Goal: Task Accomplishment & Management: Manage account settings

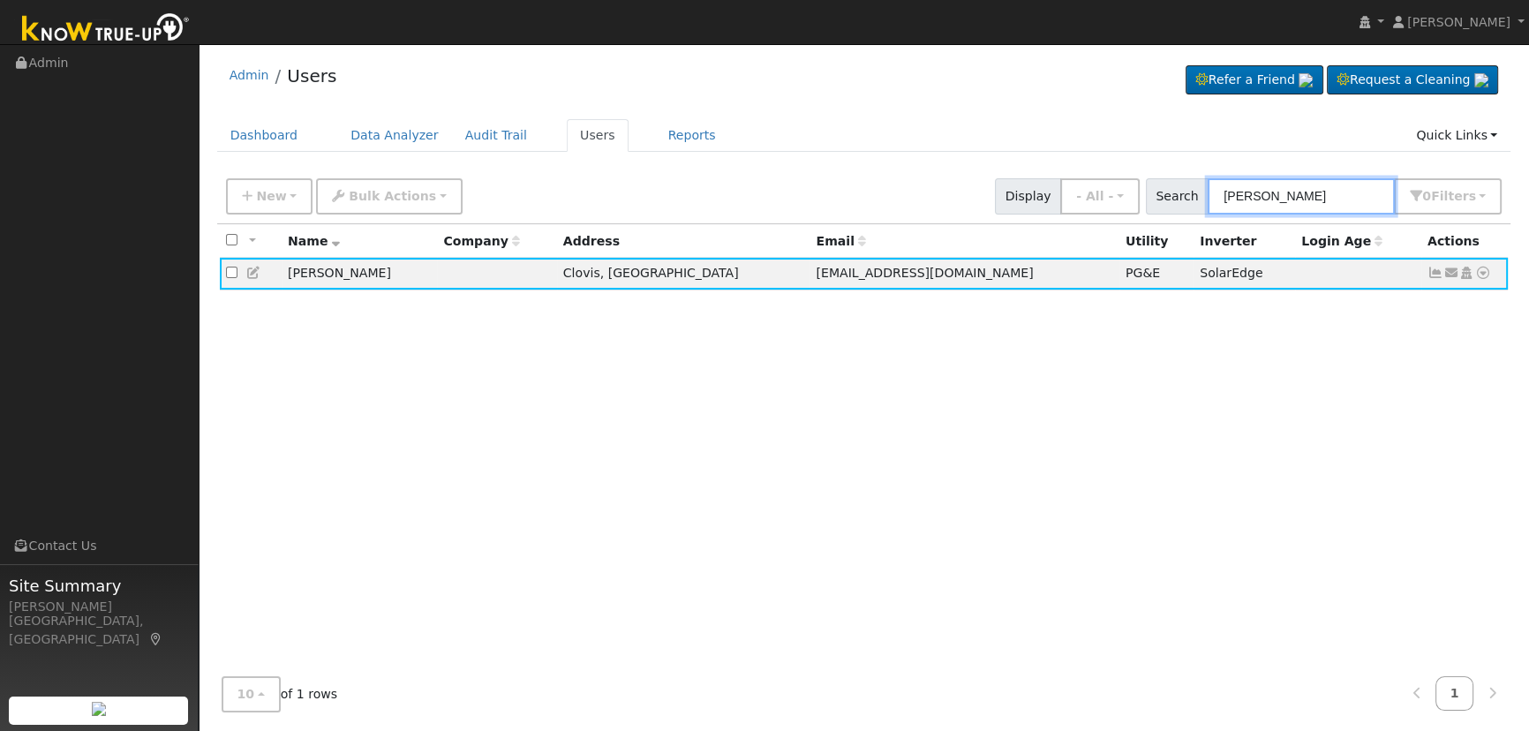
click at [1312, 194] on input "[PERSON_NAME]" at bounding box center [1300, 196] width 187 height 36
drag, startPoint x: 1296, startPoint y: 193, endPoint x: 1146, endPoint y: 169, distance: 152.1
click at [1150, 180] on div "New Add User Quick Add Quick Connect Quick Convert Lead Bulk Actions Send Email…" at bounding box center [863, 193] width 1282 height 42
paste input "[PERSON_NAME] & [PERSON_NAME]"
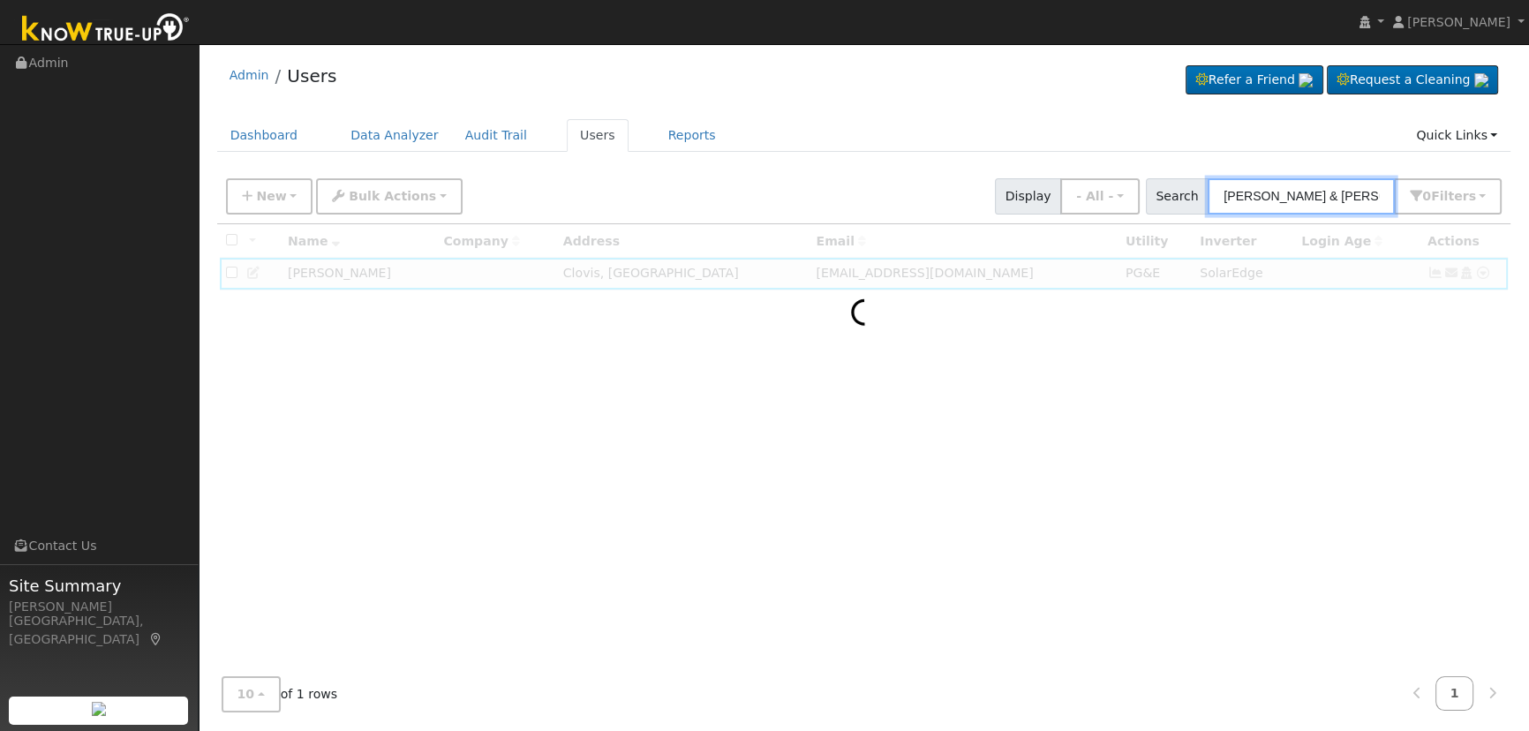
drag, startPoint x: 1275, startPoint y: 193, endPoint x: 931, endPoint y: 141, distance: 347.3
click at [987, 155] on div "Admin Users Refer a Friend Request a Cleaning" at bounding box center [863, 389] width 1312 height 673
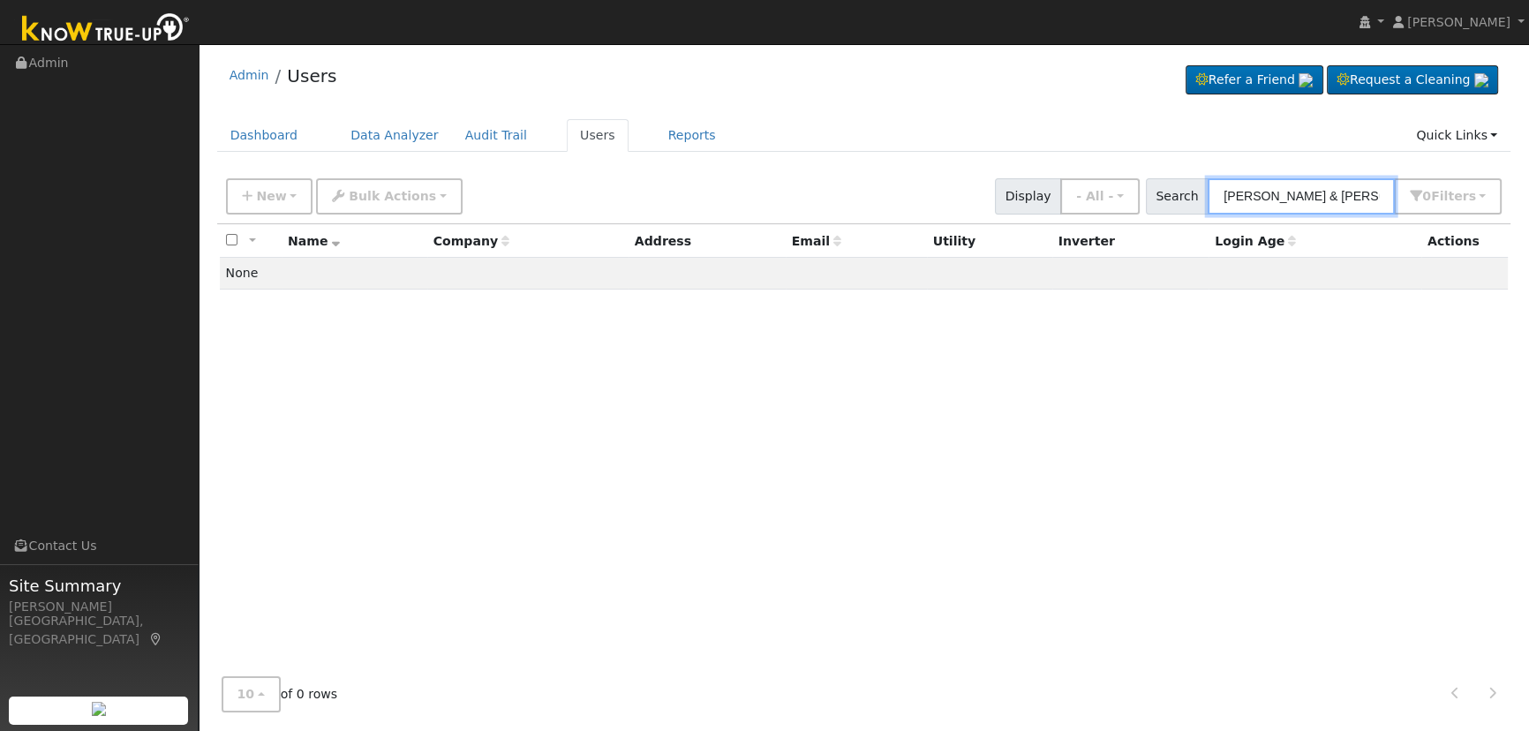
type input "[PERSON_NAME] & [PERSON_NAME]"
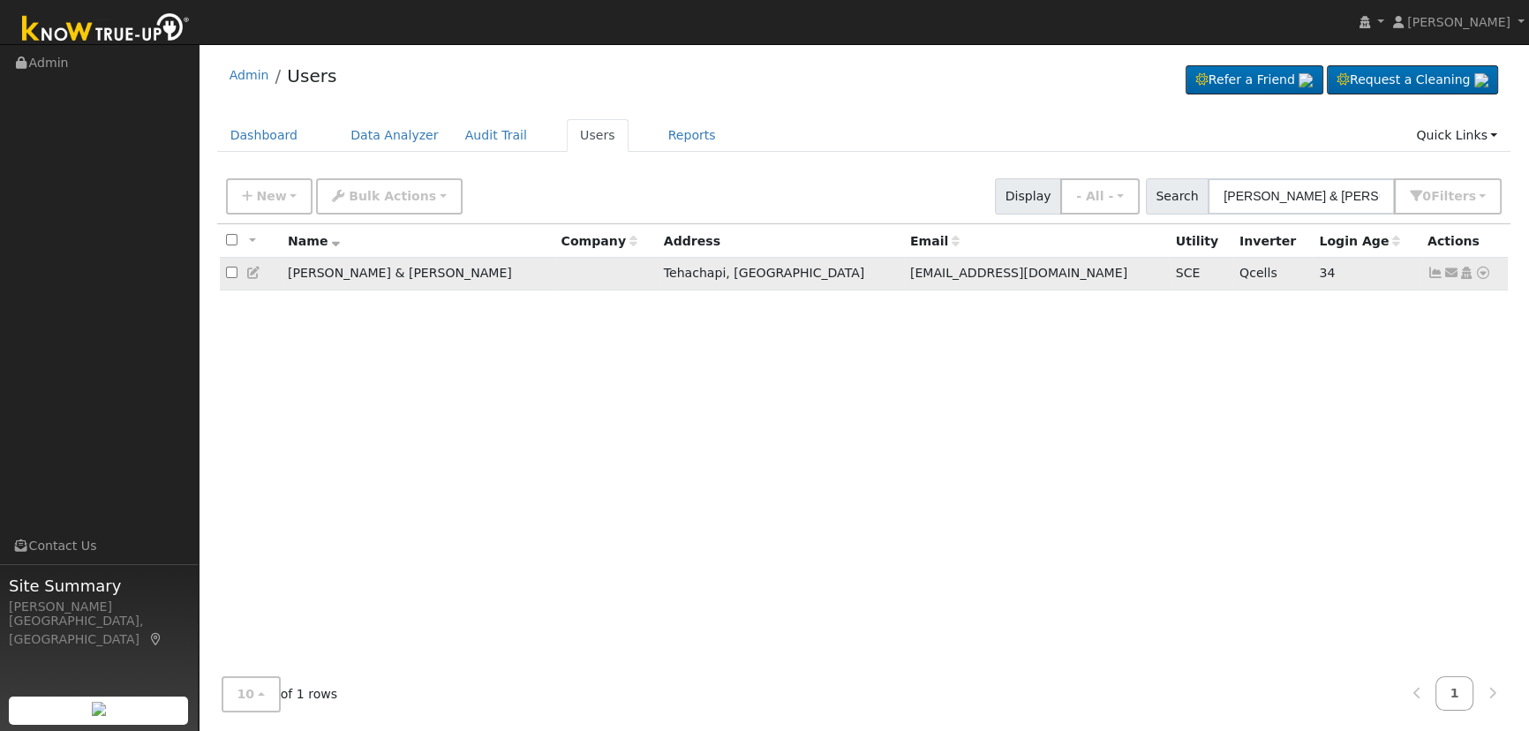
click at [1437, 274] on icon at bounding box center [1435, 273] width 16 height 12
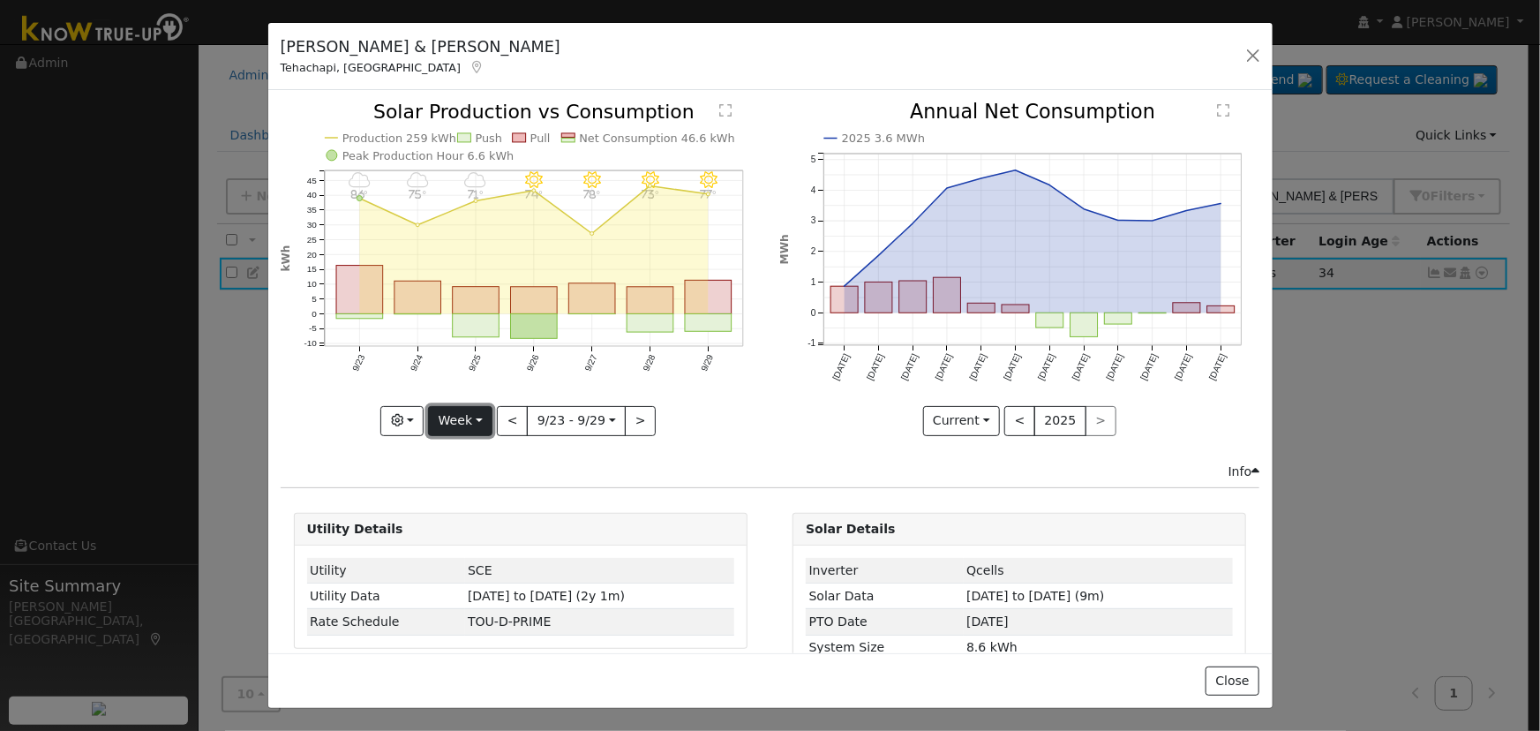
click at [475, 417] on button "Week" at bounding box center [460, 421] width 64 height 30
click at [476, 449] on link "Day" at bounding box center [490, 456] width 123 height 25
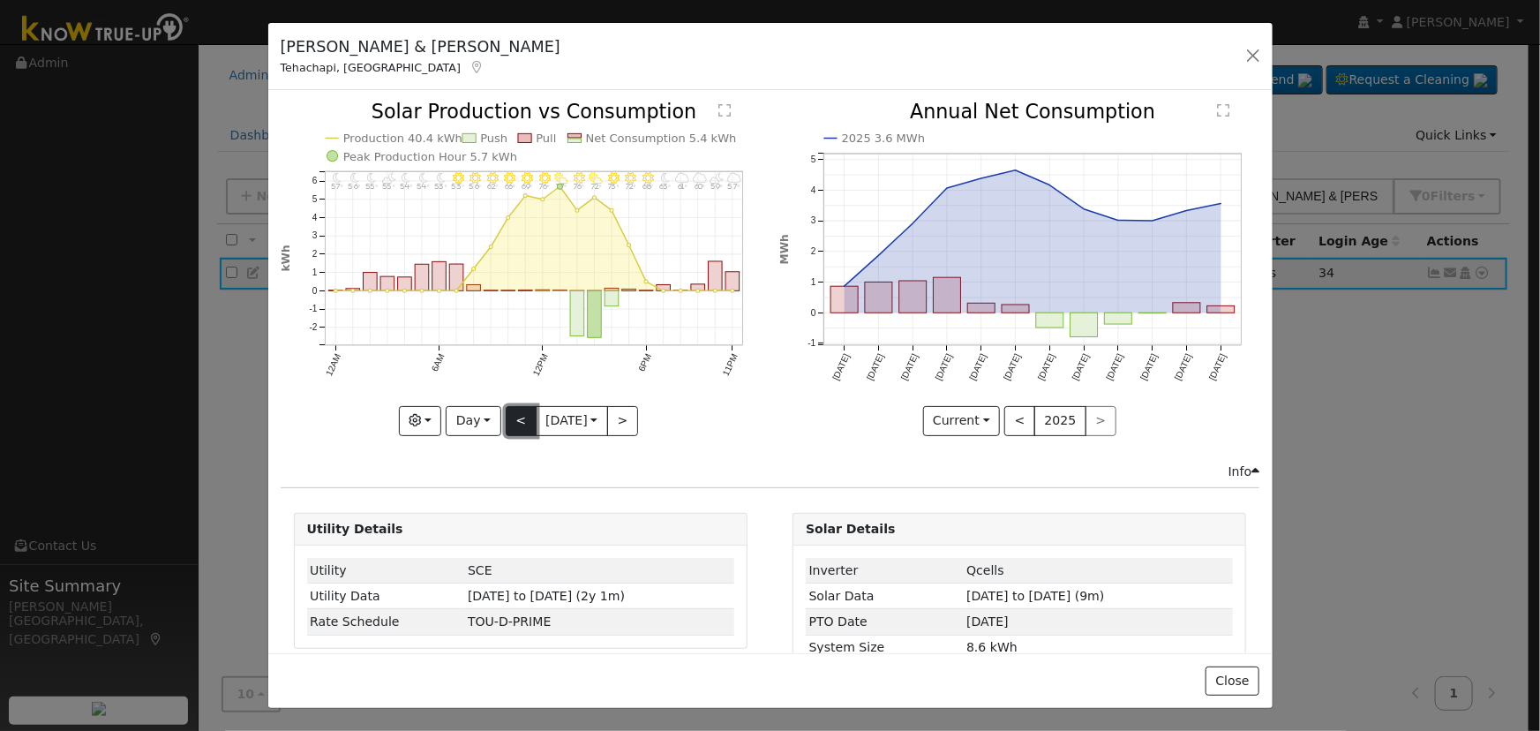
click at [506, 416] on button "<" at bounding box center [521, 421] width 31 height 30
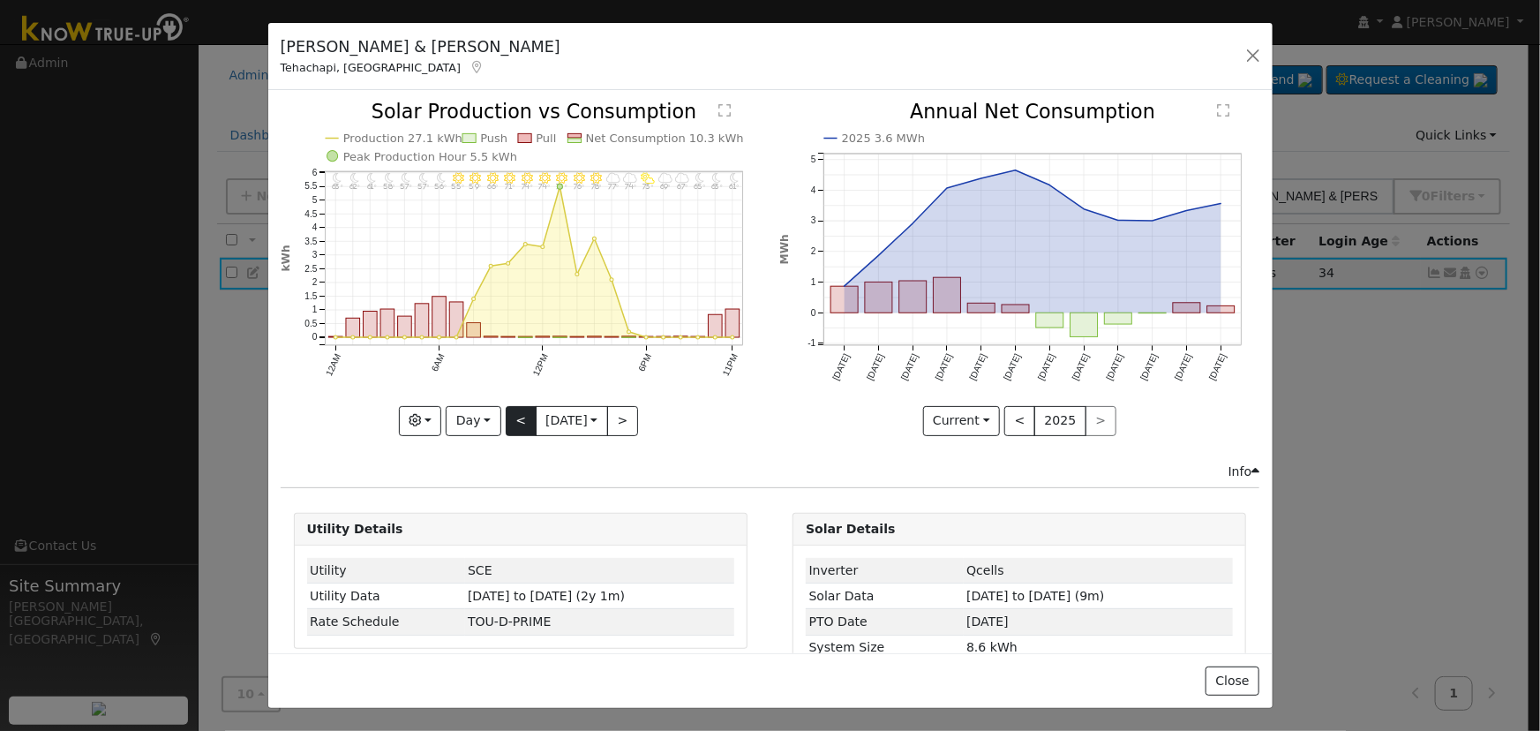
click at [505, 416] on div at bounding box center [521, 268] width 480 height 333
click at [506, 416] on button "<" at bounding box center [521, 421] width 31 height 30
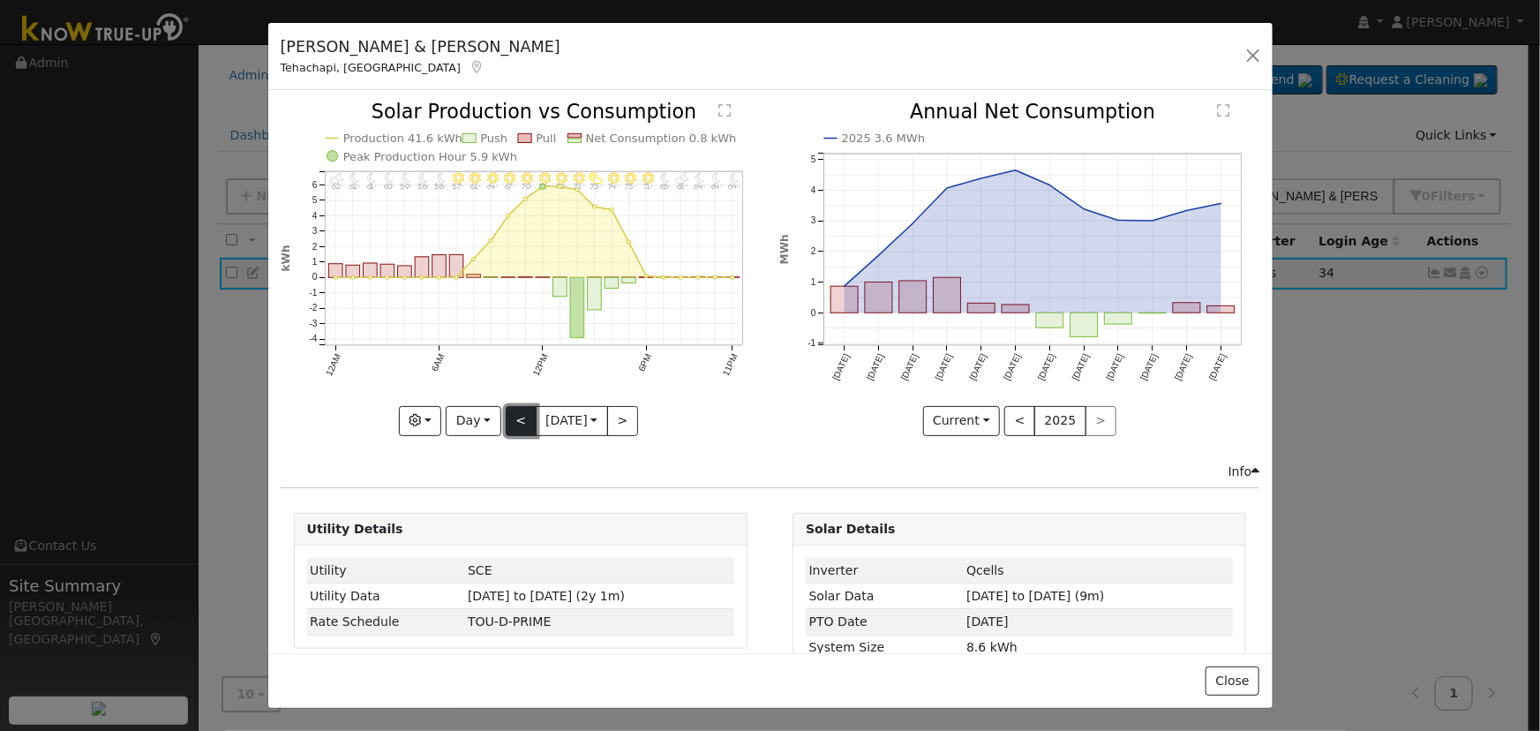
click at [506, 416] on button "<" at bounding box center [521, 421] width 31 height 30
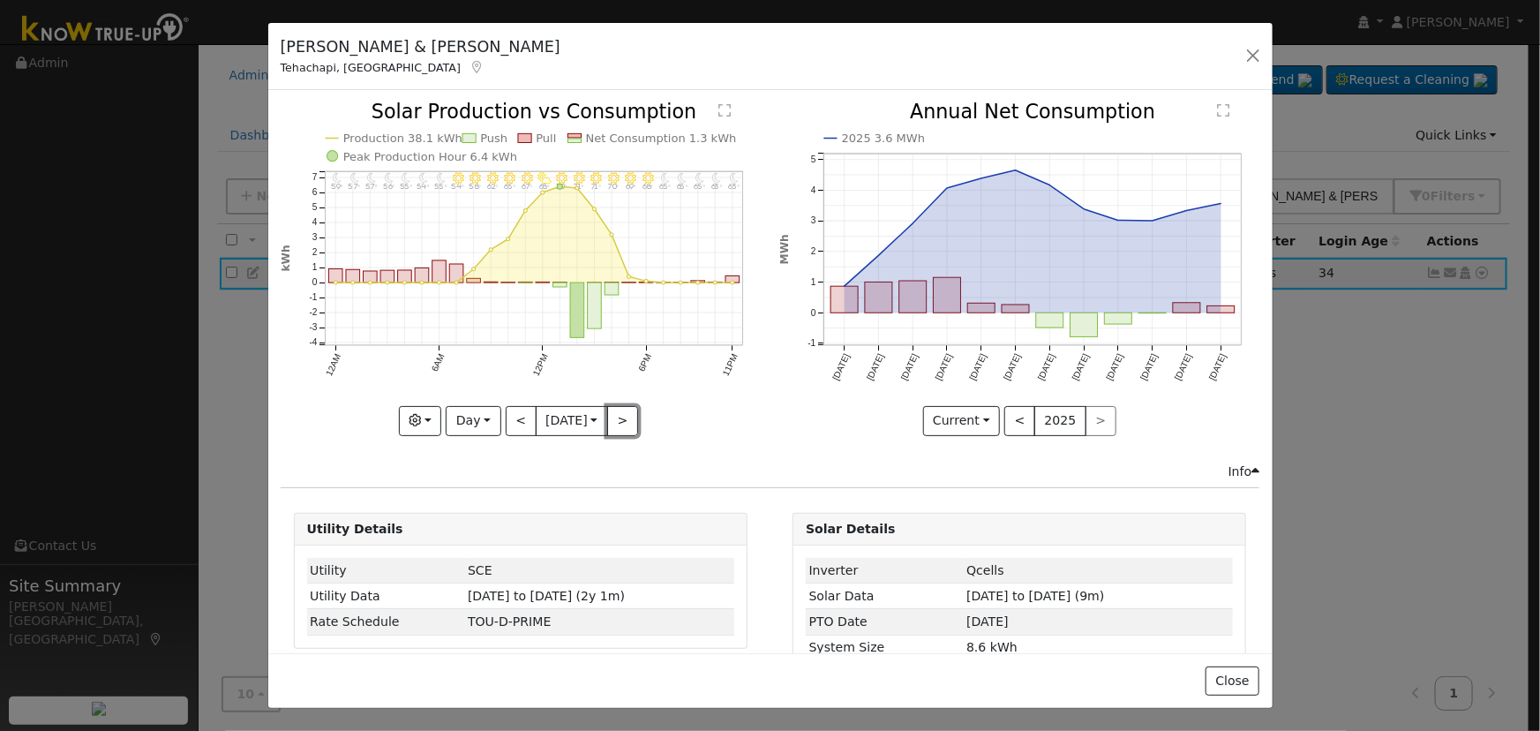
click at [621, 427] on button ">" at bounding box center [622, 421] width 31 height 30
click at [621, 425] on div at bounding box center [521, 268] width 480 height 333
click at [620, 424] on button ">" at bounding box center [622, 421] width 31 height 30
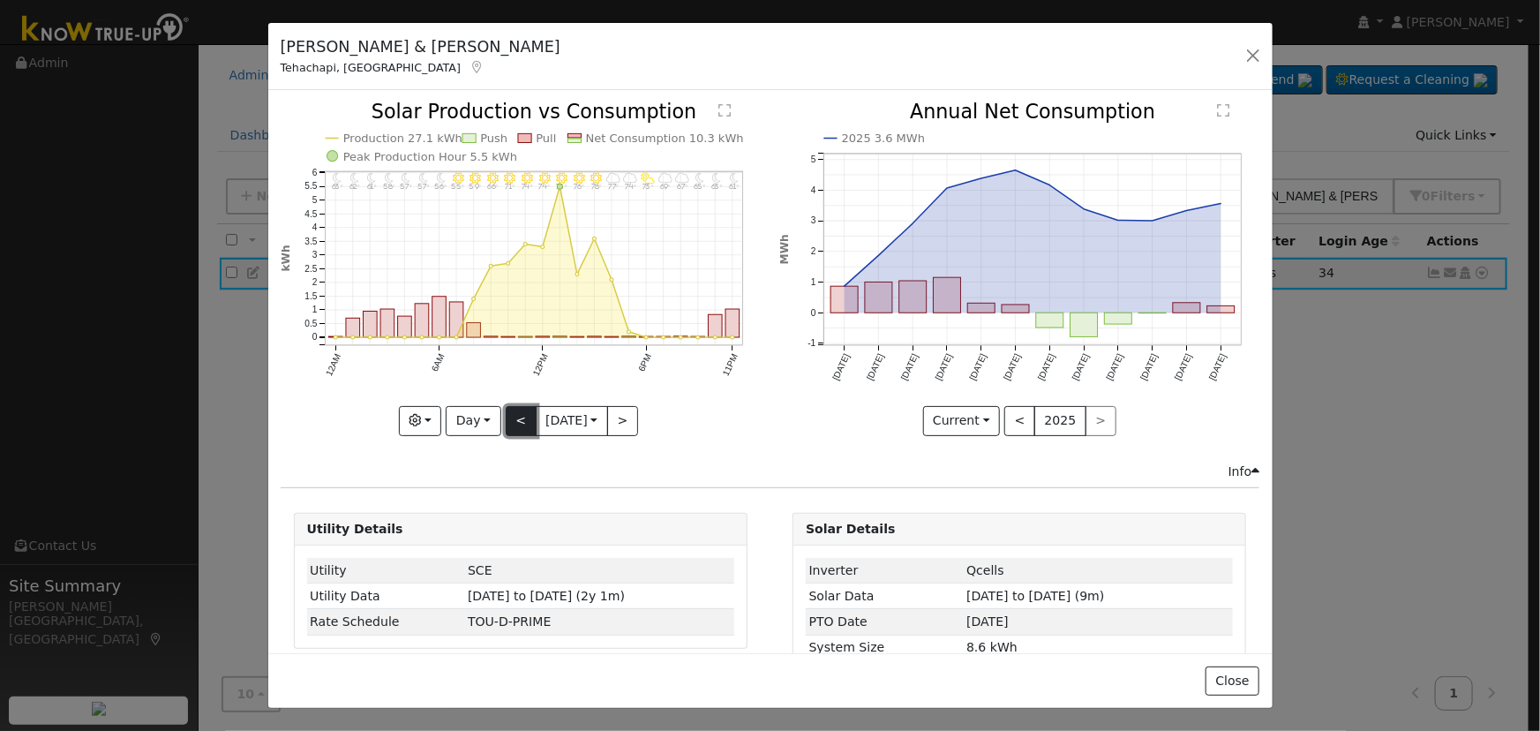
click at [506, 419] on button "<" at bounding box center [521, 421] width 31 height 30
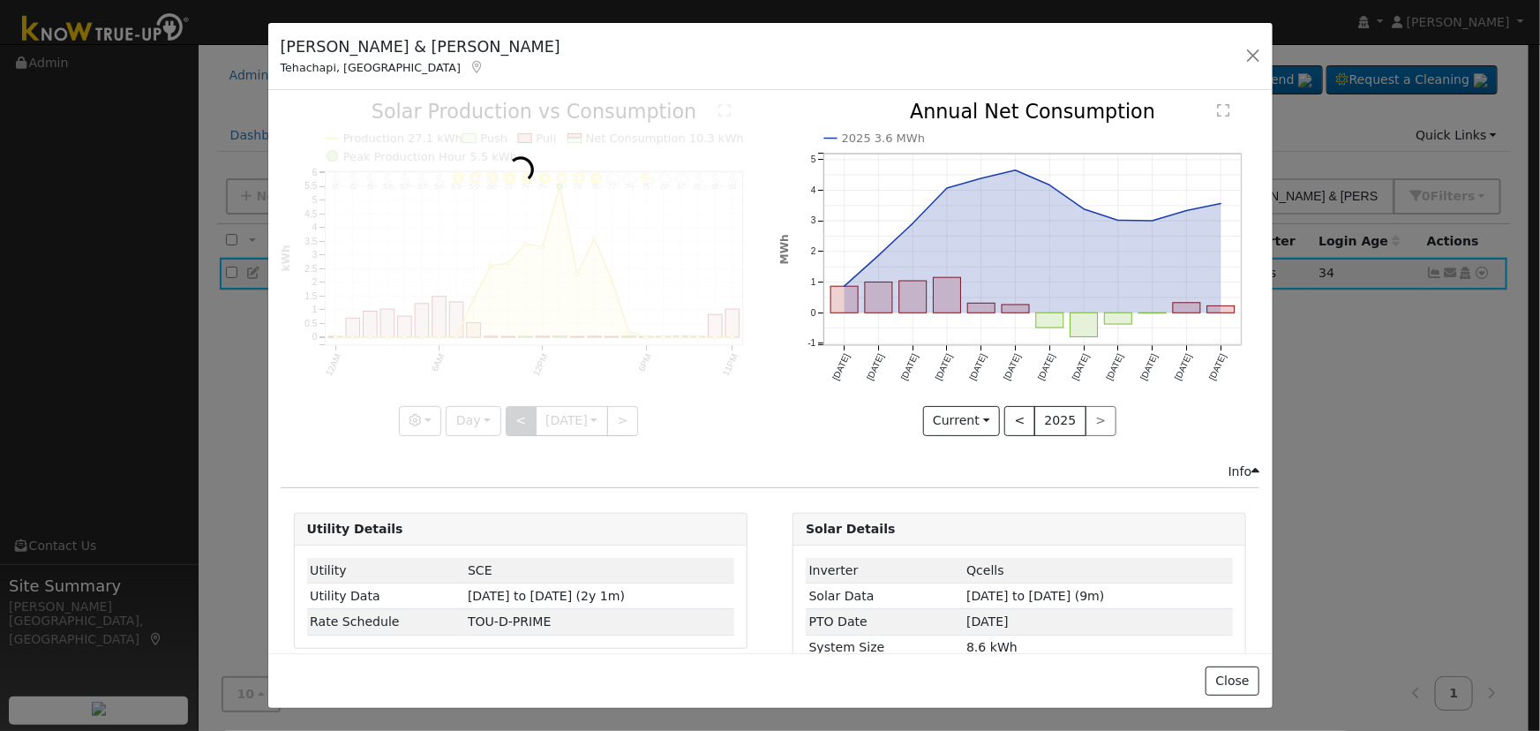
click at [500, 419] on div at bounding box center [521, 268] width 480 height 333
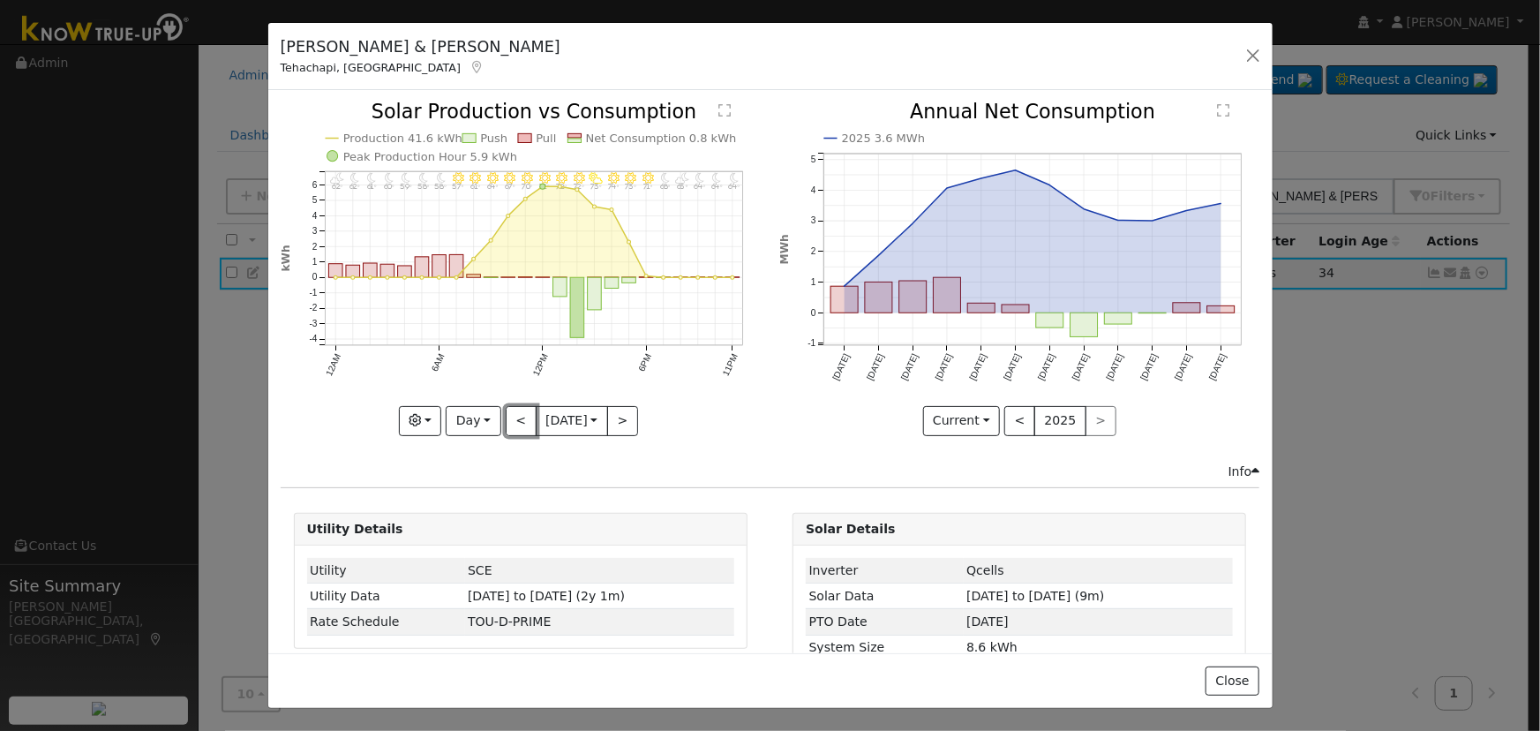
click at [516, 419] on button "<" at bounding box center [521, 421] width 31 height 30
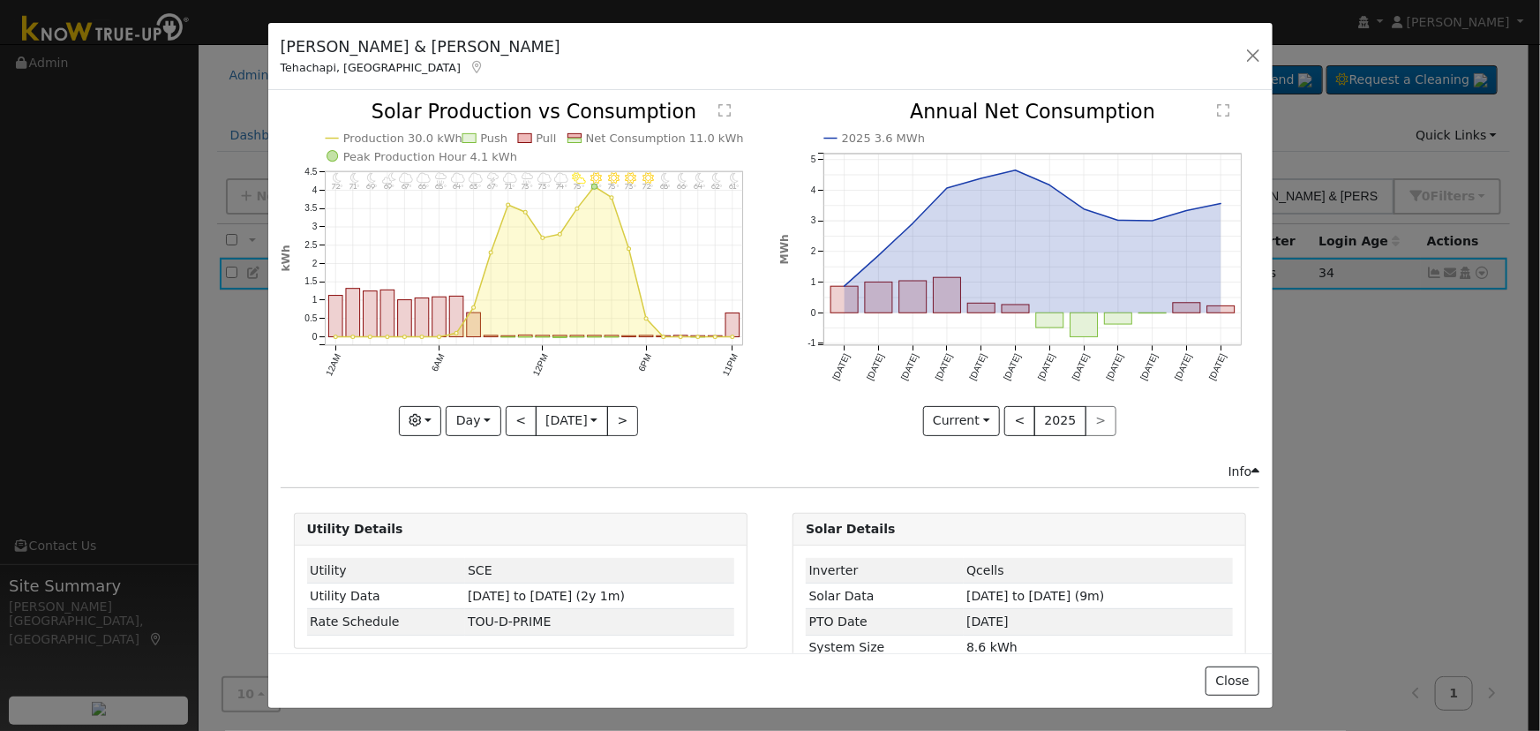
click at [516, 419] on div "11PM - Clear 61° 10PM - Clear 62° 9PM - Clear 64° 8PM - Clear 66° 7PM - Clear 6…" at bounding box center [521, 268] width 480 height 333
click at [516, 419] on button "<" at bounding box center [521, 421] width 31 height 30
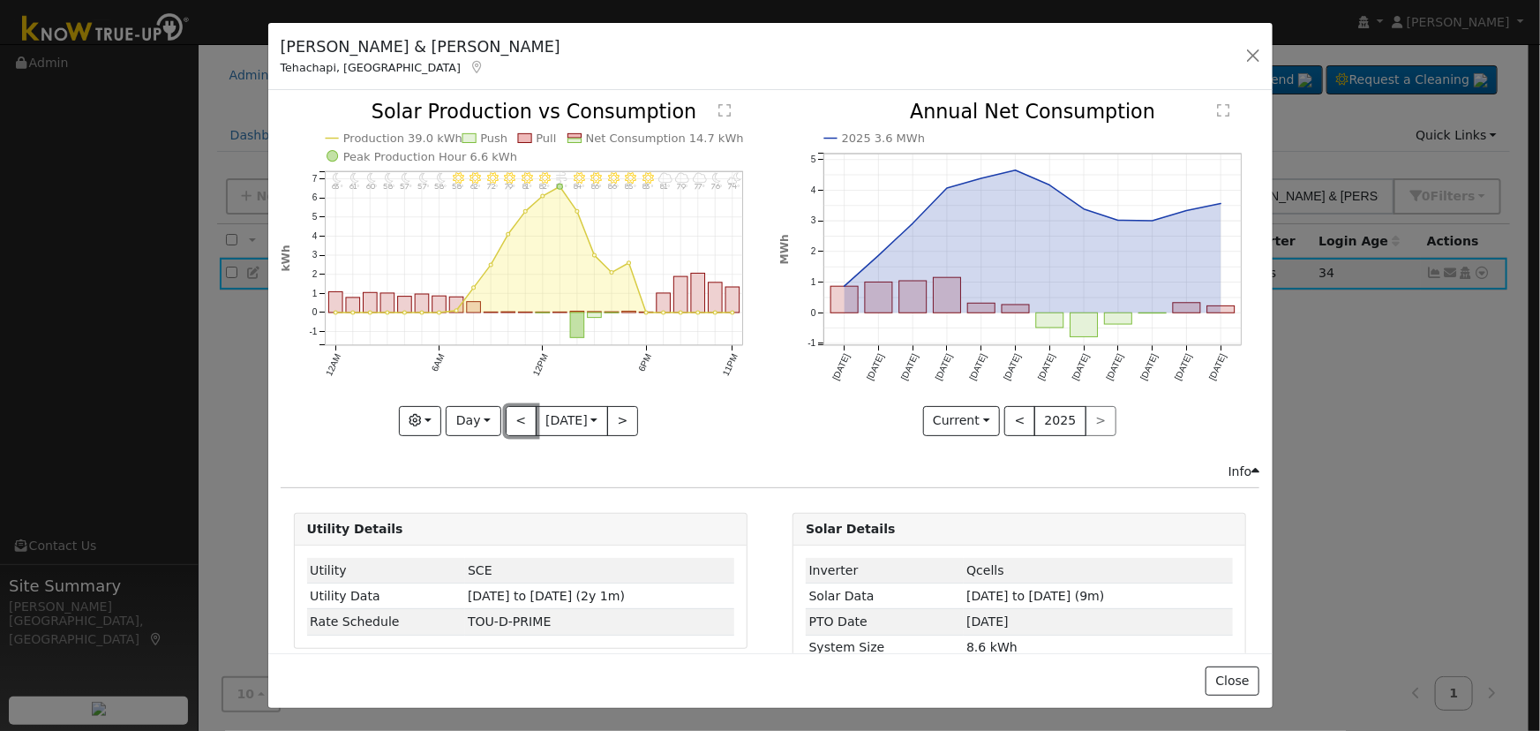
click at [506, 408] on button "<" at bounding box center [521, 421] width 31 height 30
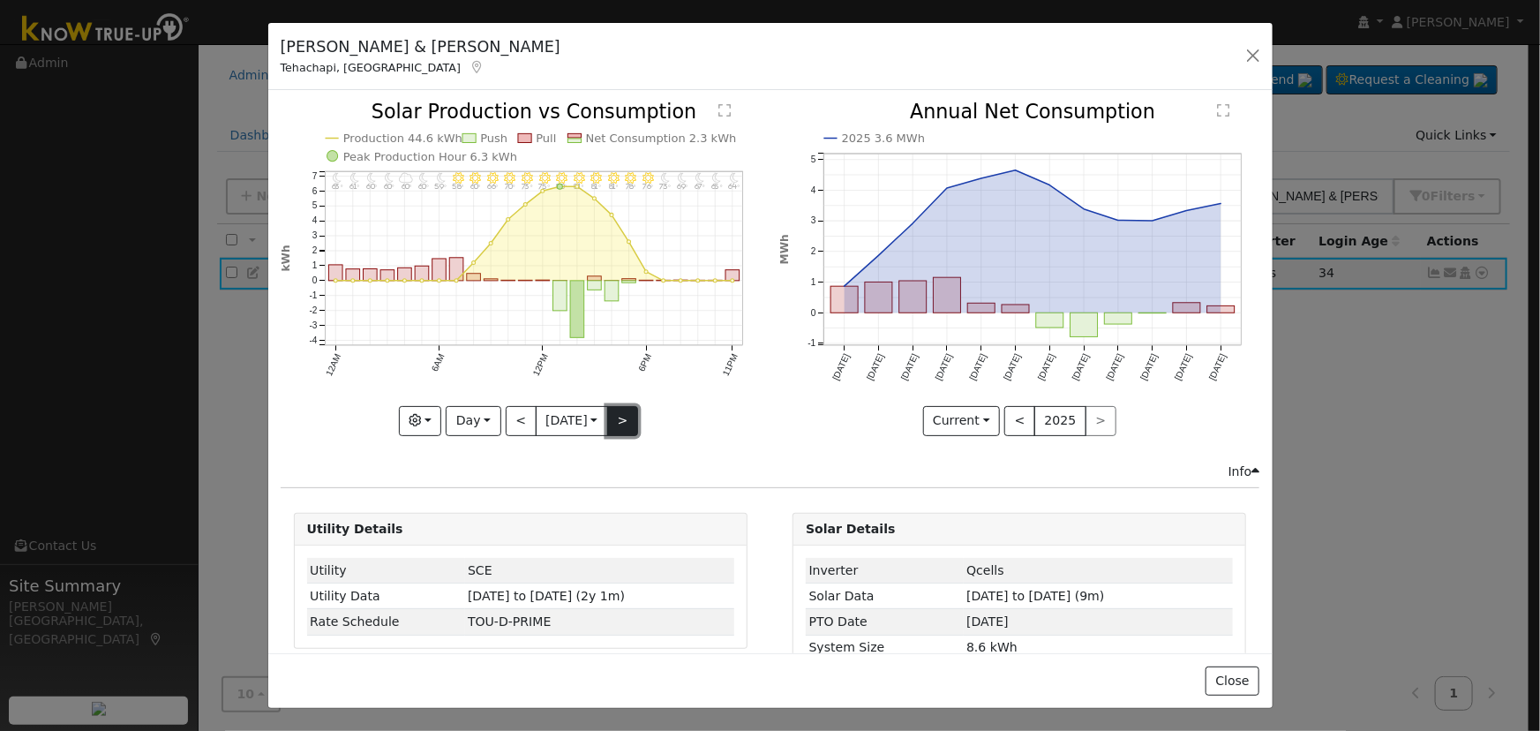
click at [613, 408] on button ">" at bounding box center [622, 421] width 31 height 30
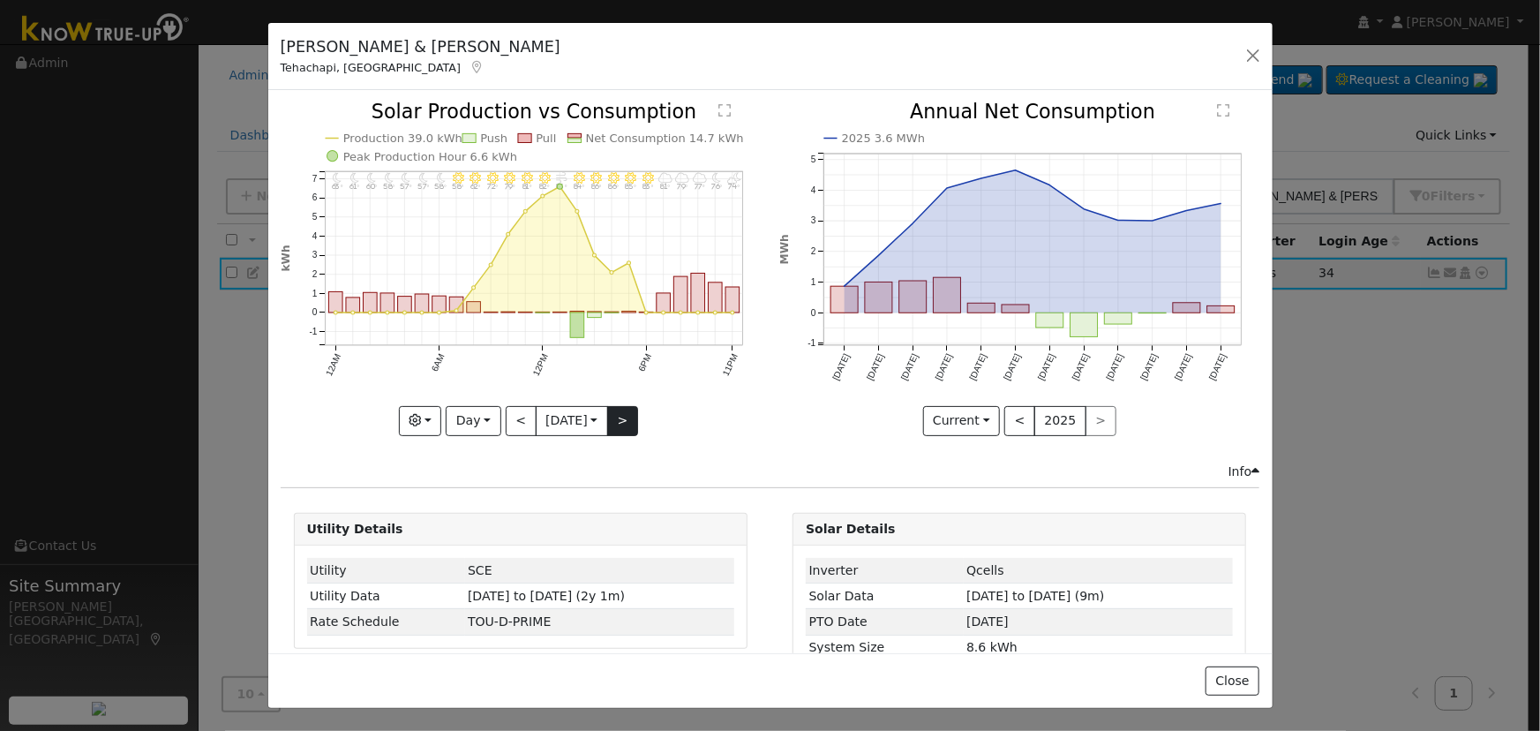
click at [613, 408] on div at bounding box center [521, 268] width 480 height 333
click at [613, 409] on button ">" at bounding box center [622, 421] width 31 height 30
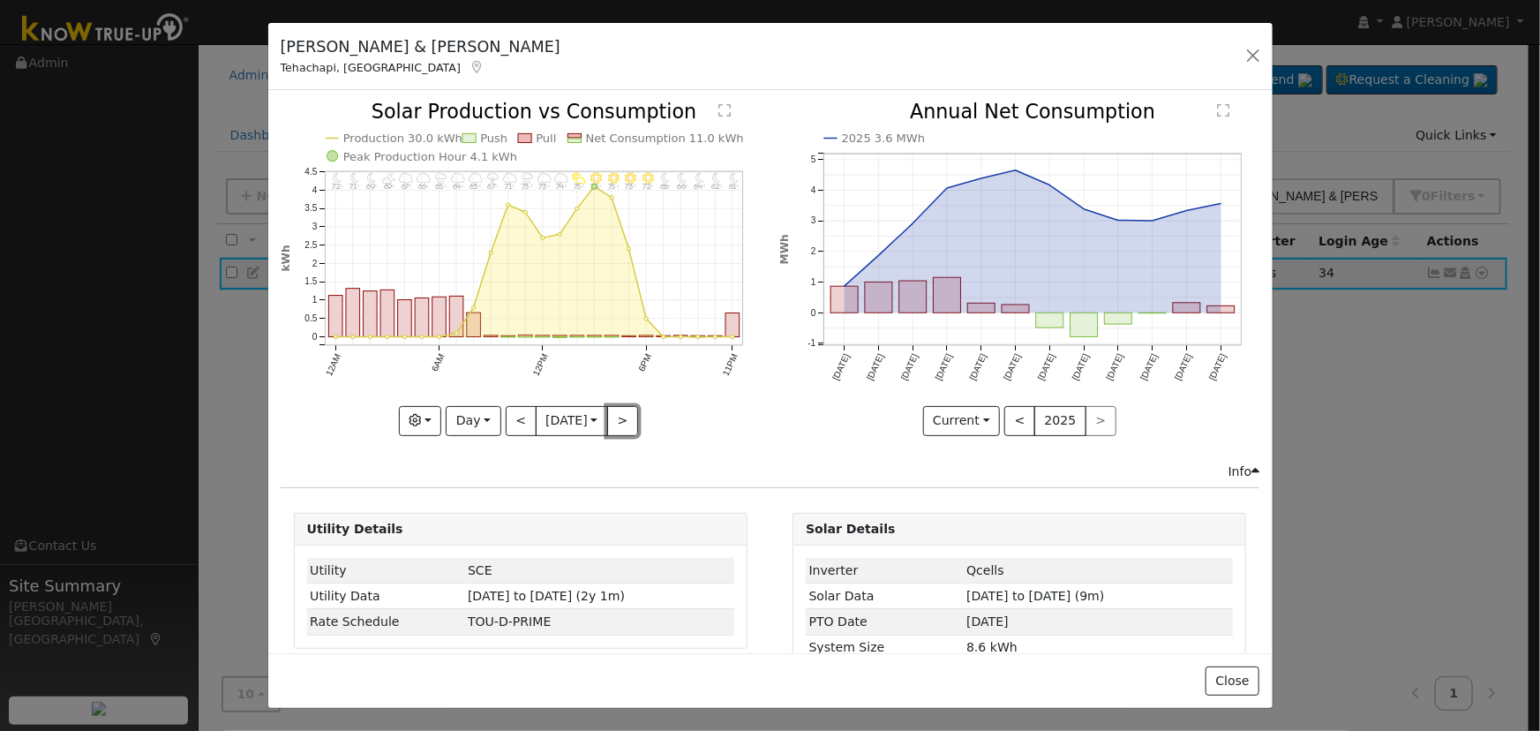
click at [613, 409] on button ">" at bounding box center [622, 421] width 31 height 30
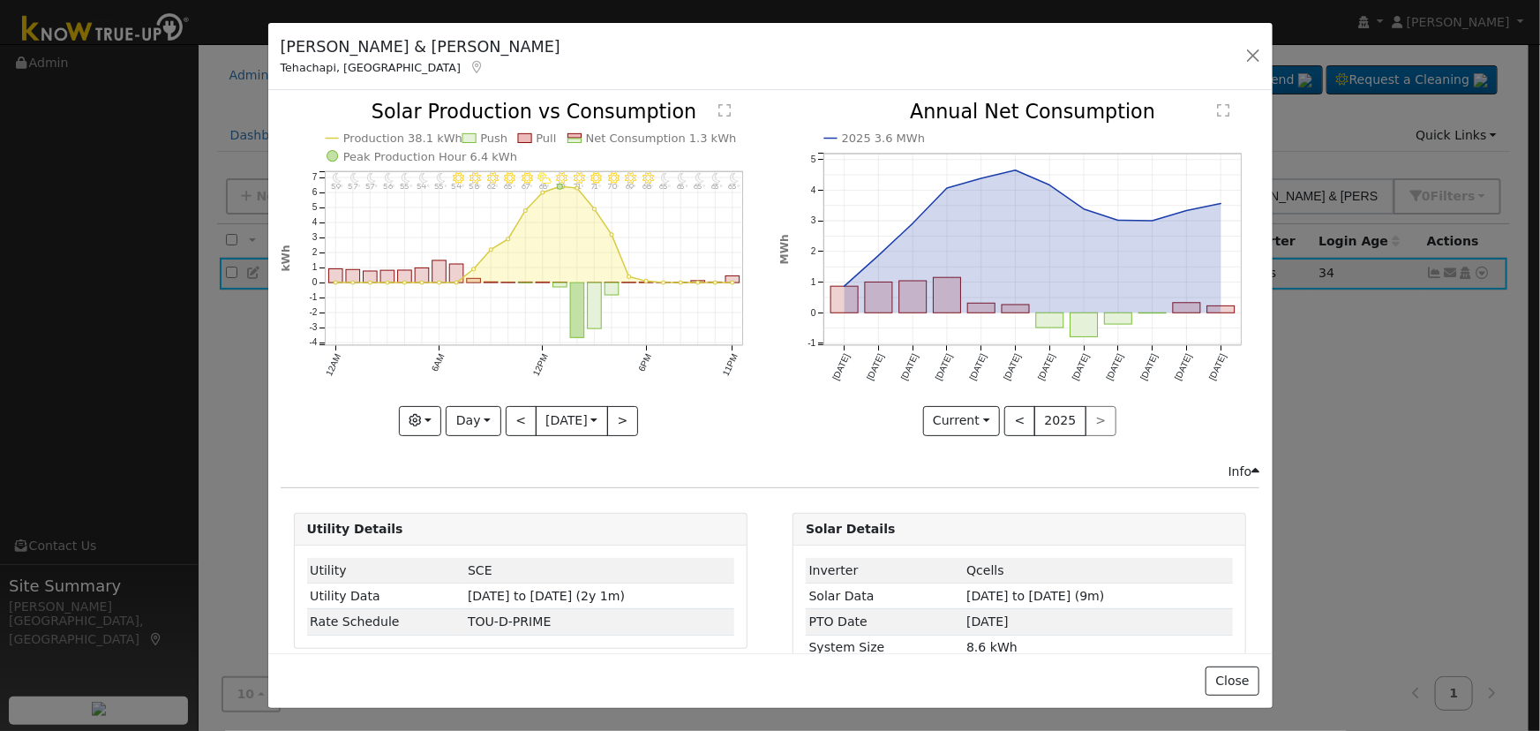
click at [613, 409] on div at bounding box center [521, 268] width 480 height 333
click at [613, 409] on button ">" at bounding box center [622, 421] width 31 height 30
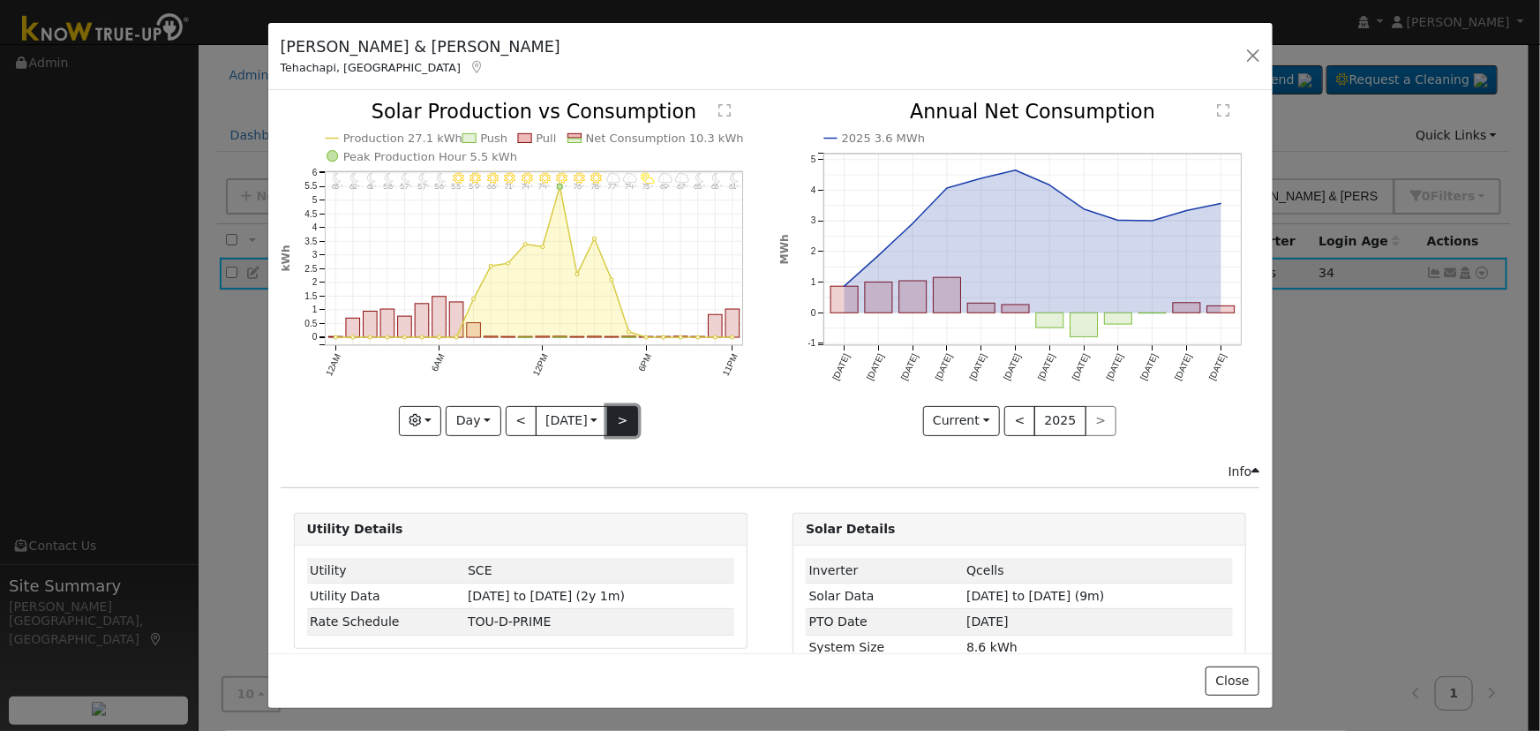
click at [618, 425] on button ">" at bounding box center [622, 421] width 31 height 30
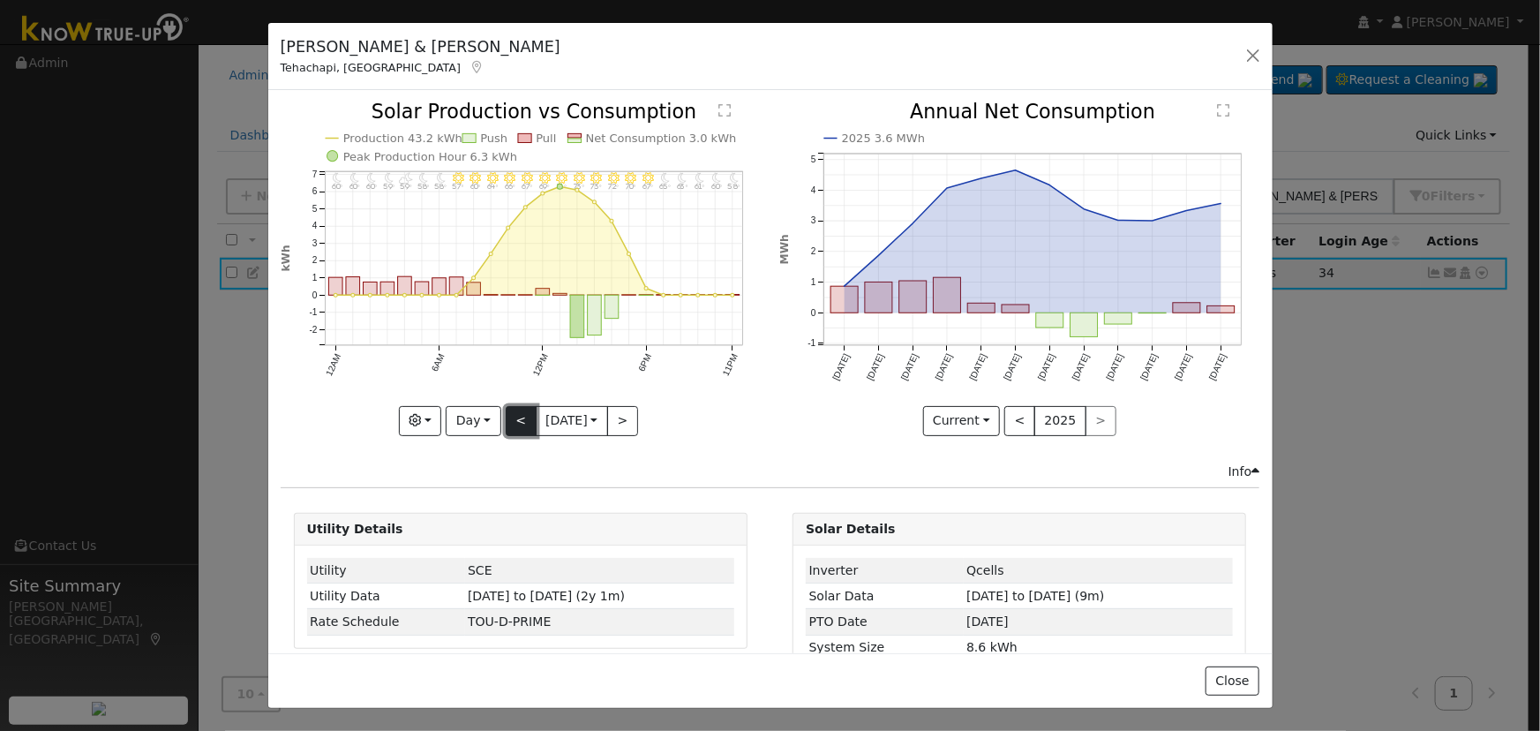
click at [514, 417] on button "<" at bounding box center [521, 421] width 31 height 30
type input "[DATE]"
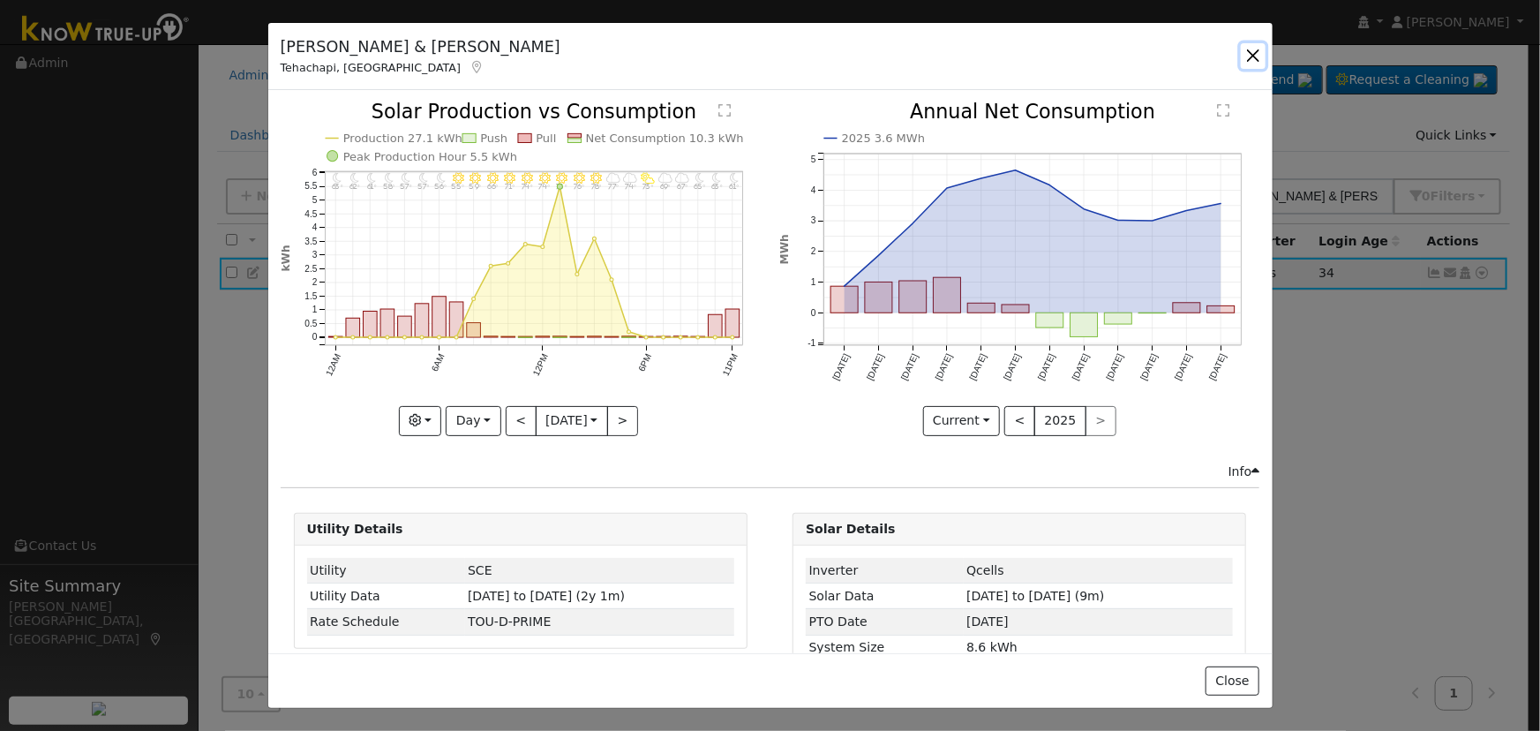
click at [1253, 52] on button "button" at bounding box center [1253, 55] width 25 height 25
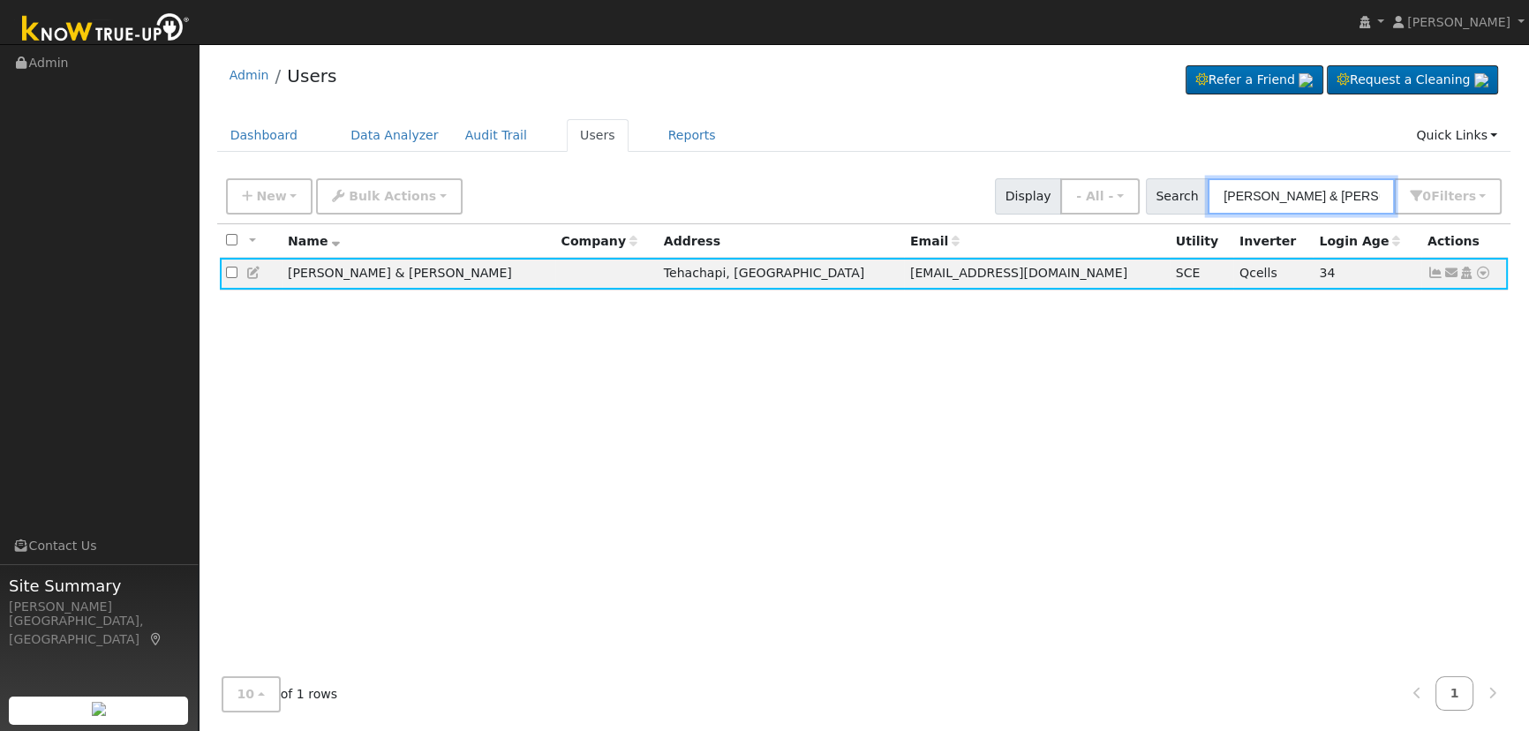
drag, startPoint x: 1328, startPoint y: 195, endPoint x: 1047, endPoint y: 147, distance: 285.6
click at [1047, 147] on div "Admin Users Refer a Friend Request a Cleaning" at bounding box center [863, 389] width 1312 height 673
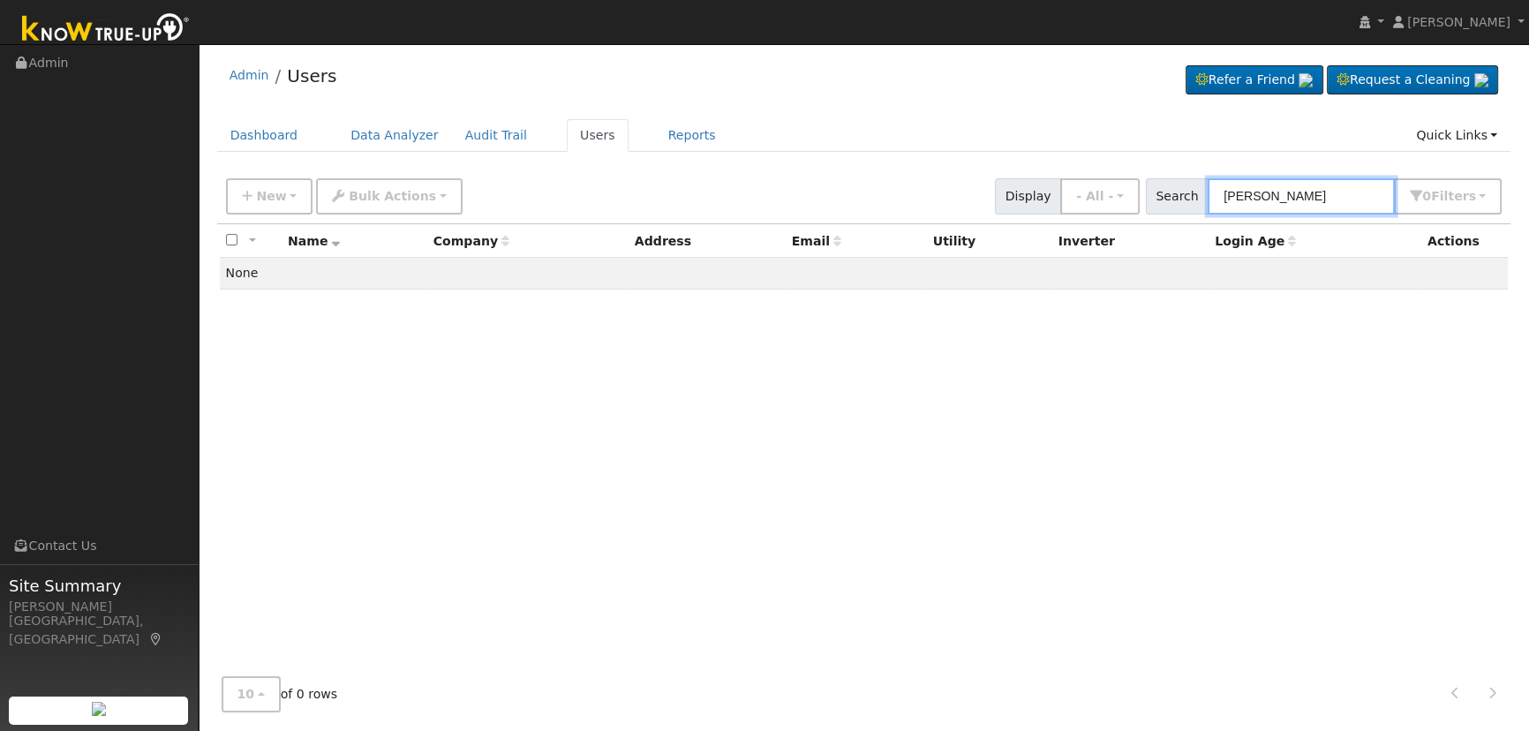
click at [1338, 206] on input "[PERSON_NAME]" at bounding box center [1300, 196] width 187 height 36
click at [1250, 194] on input "[PERSON_NAME]" at bounding box center [1300, 196] width 187 height 36
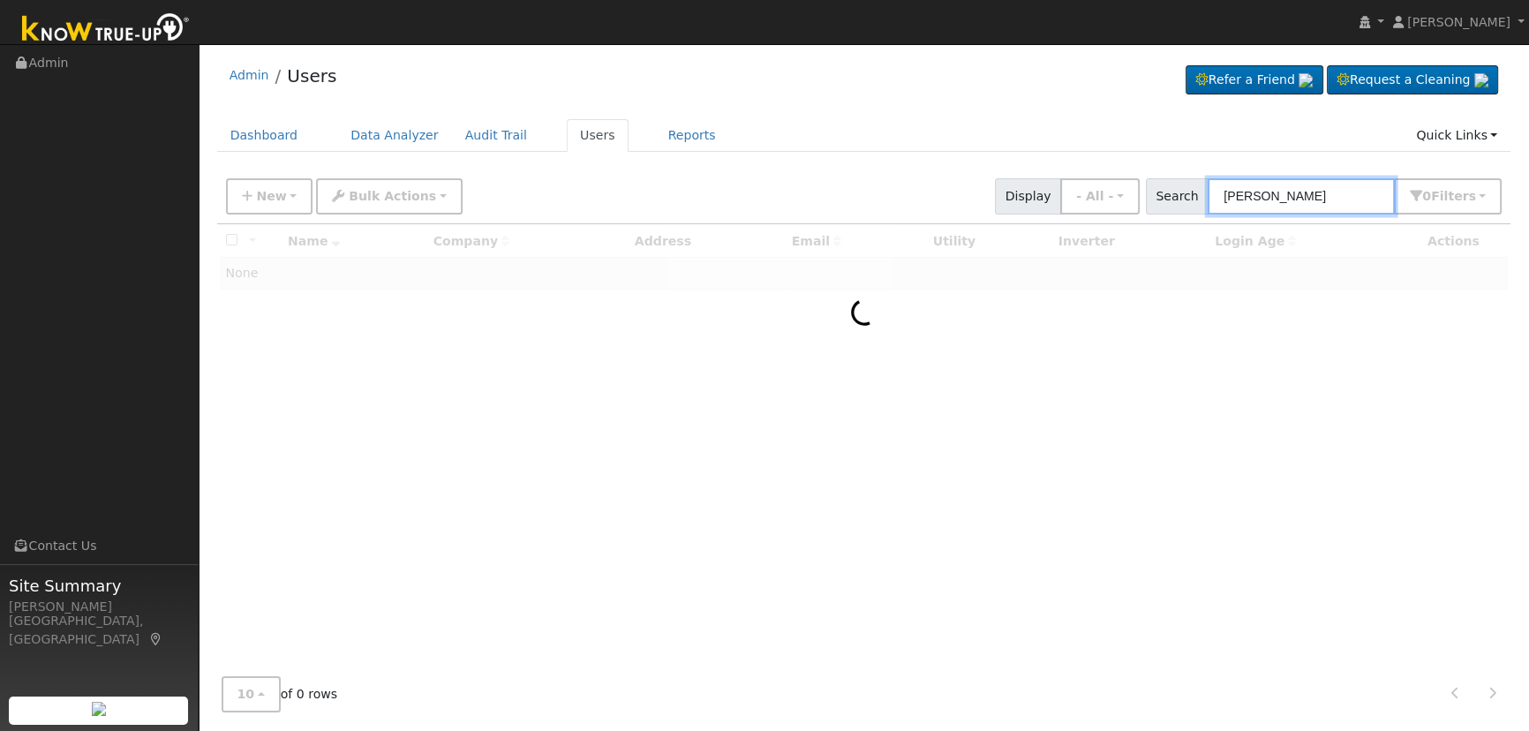
click at [1312, 200] on input "[PERSON_NAME]" at bounding box center [1300, 196] width 187 height 36
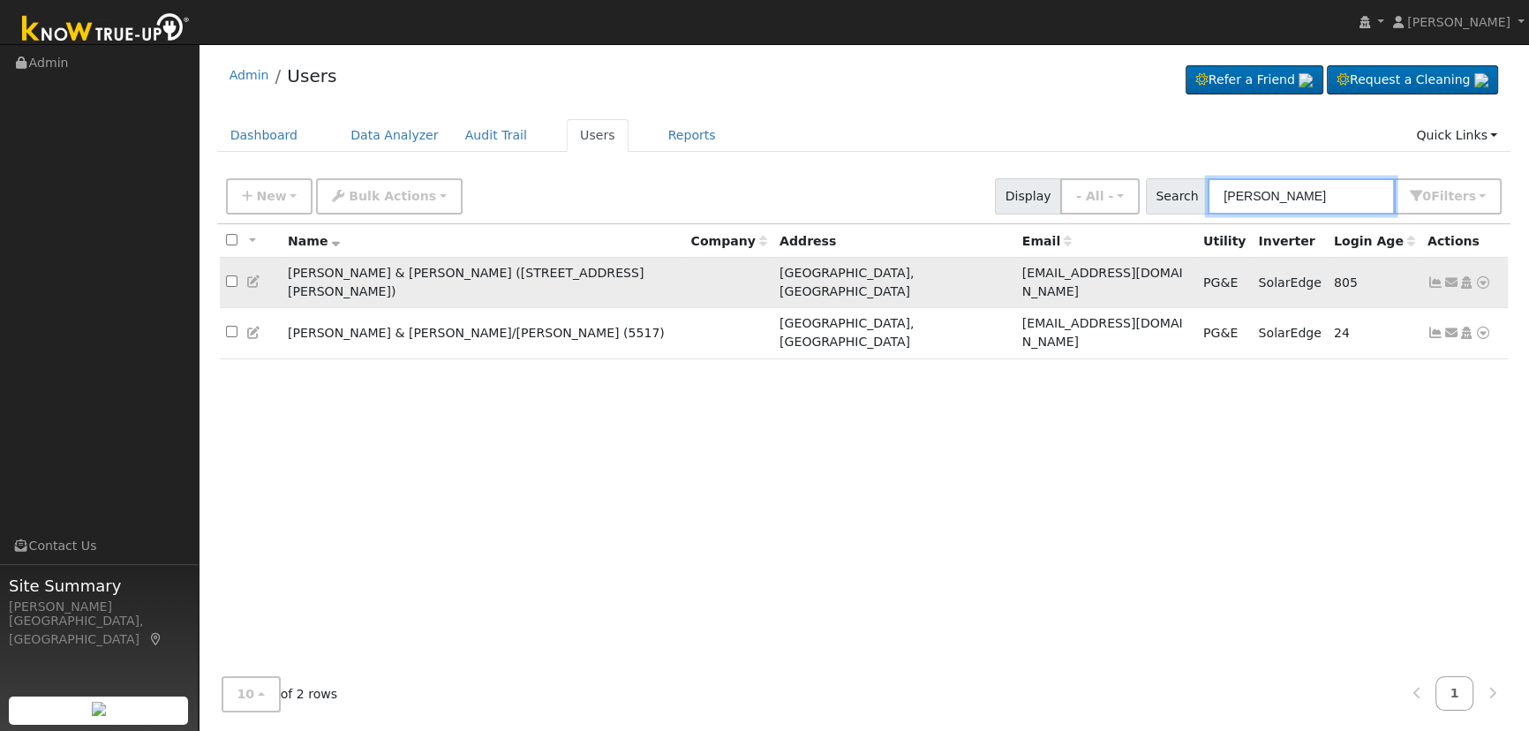
type input "[PERSON_NAME]"
click at [1438, 276] on icon at bounding box center [1435, 282] width 16 height 12
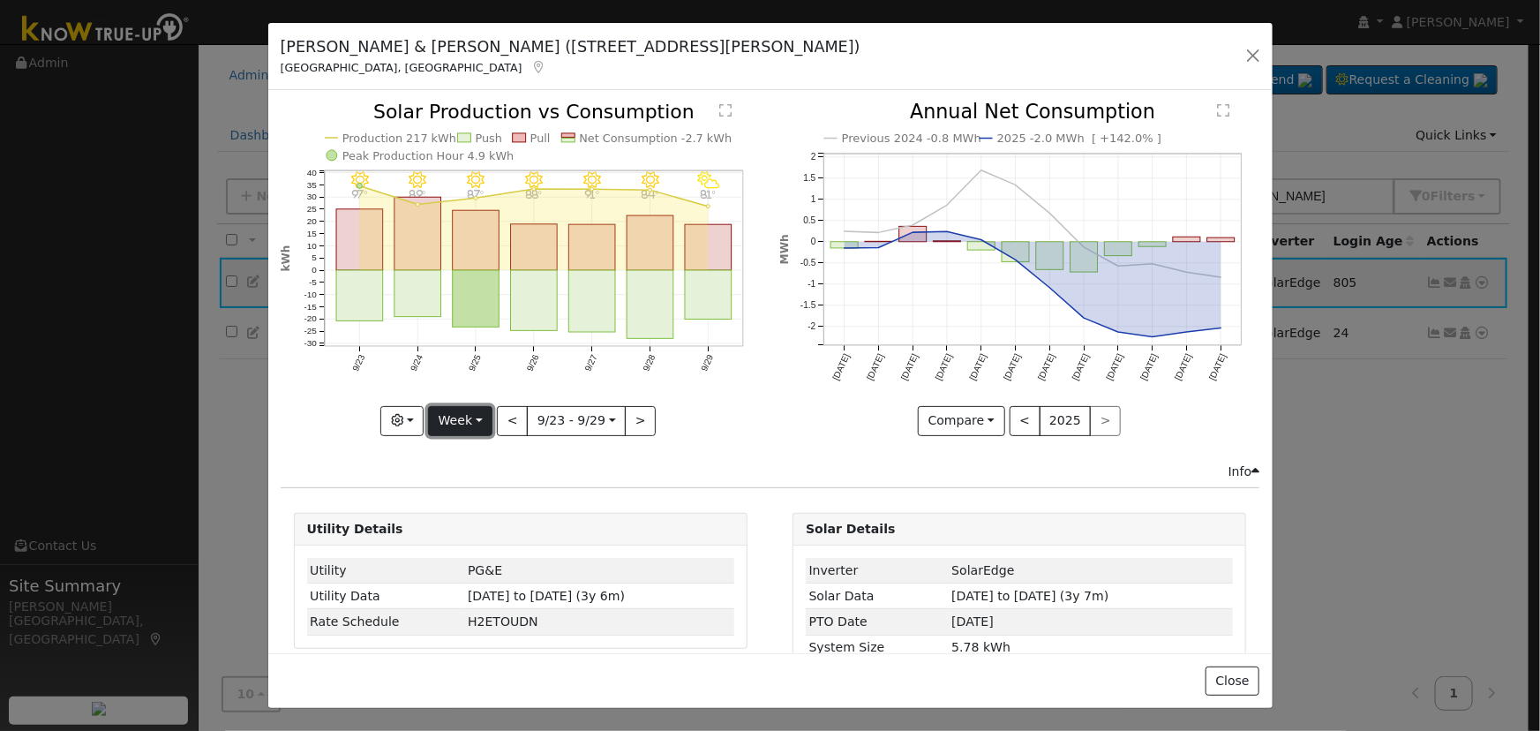
click at [463, 423] on button "Week" at bounding box center [460, 421] width 64 height 30
click at [482, 449] on link "Day" at bounding box center [490, 456] width 123 height 25
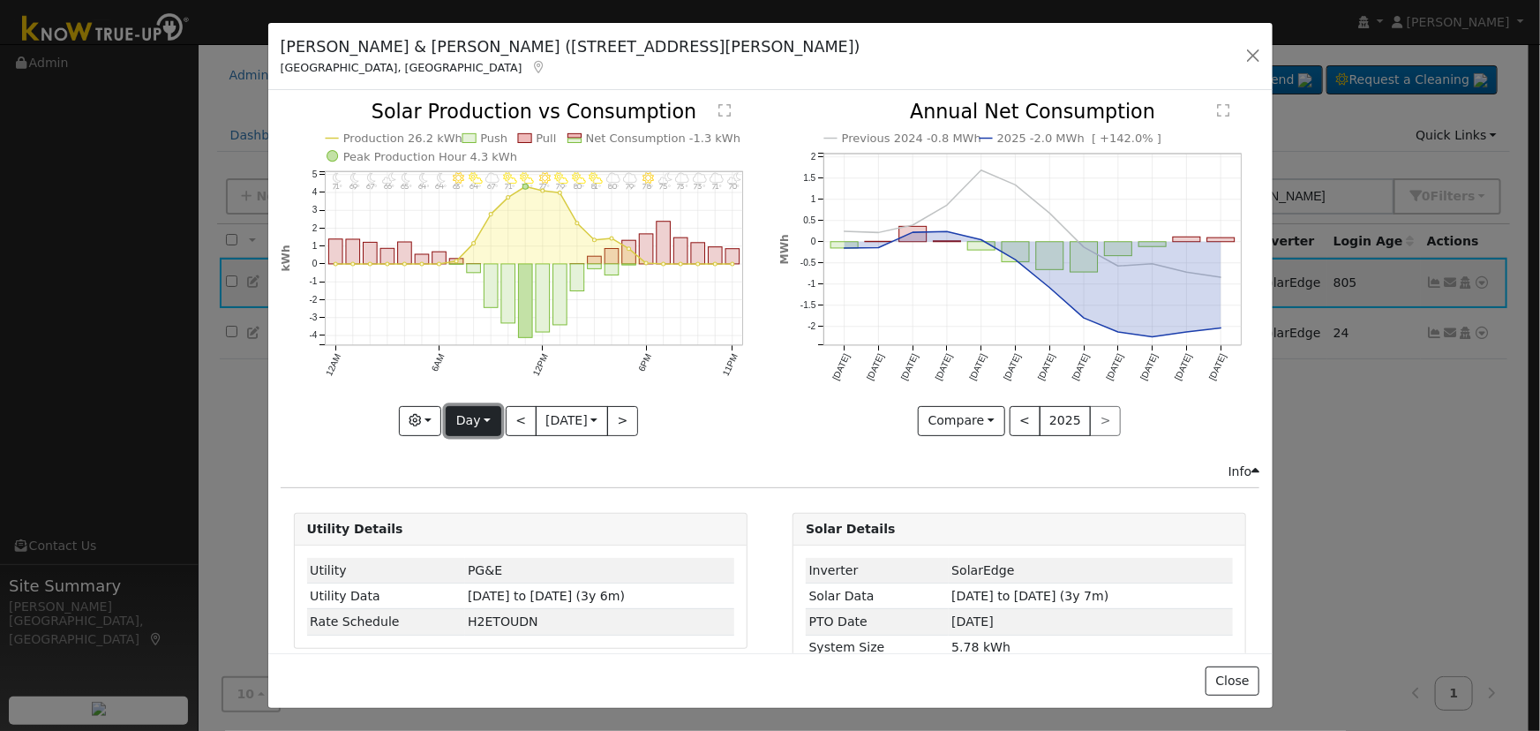
click at [470, 418] on button "Day" at bounding box center [473, 421] width 55 height 30
click at [484, 504] on link "Month" at bounding box center [508, 505] width 123 height 25
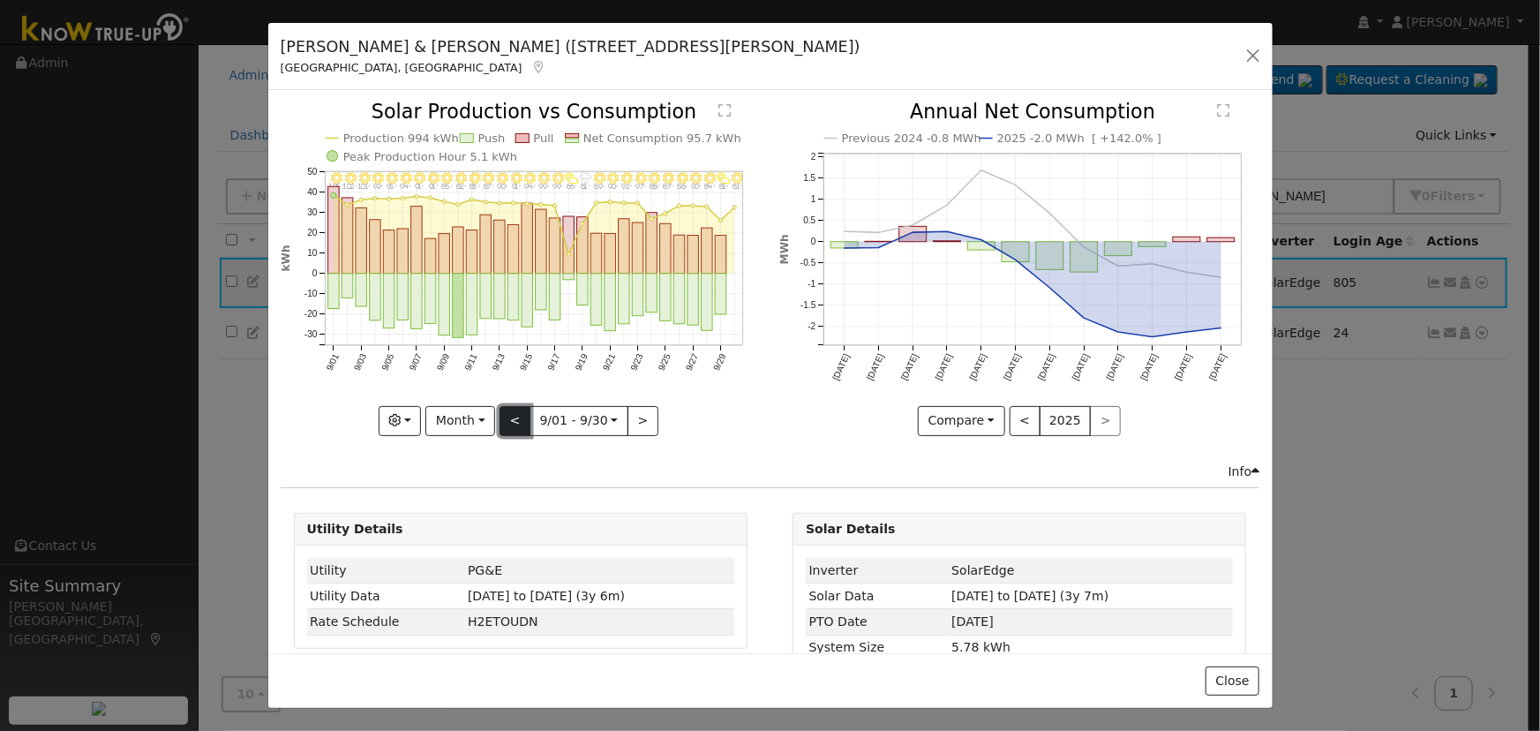
click at [500, 411] on button "<" at bounding box center [515, 421] width 31 height 30
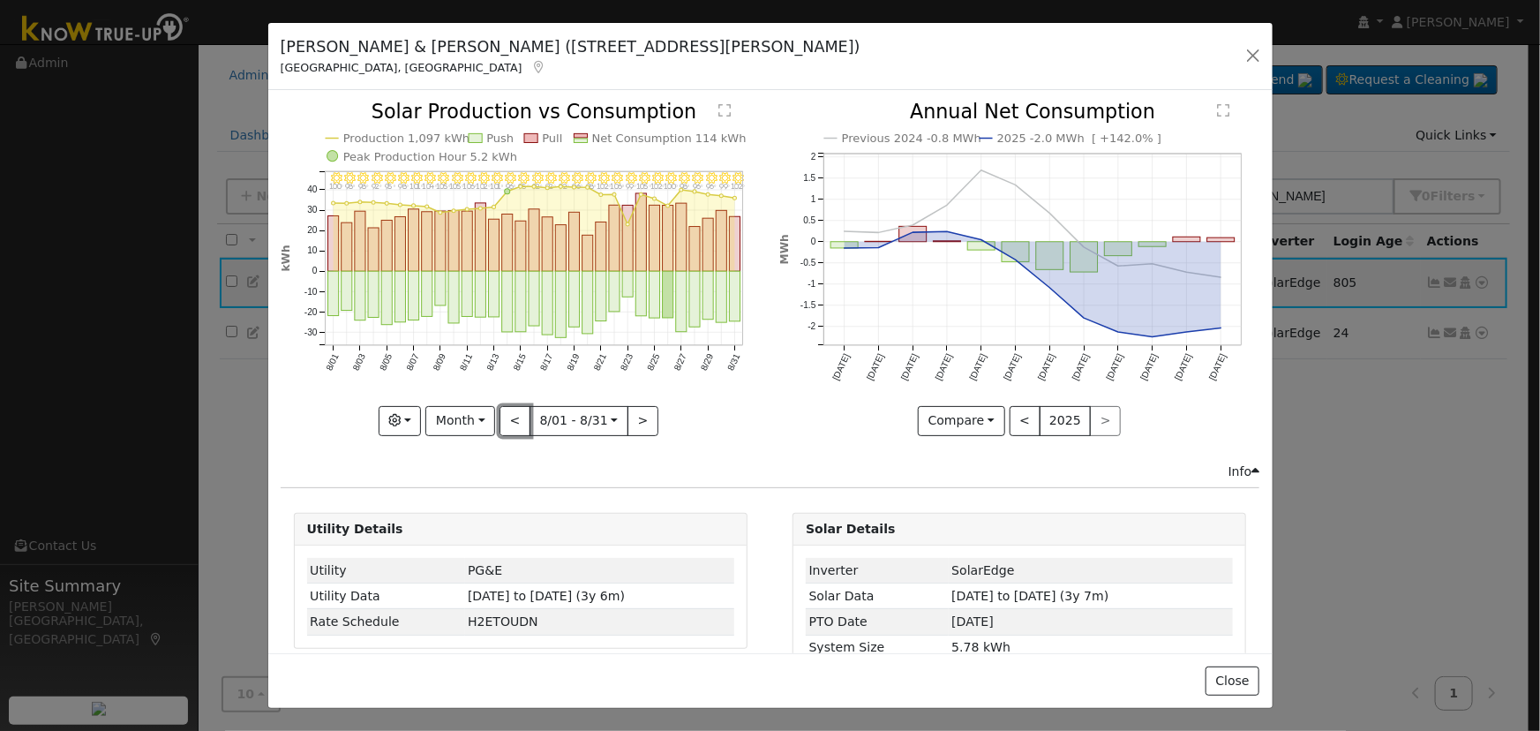
click at [500, 412] on button "<" at bounding box center [515, 421] width 31 height 30
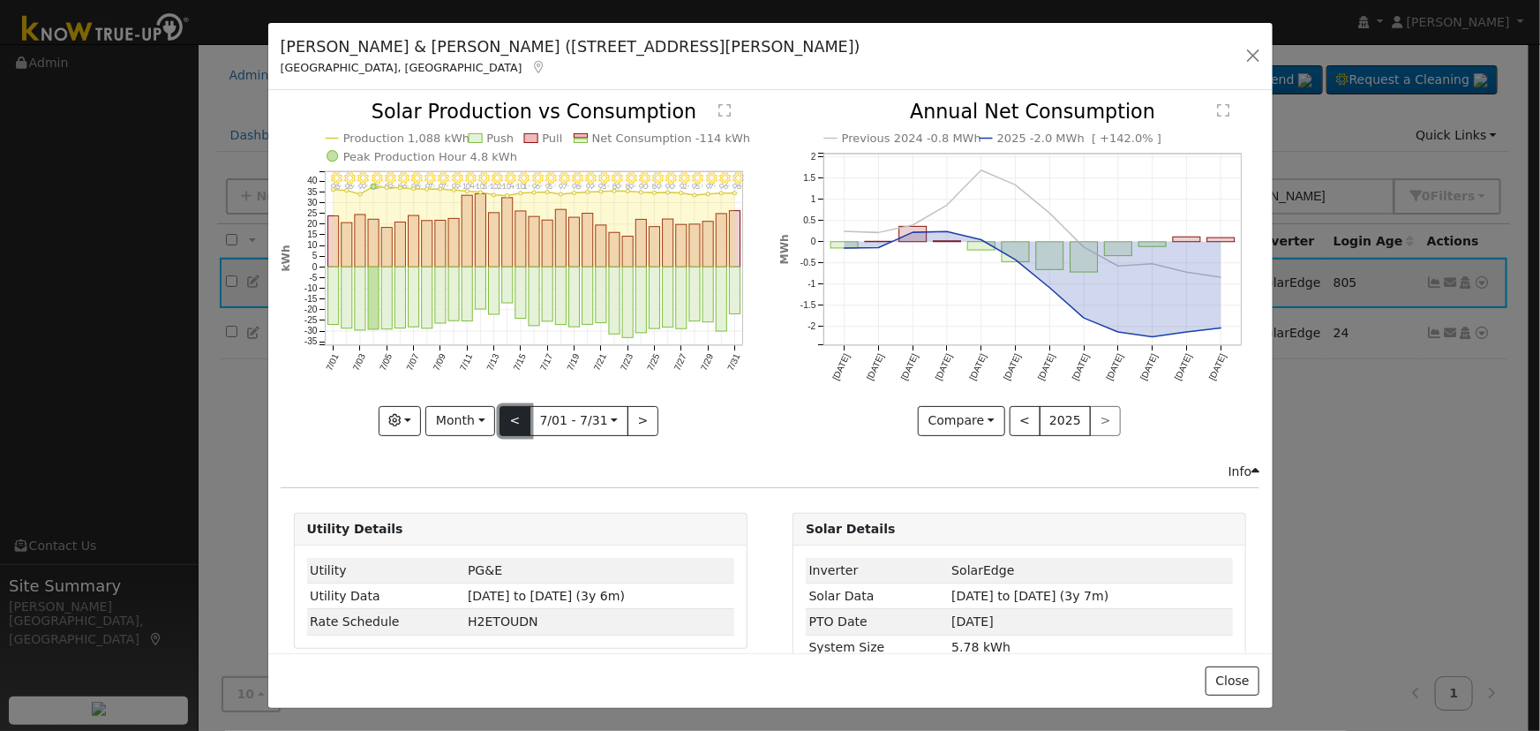
click at [512, 421] on button "<" at bounding box center [515, 421] width 31 height 30
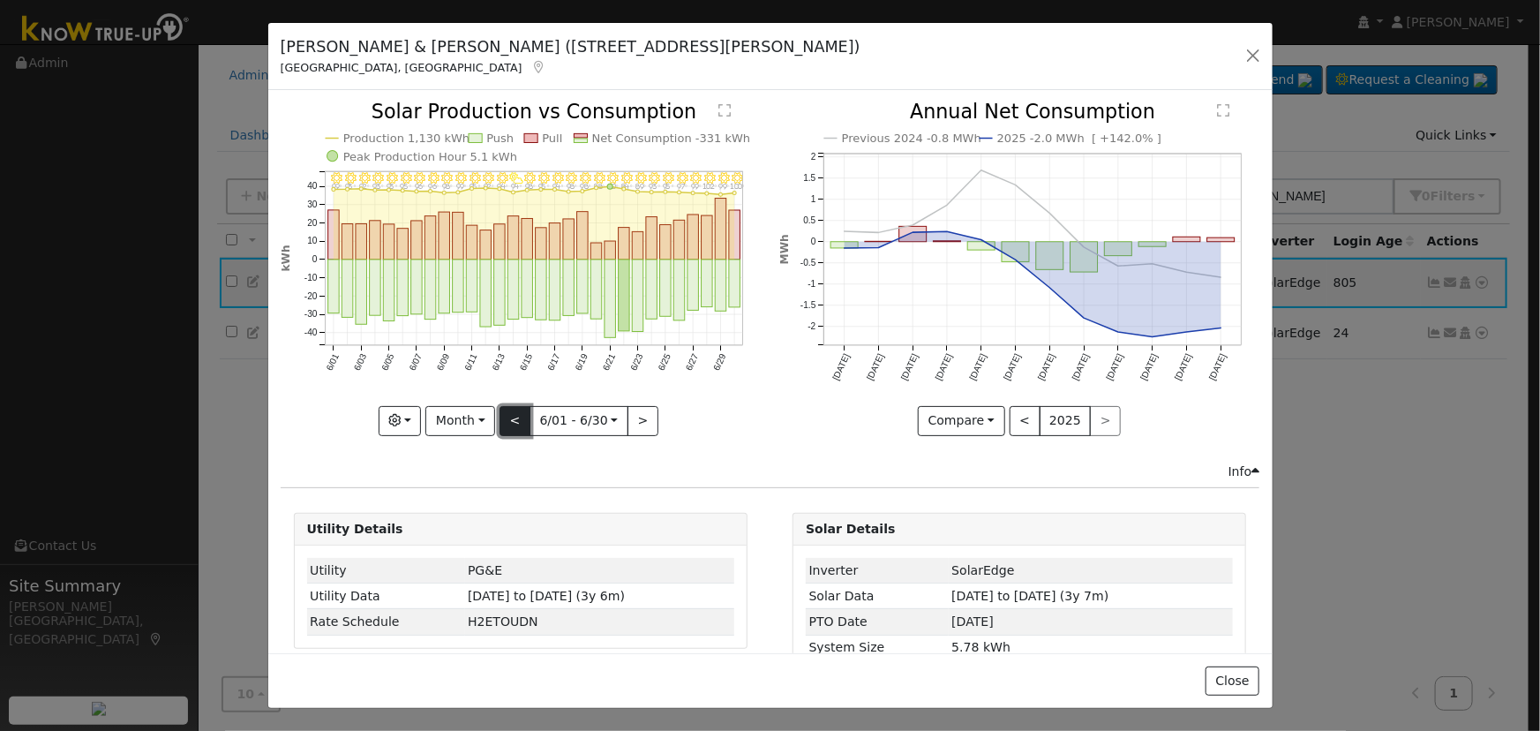
click at [517, 414] on button "<" at bounding box center [515, 421] width 31 height 30
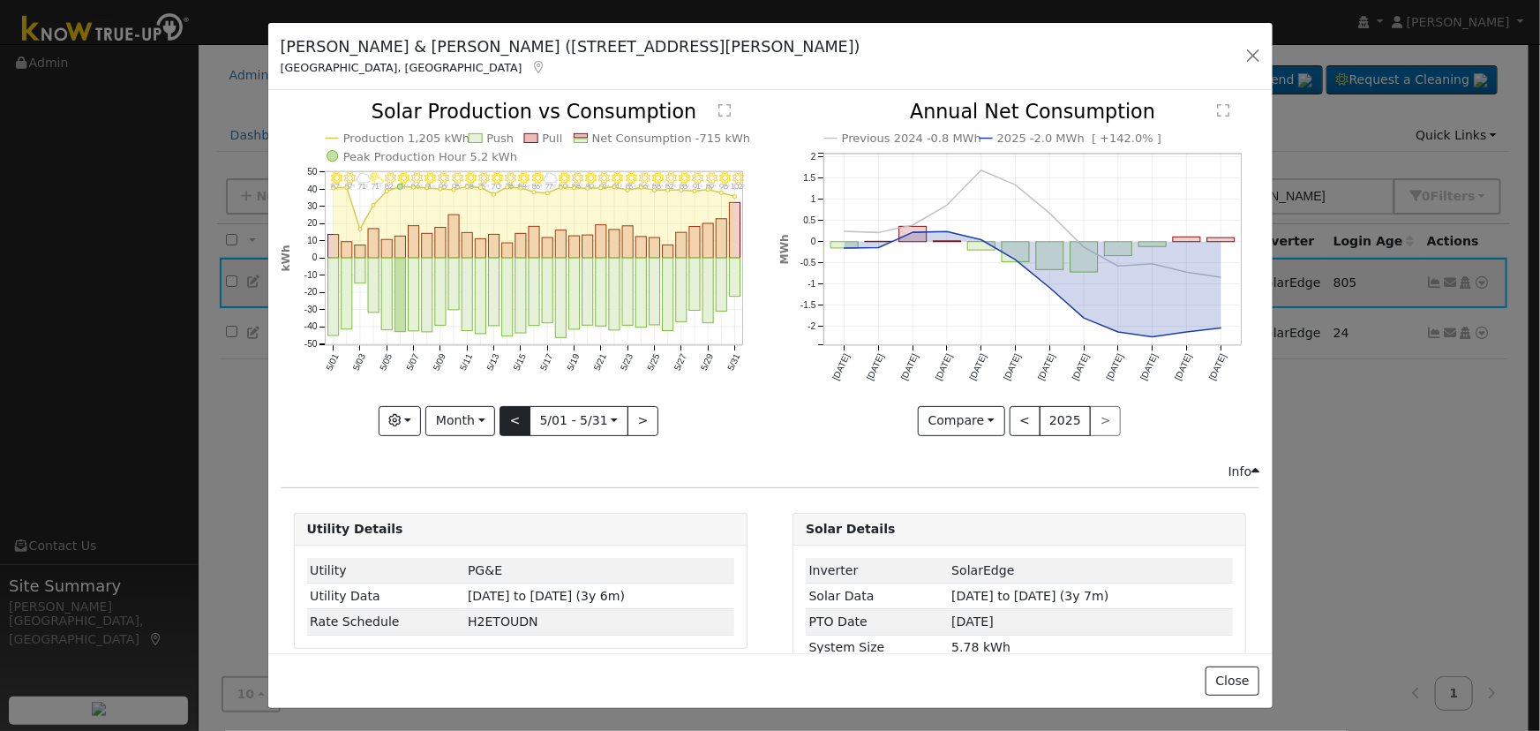
click at [517, 414] on div at bounding box center [521, 268] width 480 height 333
click at [517, 414] on button "<" at bounding box center [515, 421] width 31 height 30
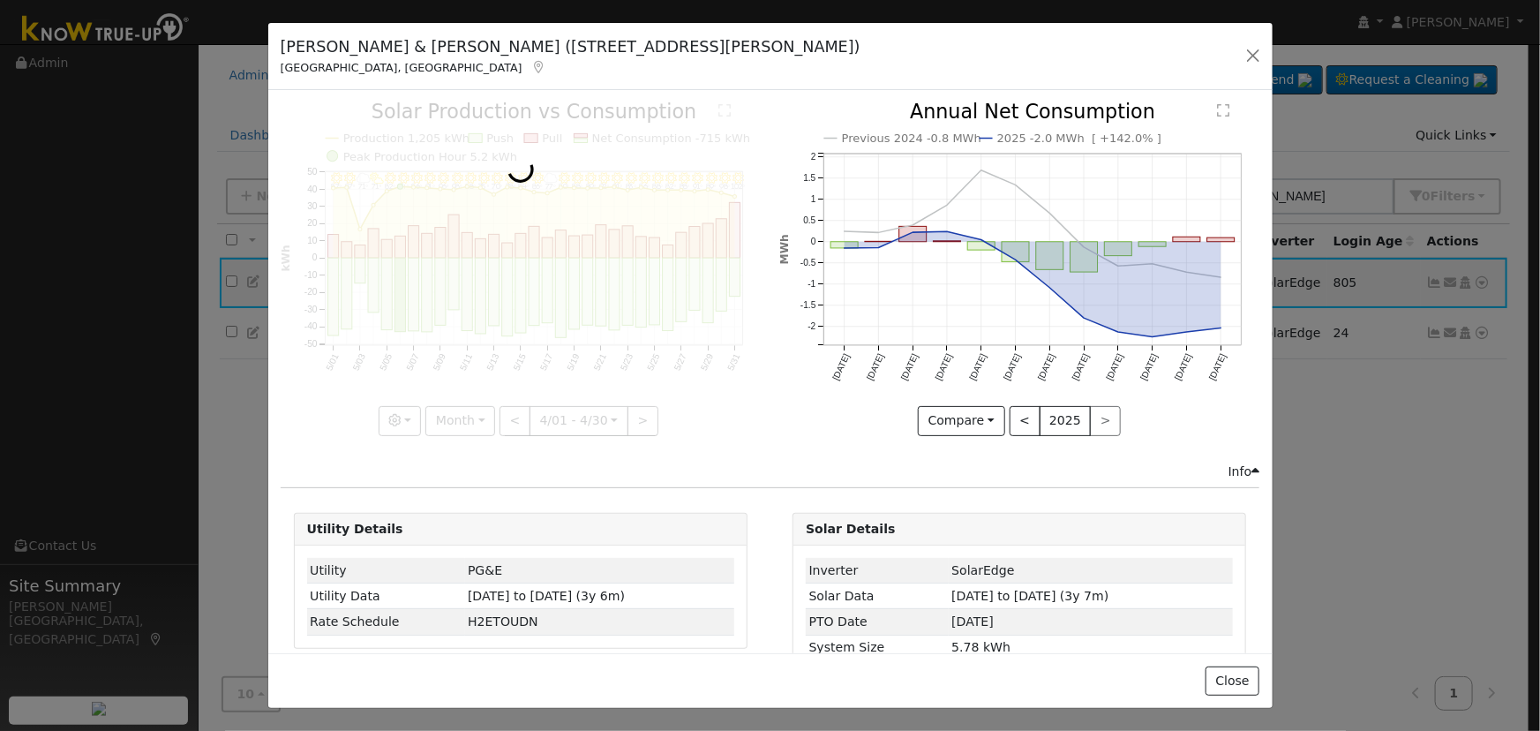
click at [517, 414] on div at bounding box center [521, 268] width 480 height 333
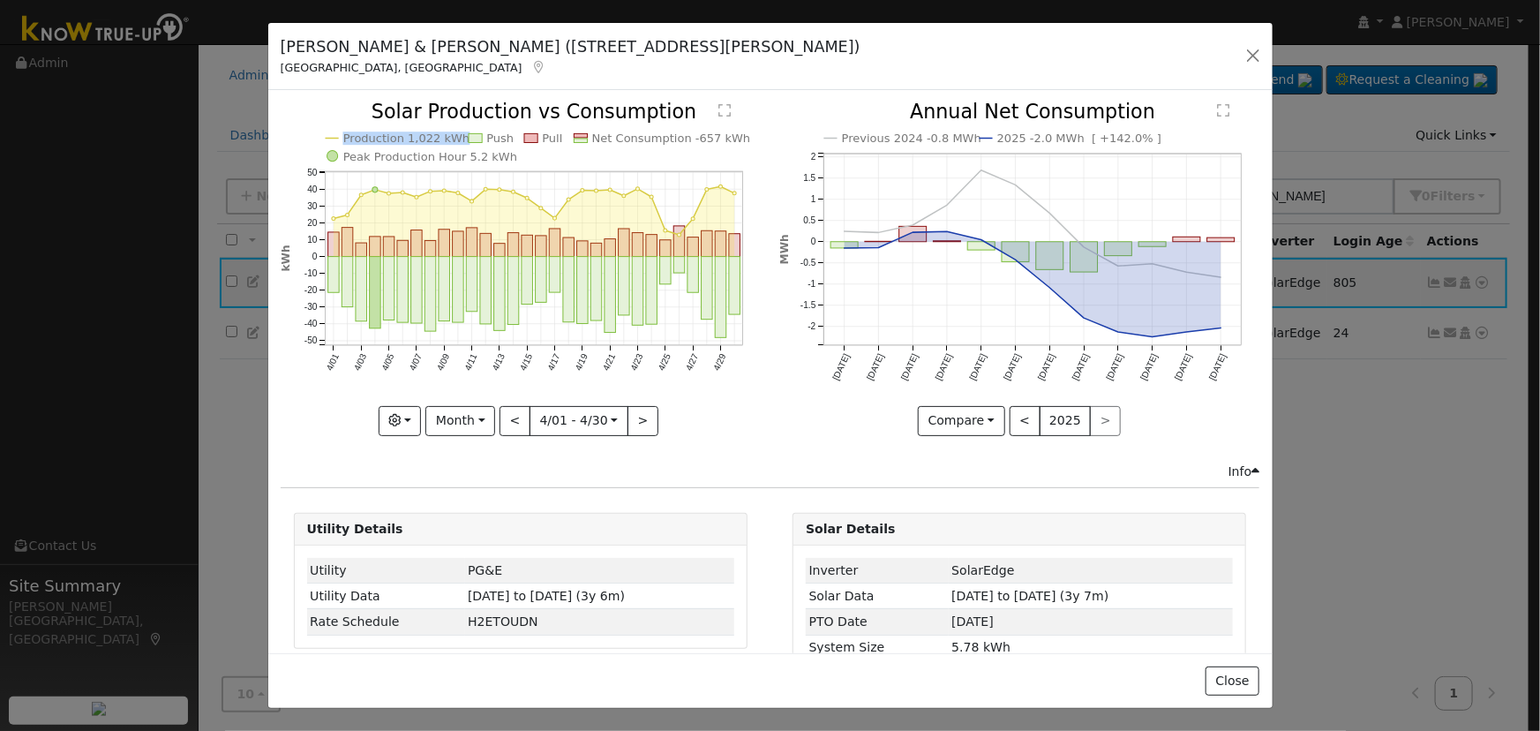
click at [517, 414] on div at bounding box center [521, 268] width 480 height 333
click at [517, 414] on div "Production 1,022 kWh Push Pull Net Consumption -657 kWh Peak Production Hour 5.…" at bounding box center [521, 268] width 480 height 333
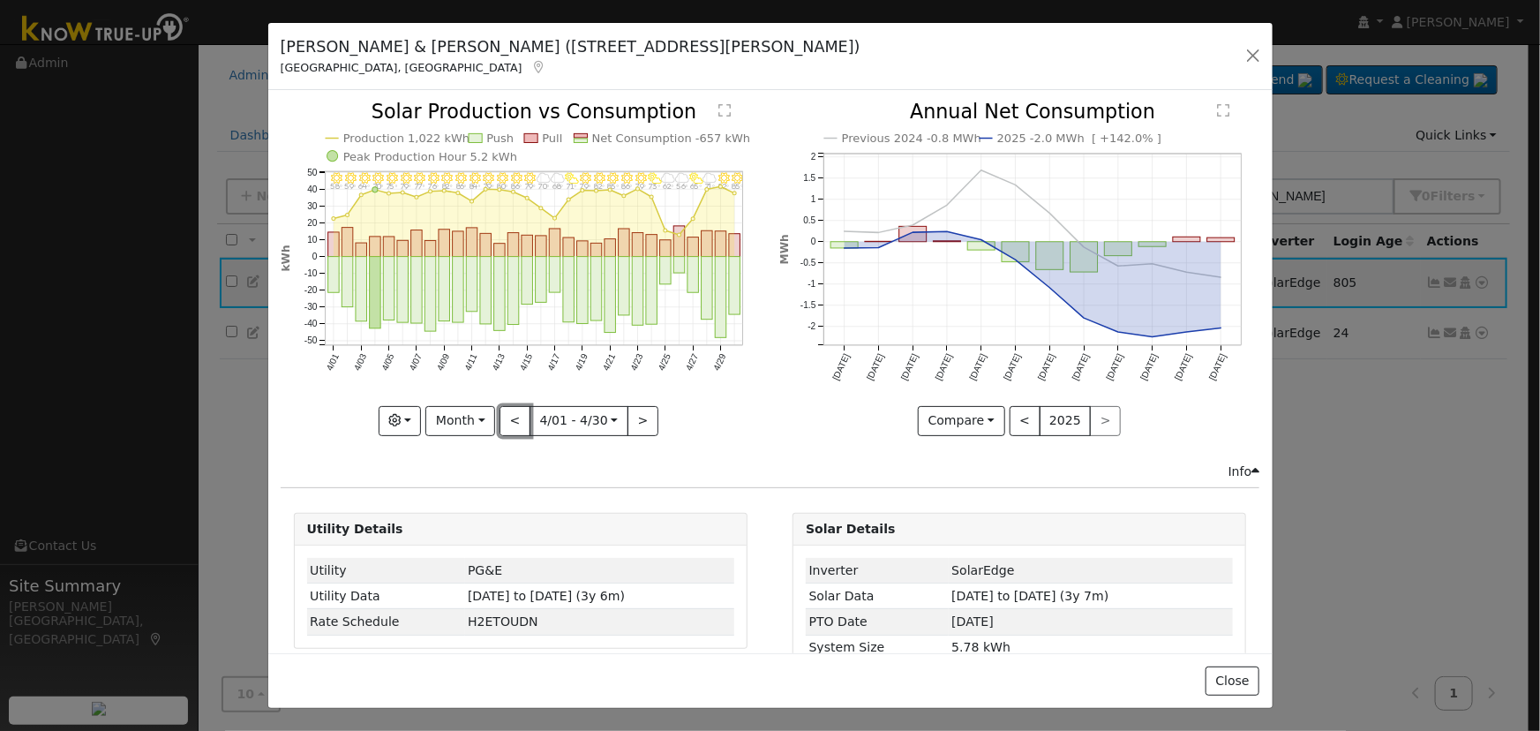
click at [517, 414] on button "<" at bounding box center [515, 421] width 31 height 30
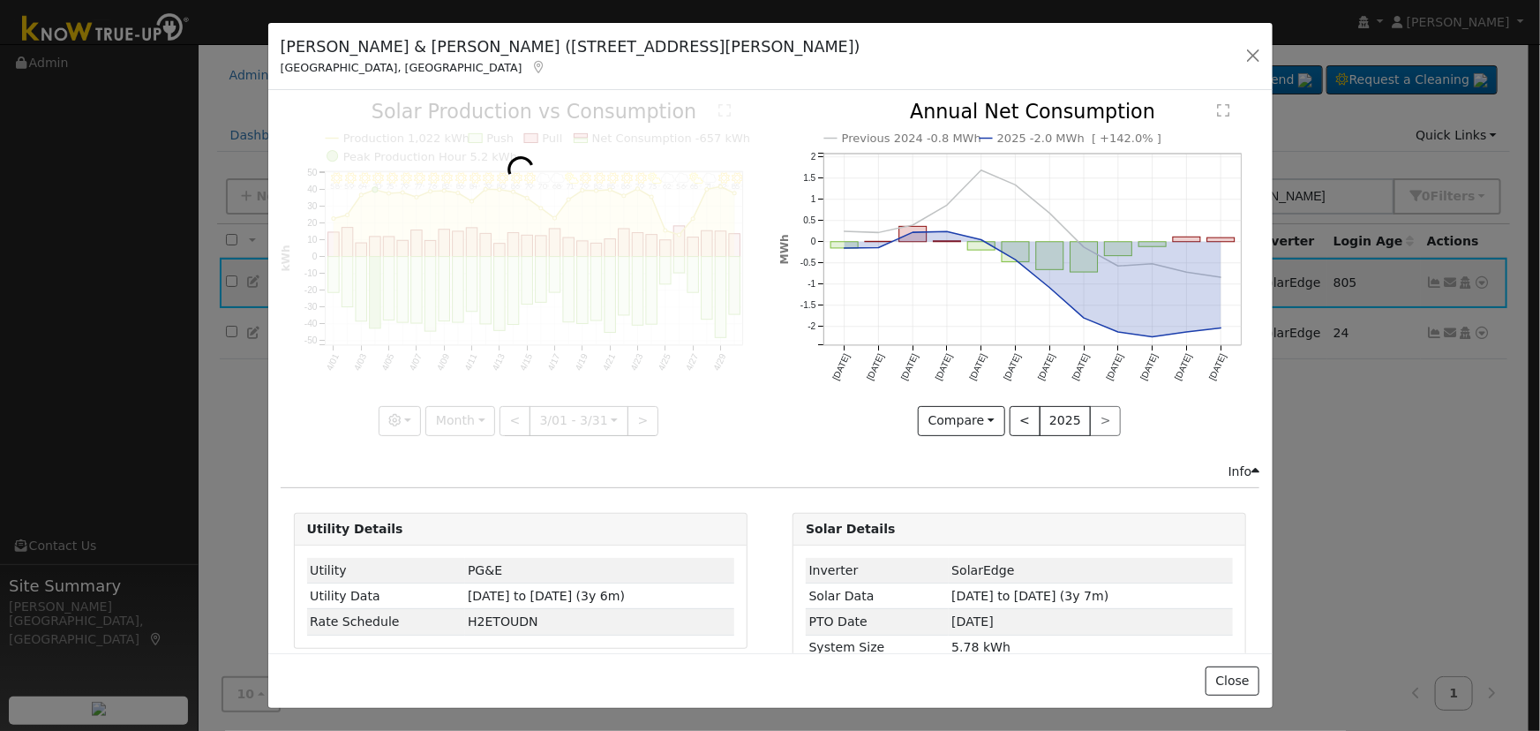
click at [517, 414] on div at bounding box center [521, 268] width 480 height 333
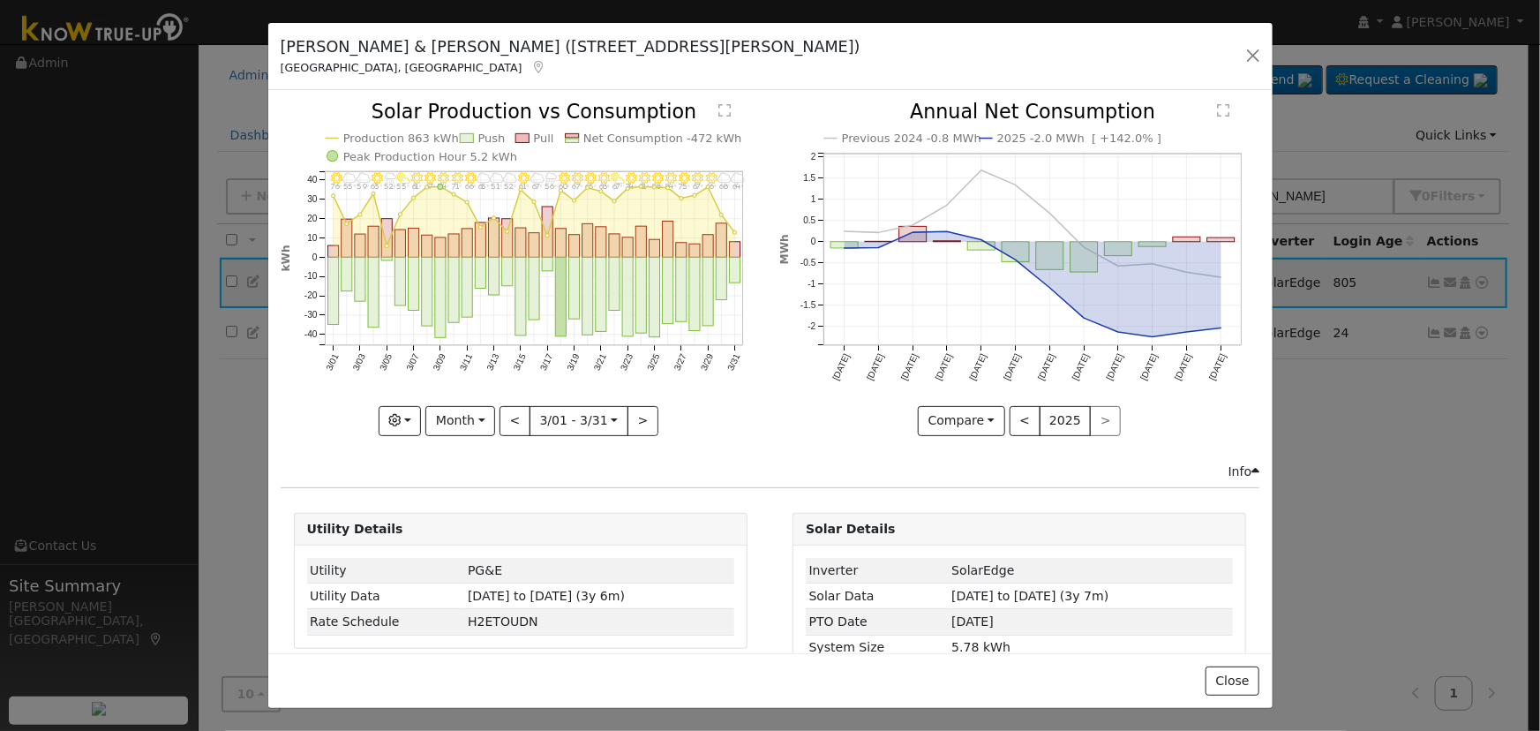
click at [517, 414] on div "3/31 - Cloudy 64° 3/30 - Cloudy 68° 3/29 - Clear 66° 3/28 - MostlyClear 67° 3/2…" at bounding box center [521, 268] width 480 height 333
click at [517, 414] on button "<" at bounding box center [515, 421] width 31 height 30
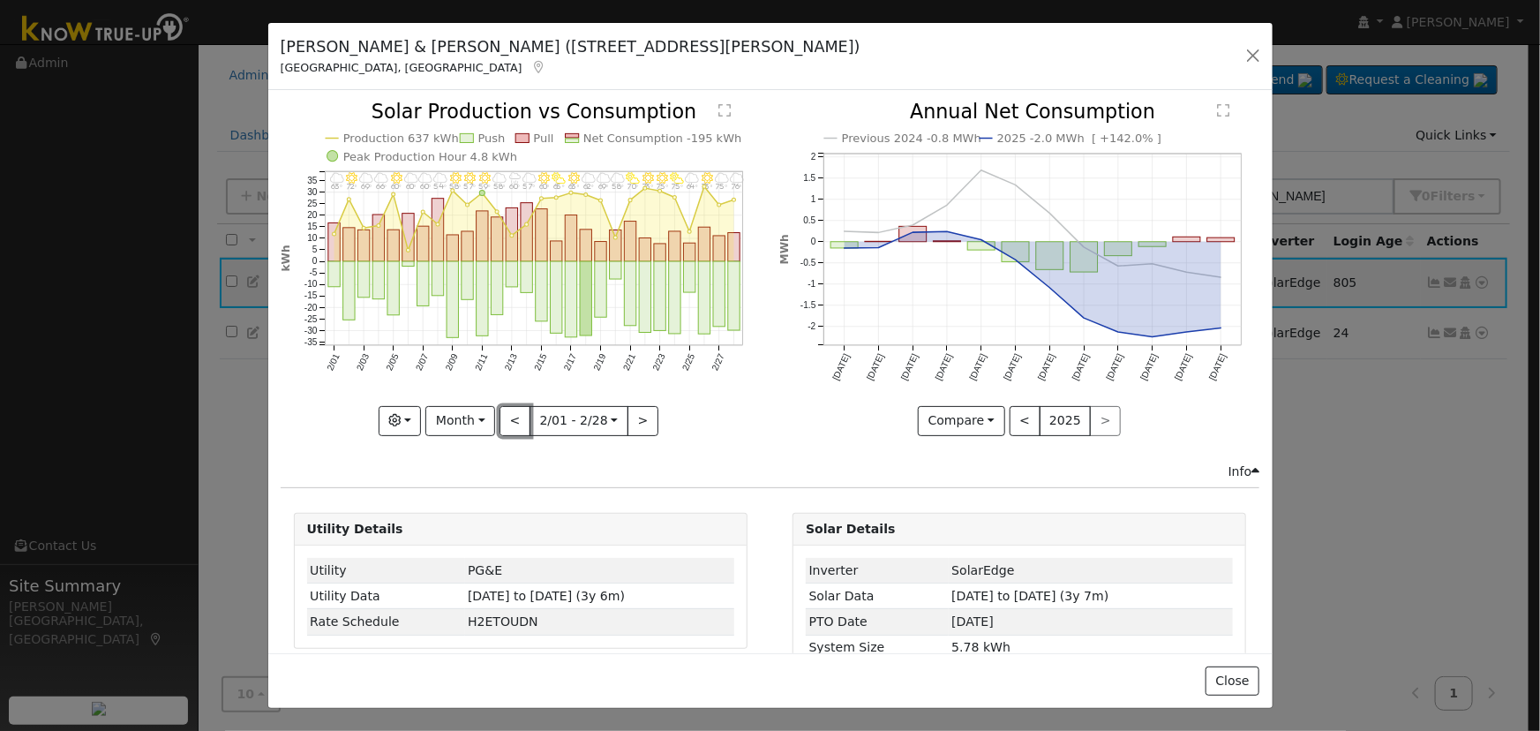
click at [516, 414] on button "<" at bounding box center [515, 421] width 31 height 30
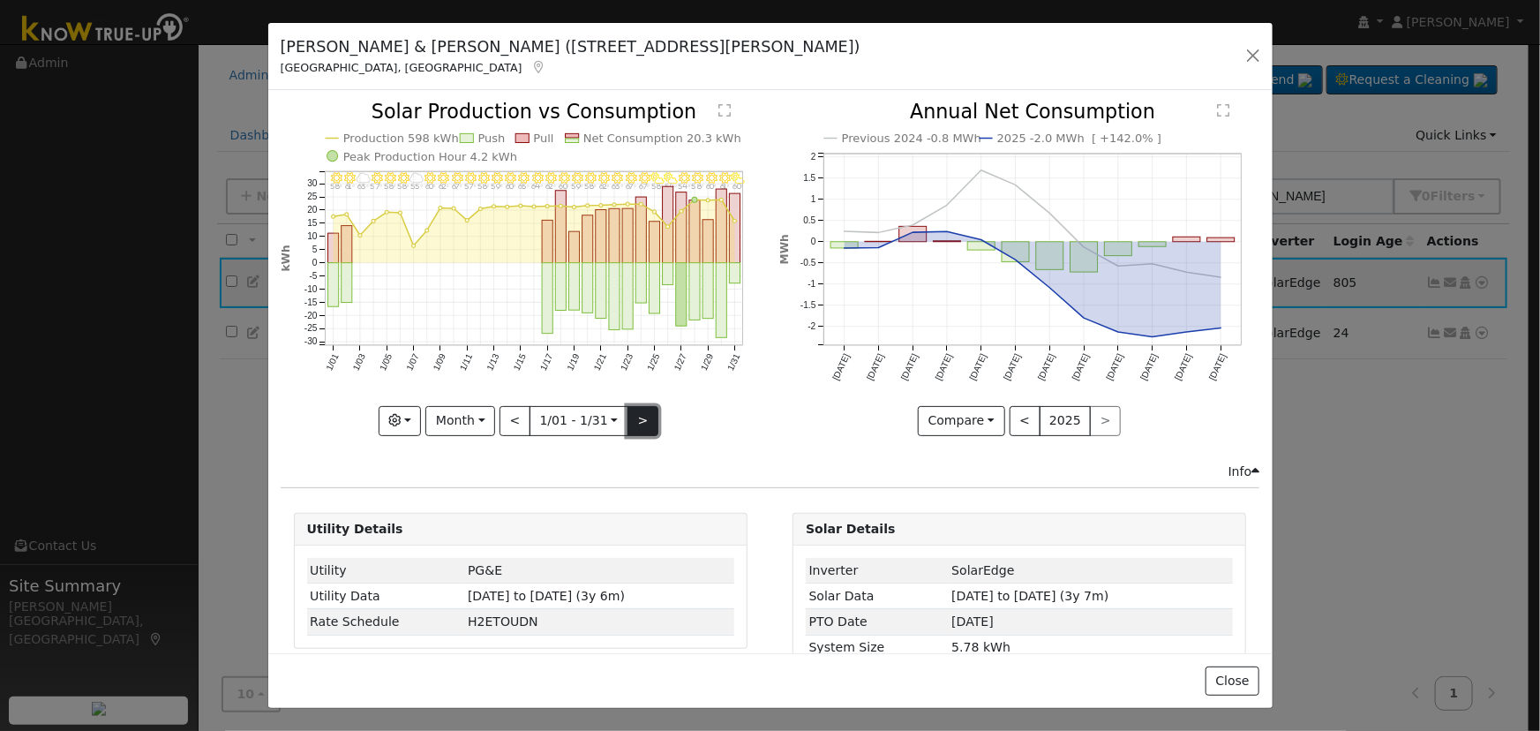
click at [633, 411] on button ">" at bounding box center [643, 421] width 31 height 30
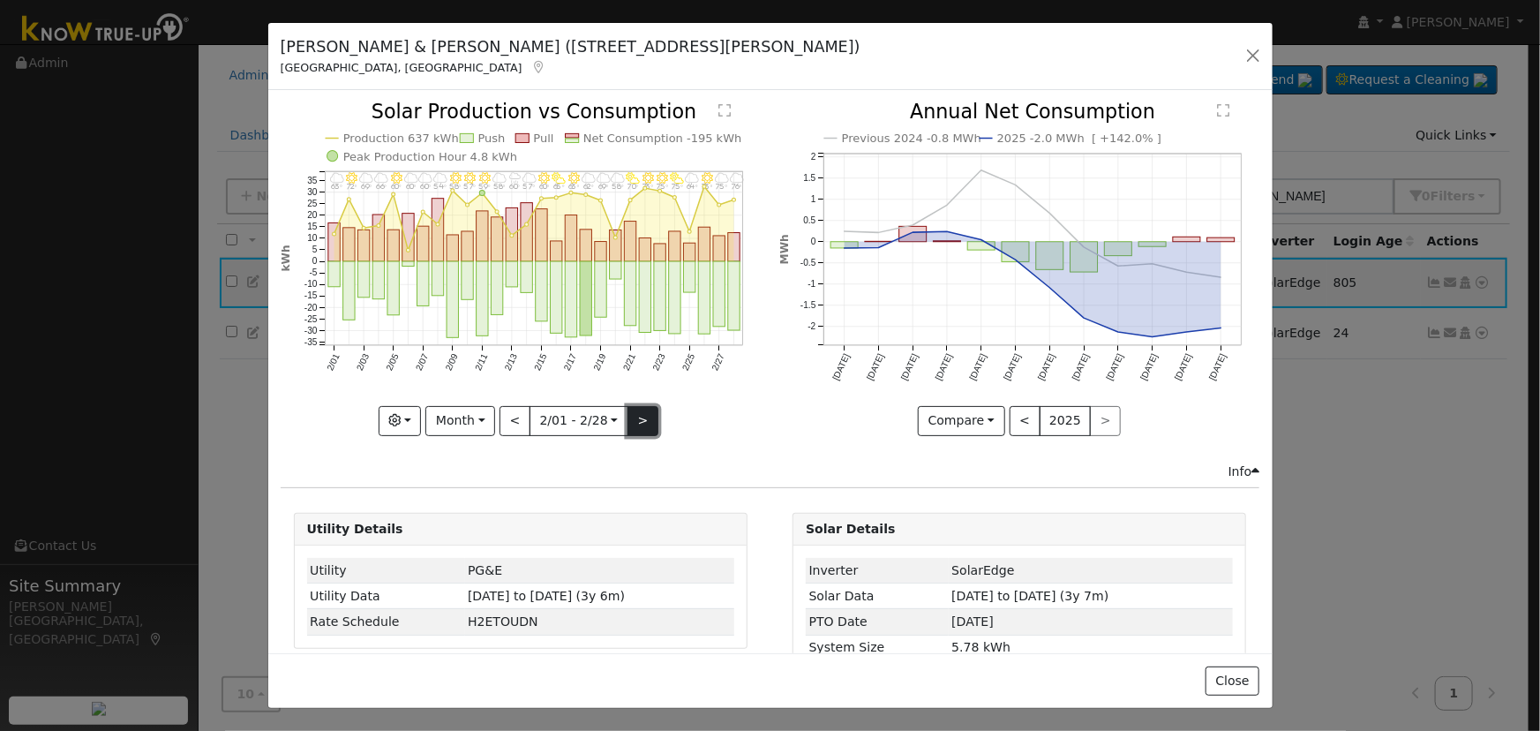
click at [643, 414] on button ">" at bounding box center [643, 421] width 31 height 30
type input "[DATE]"
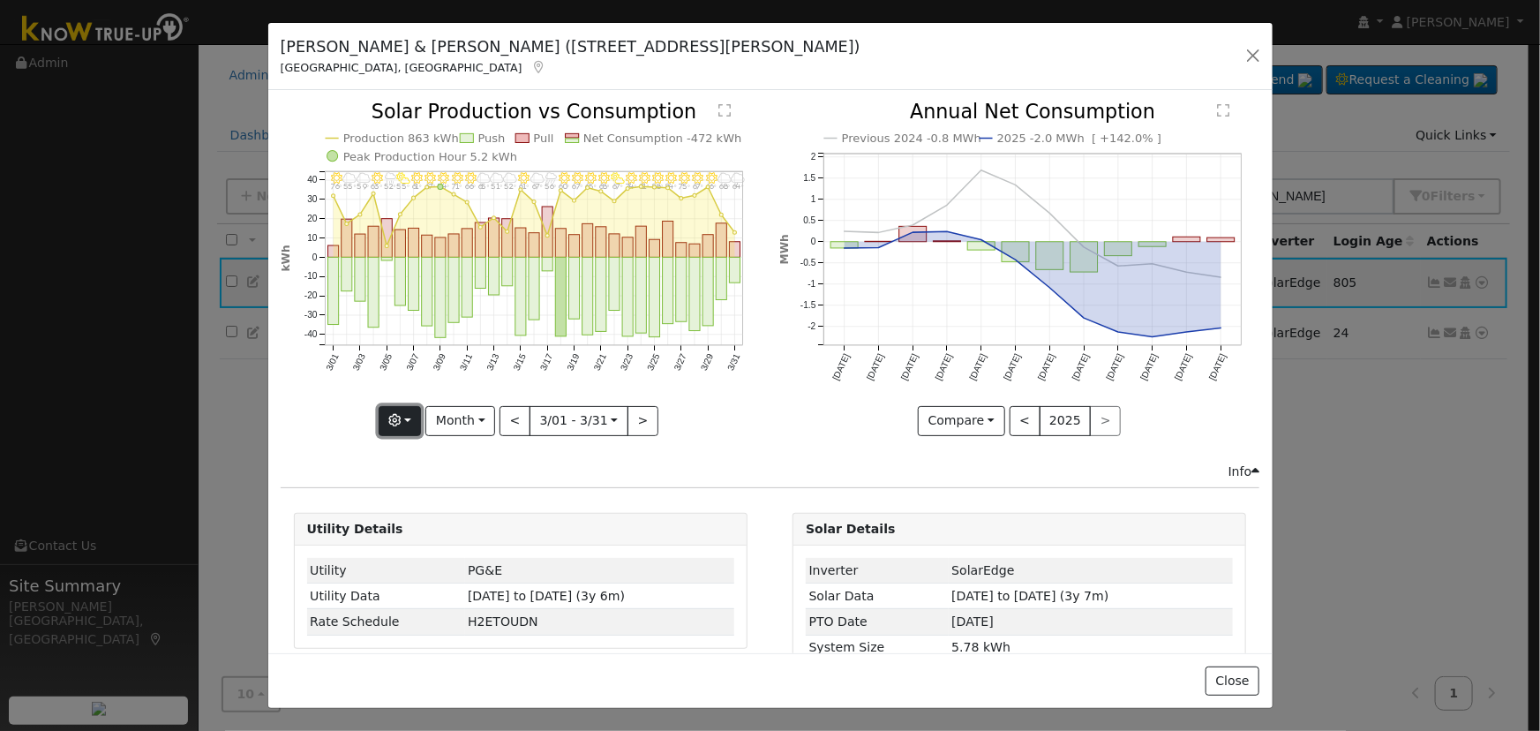
click at [401, 414] on icon "button" at bounding box center [394, 420] width 12 height 12
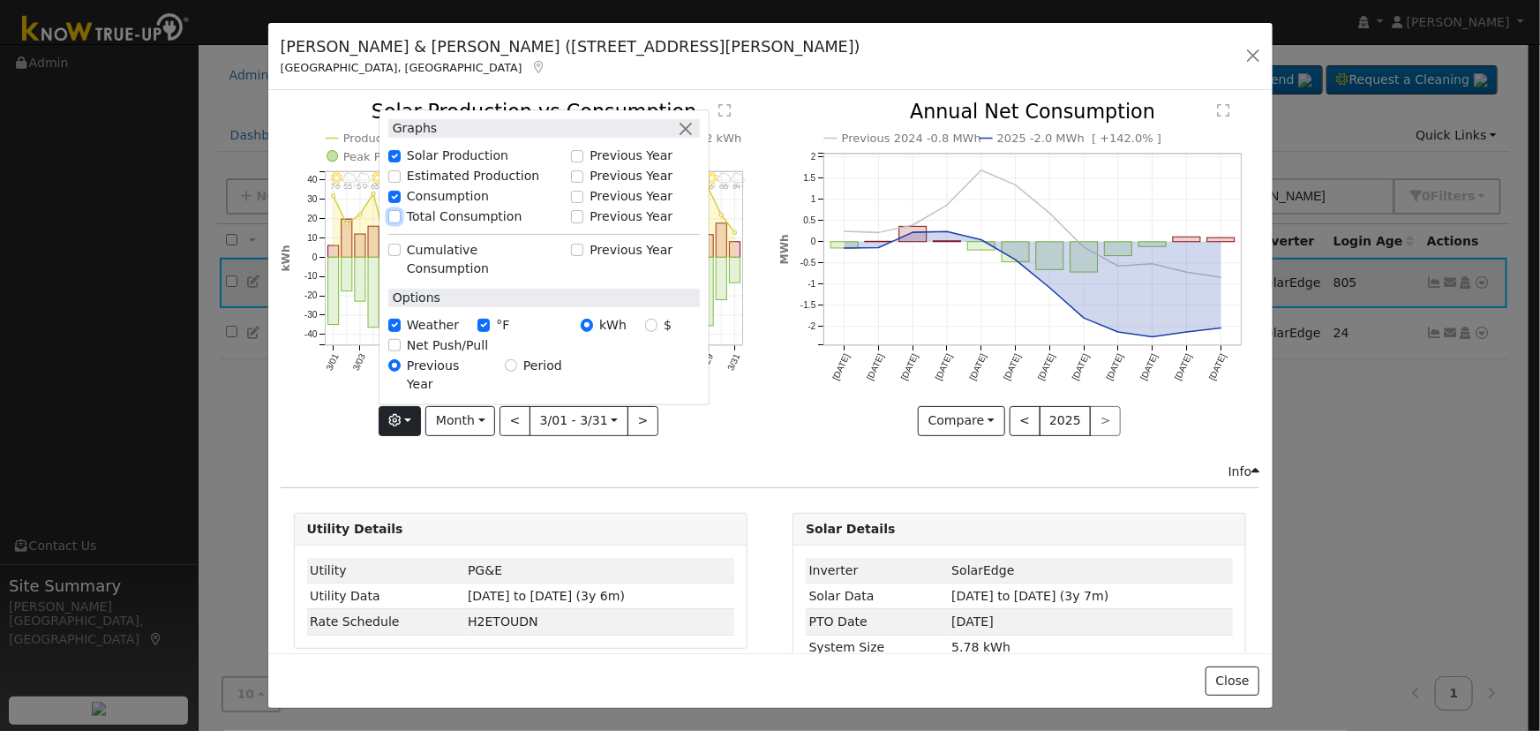
click at [398, 222] on input "Total Consumption" at bounding box center [394, 216] width 12 height 12
checkbox input "true"
click at [683, 138] on button "button" at bounding box center [686, 128] width 19 height 19
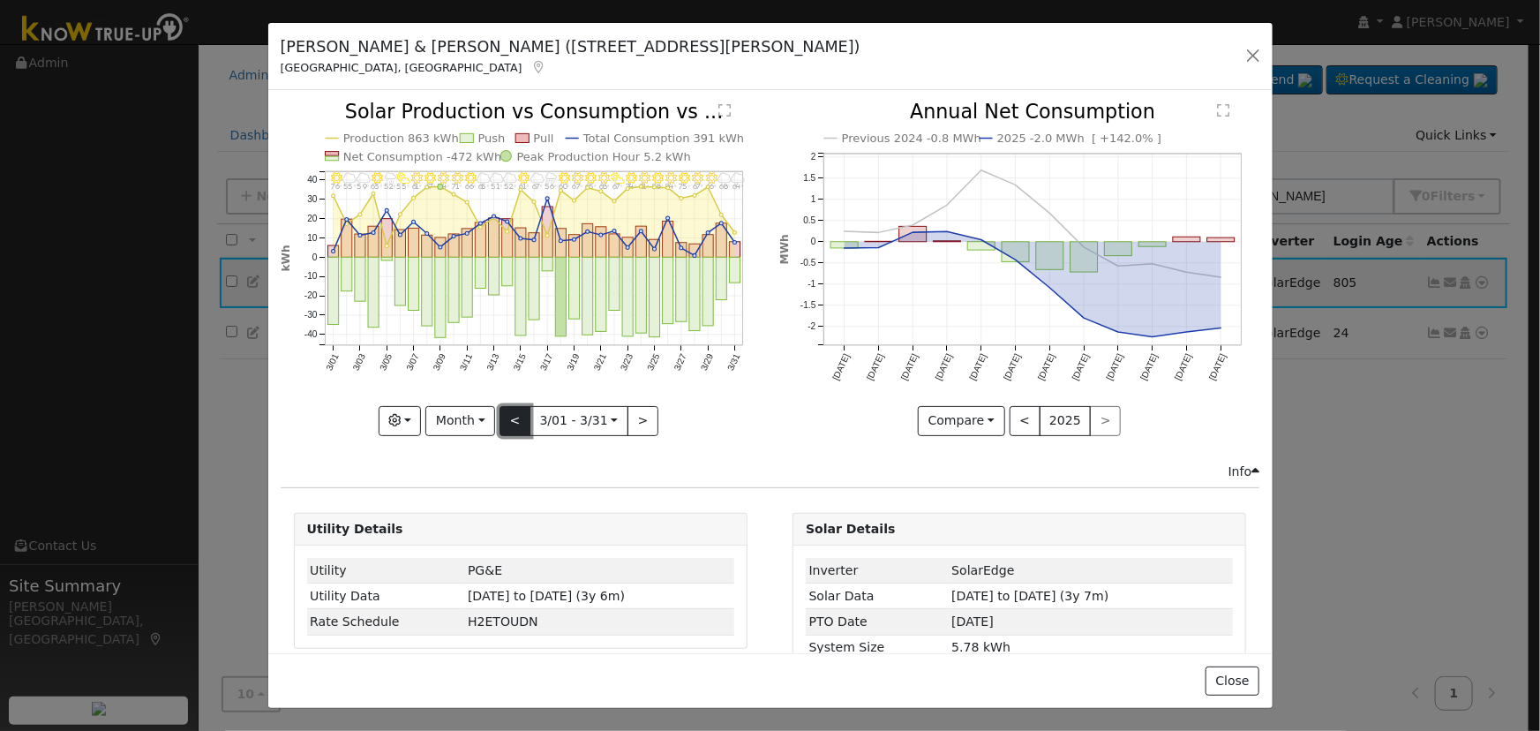
click at [506, 420] on button "<" at bounding box center [515, 421] width 31 height 30
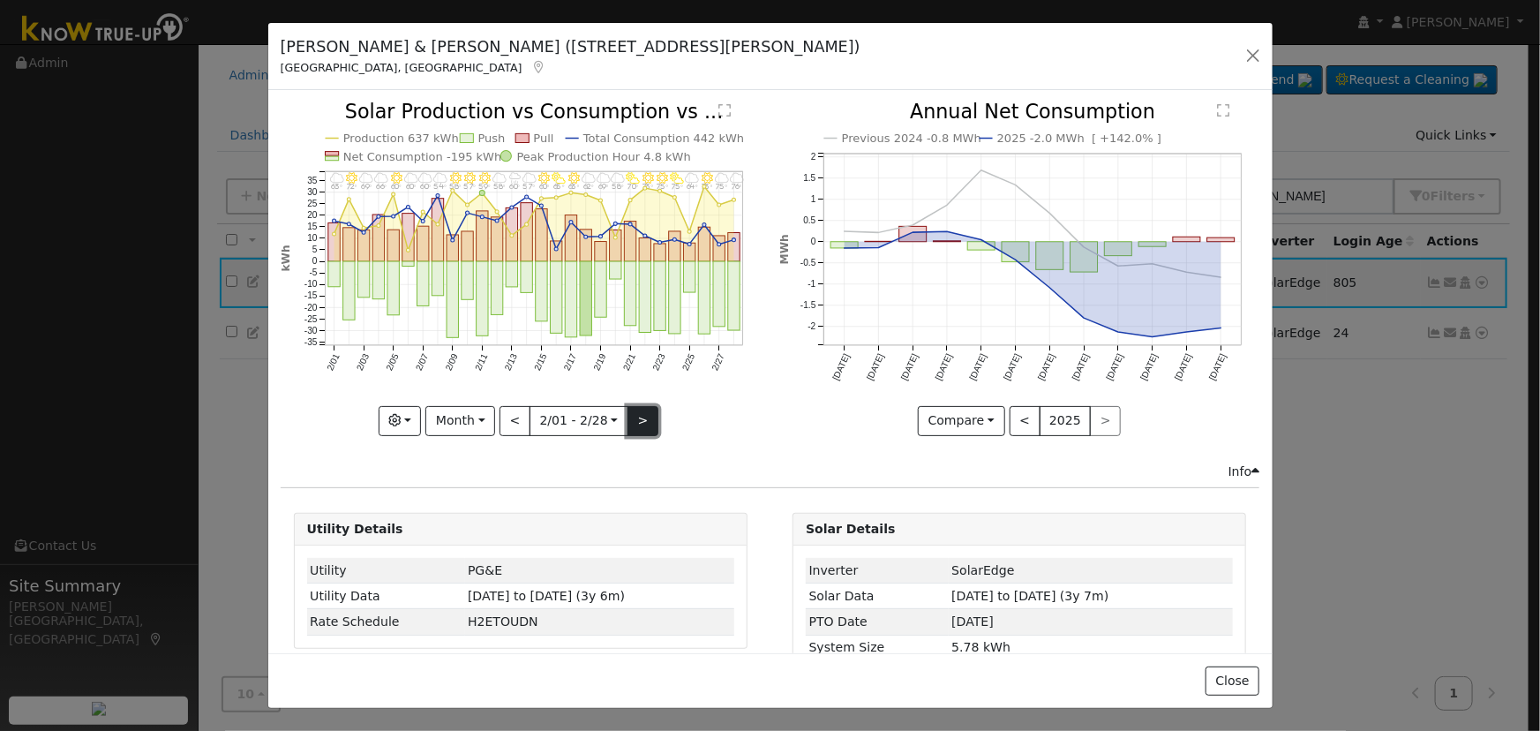
click at [640, 409] on button ">" at bounding box center [643, 421] width 31 height 30
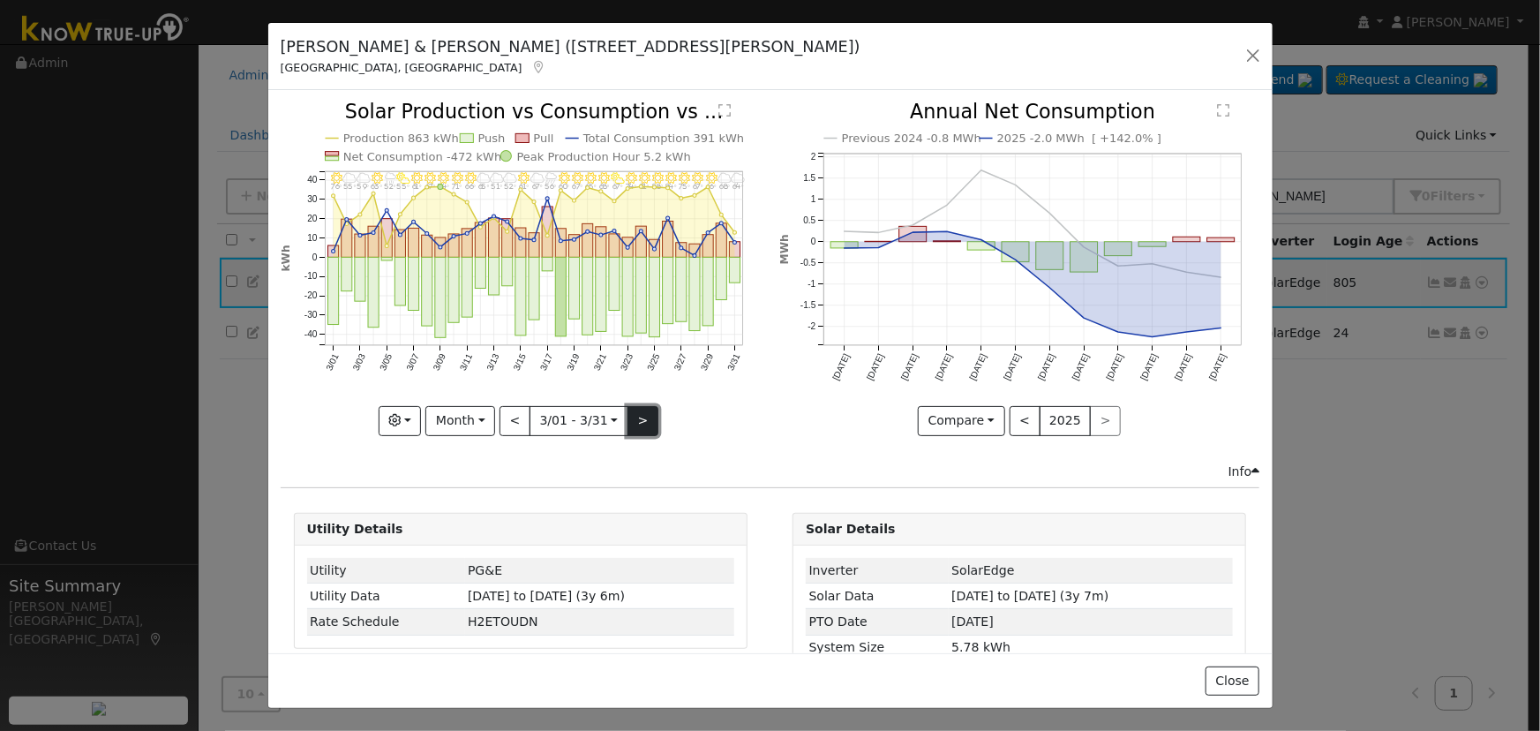
click at [639, 408] on button ">" at bounding box center [643, 421] width 31 height 30
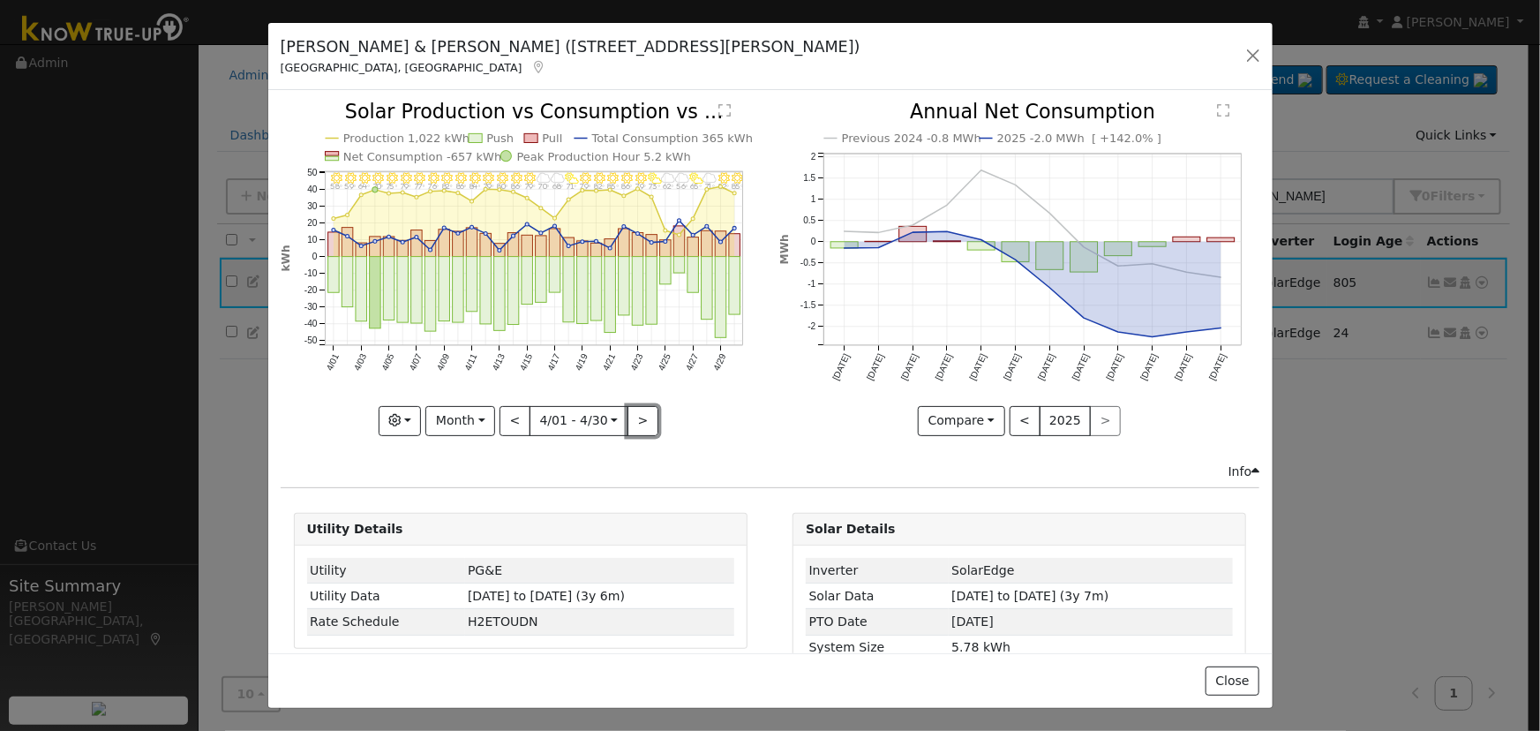
click at [639, 408] on button ">" at bounding box center [643, 421] width 31 height 30
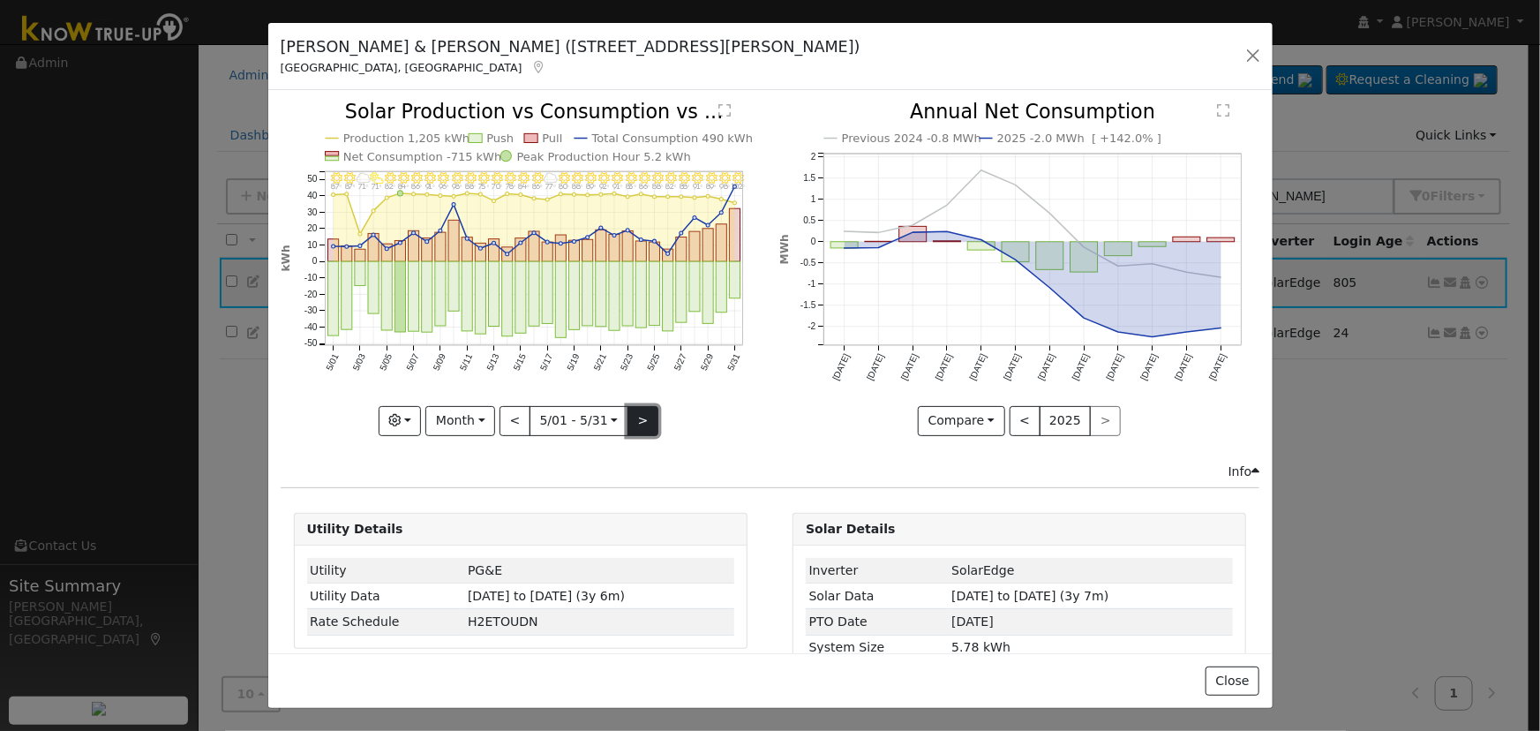
click at [628, 413] on button ">" at bounding box center [643, 421] width 31 height 30
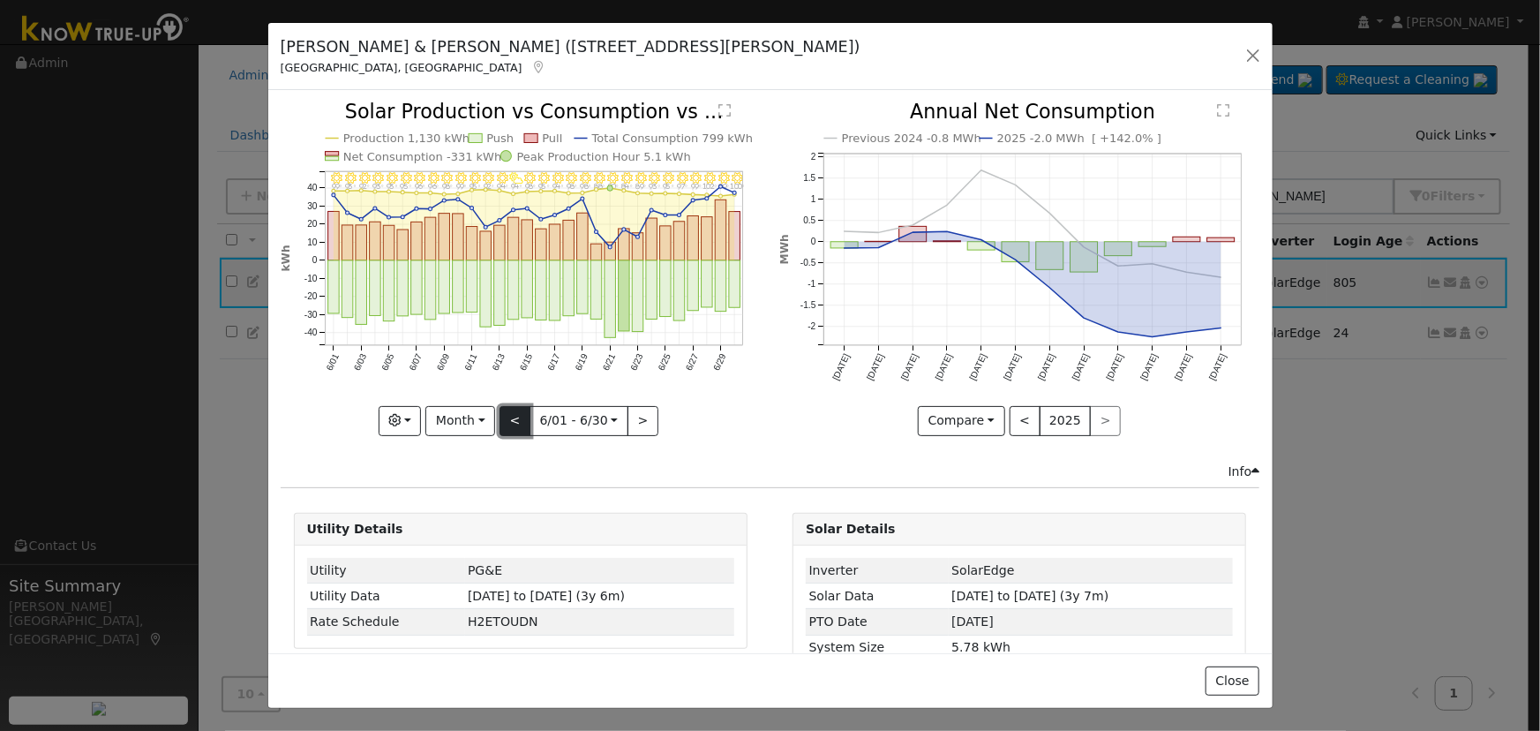
click at [523, 410] on button "<" at bounding box center [515, 421] width 31 height 30
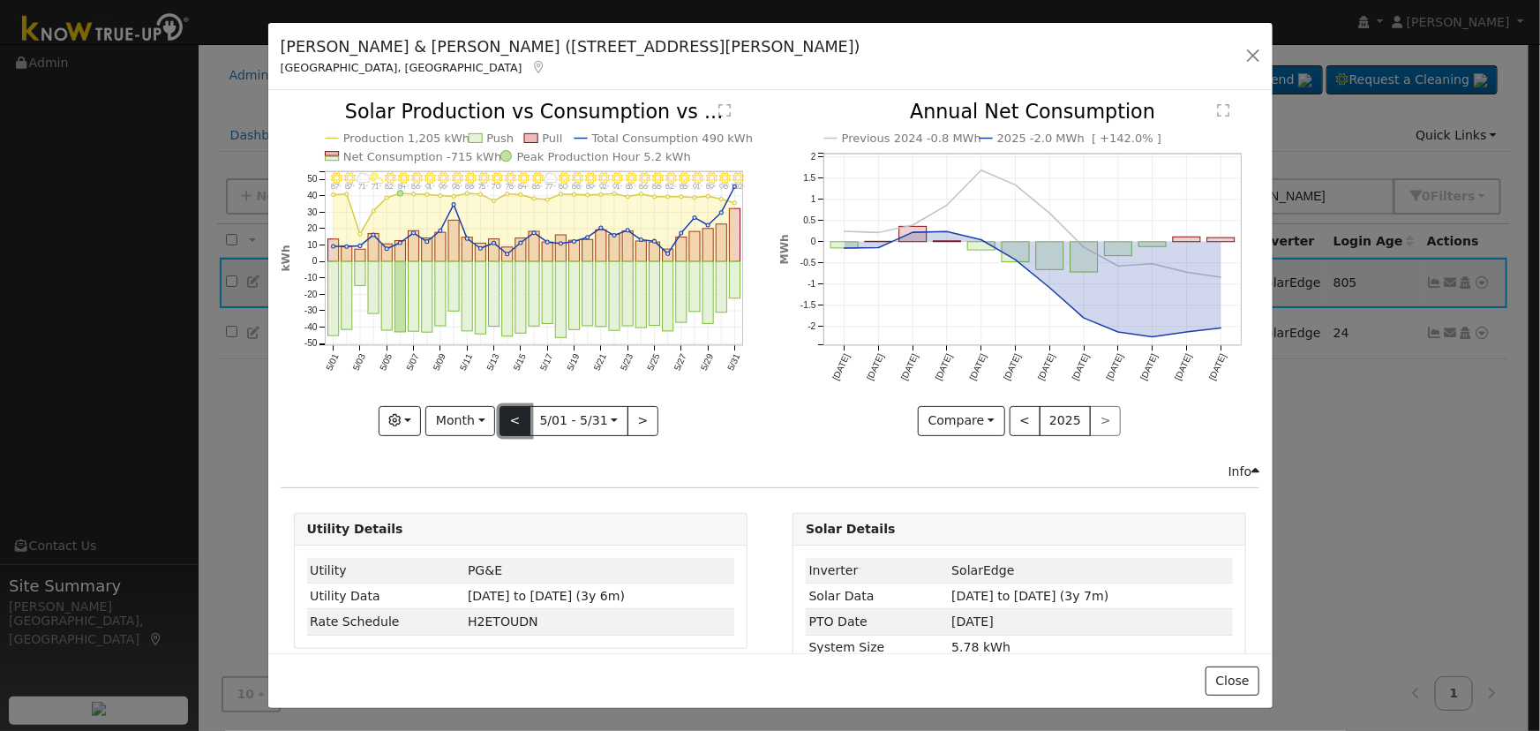
click at [509, 424] on button "<" at bounding box center [515, 421] width 31 height 30
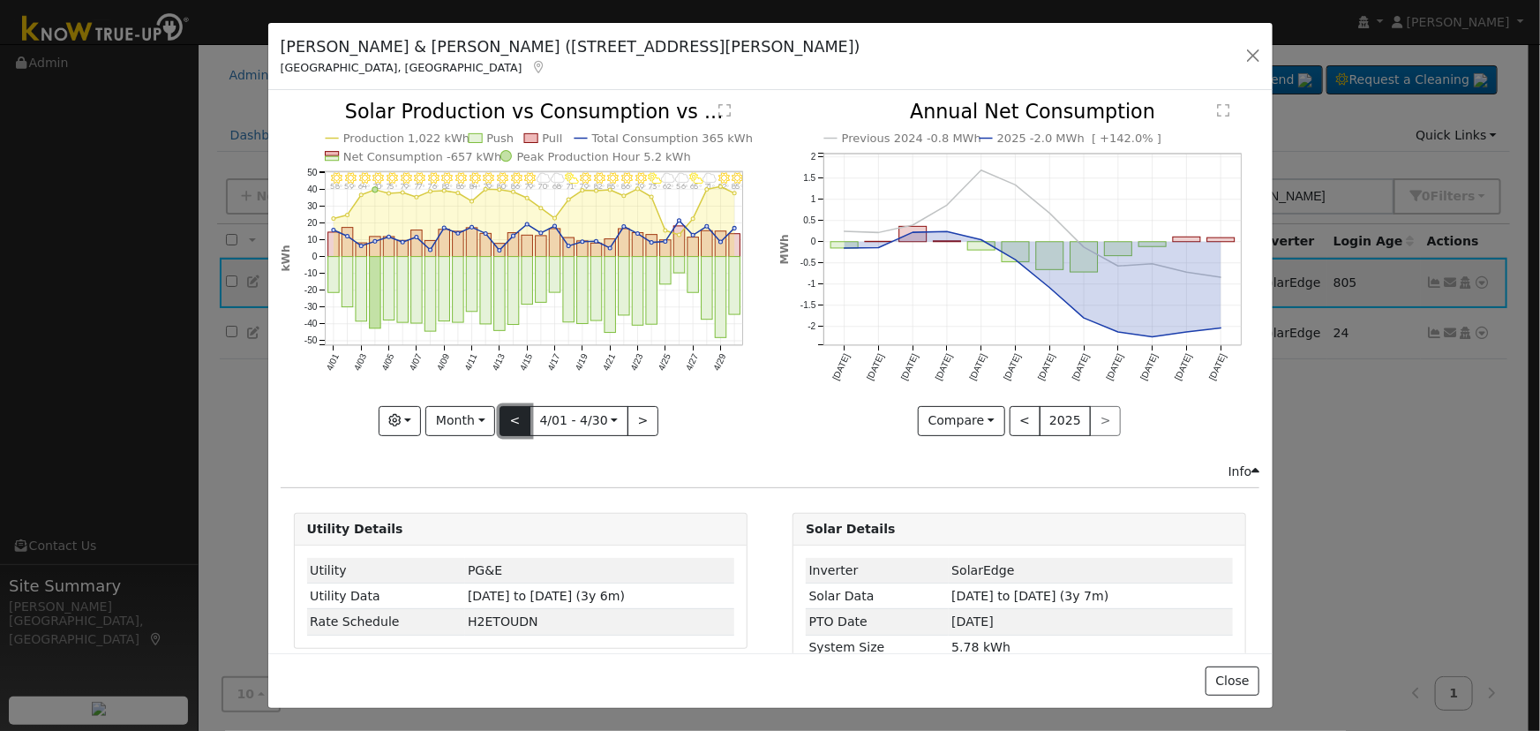
click at [509, 424] on button "<" at bounding box center [515, 421] width 31 height 30
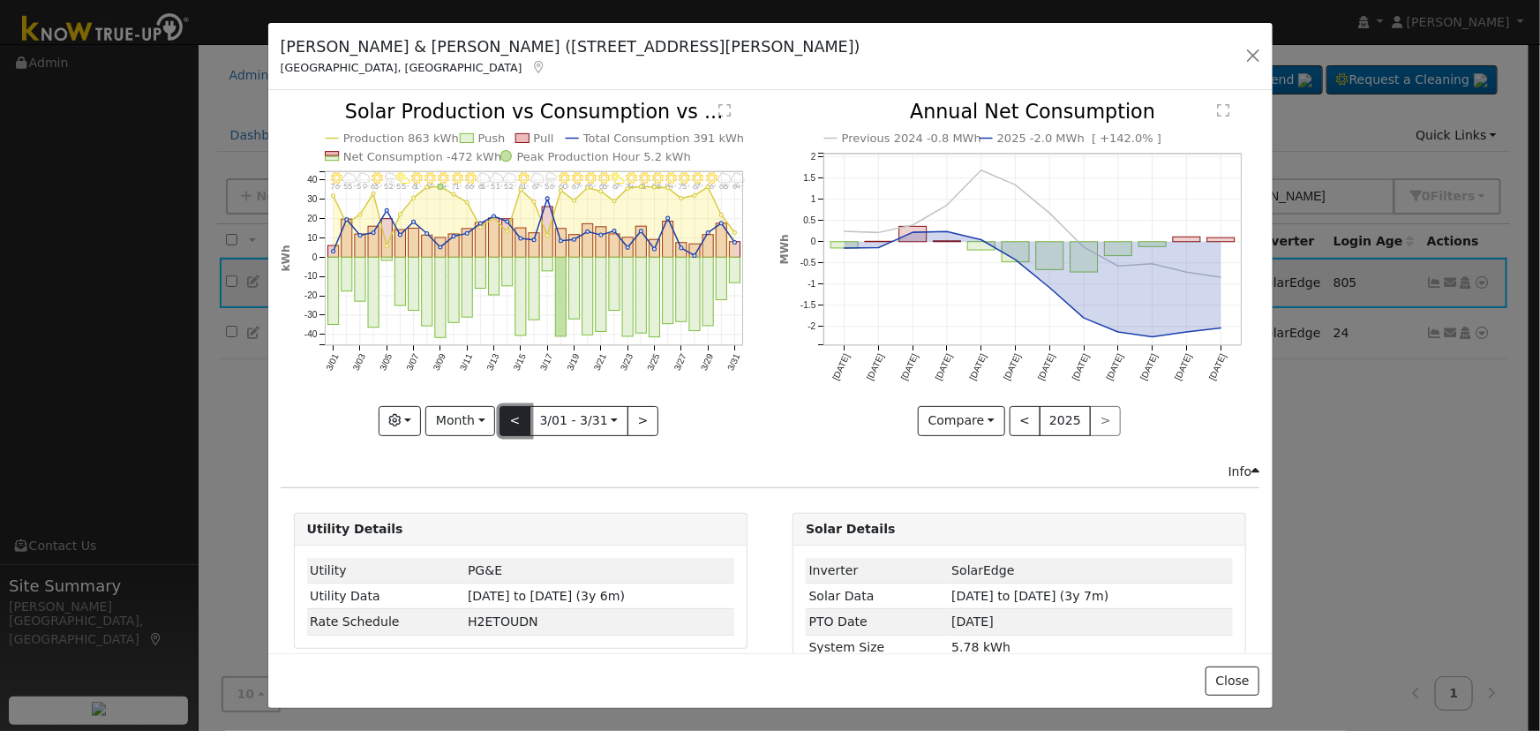
click at [509, 424] on button "<" at bounding box center [515, 421] width 31 height 30
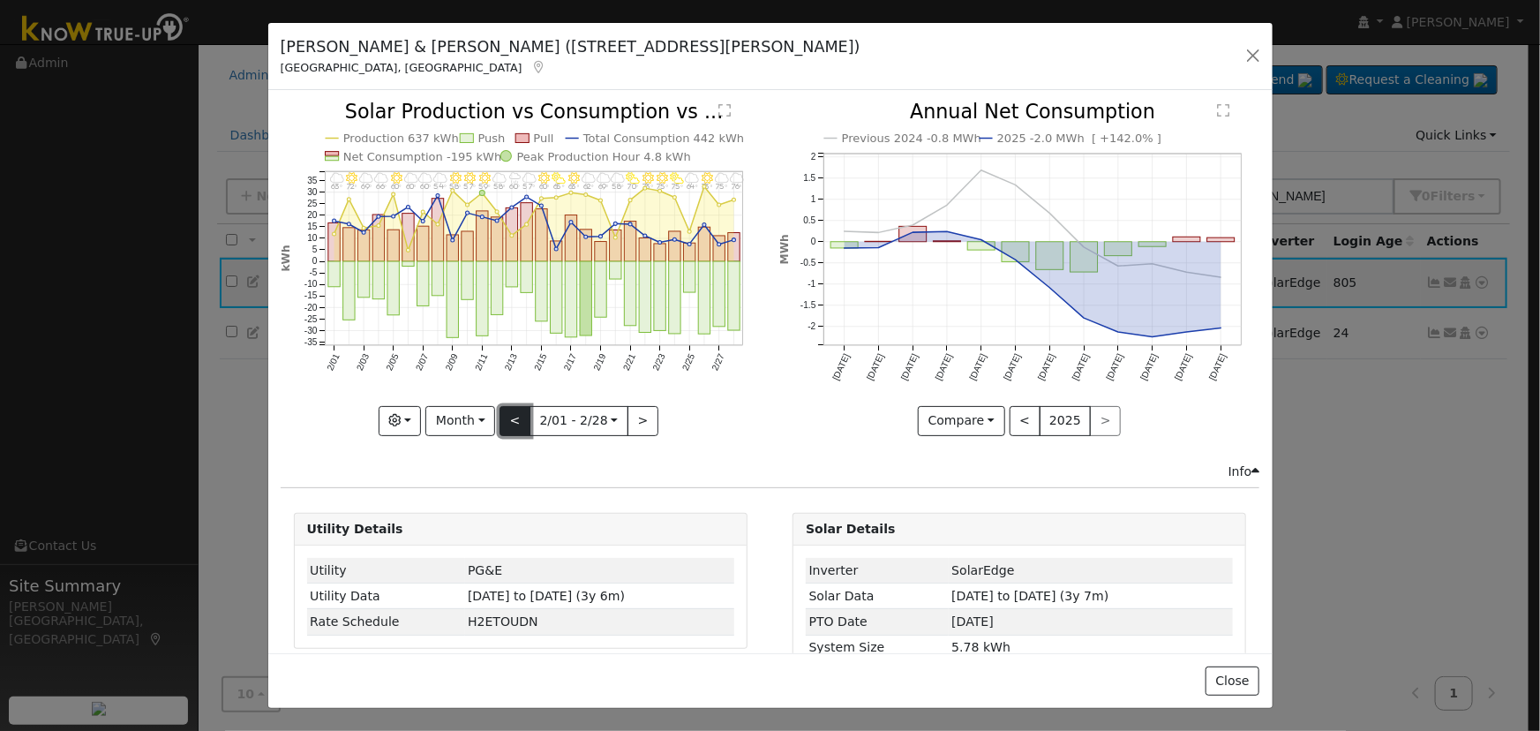
click at [512, 412] on button "<" at bounding box center [515, 421] width 31 height 30
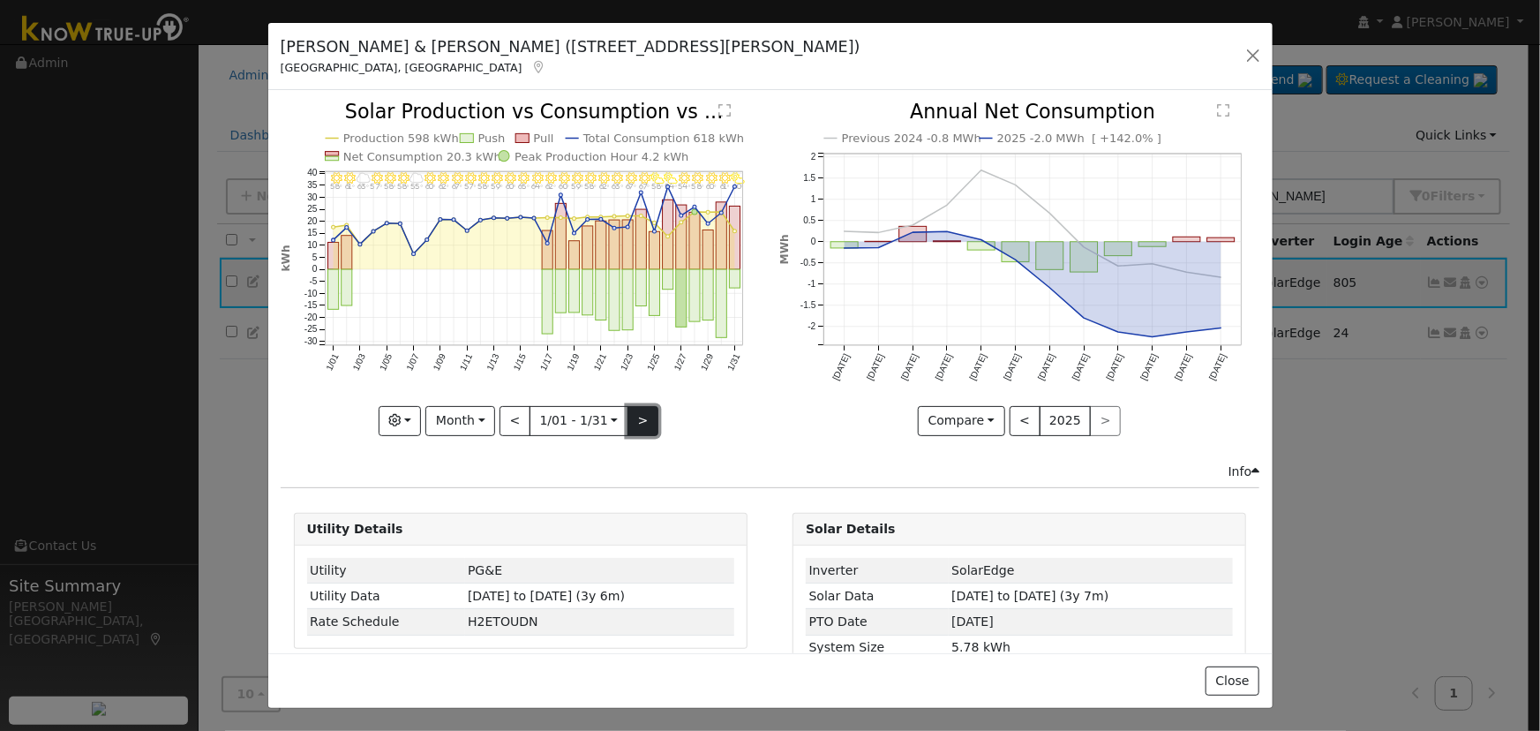
click at [644, 417] on button ">" at bounding box center [643, 421] width 31 height 30
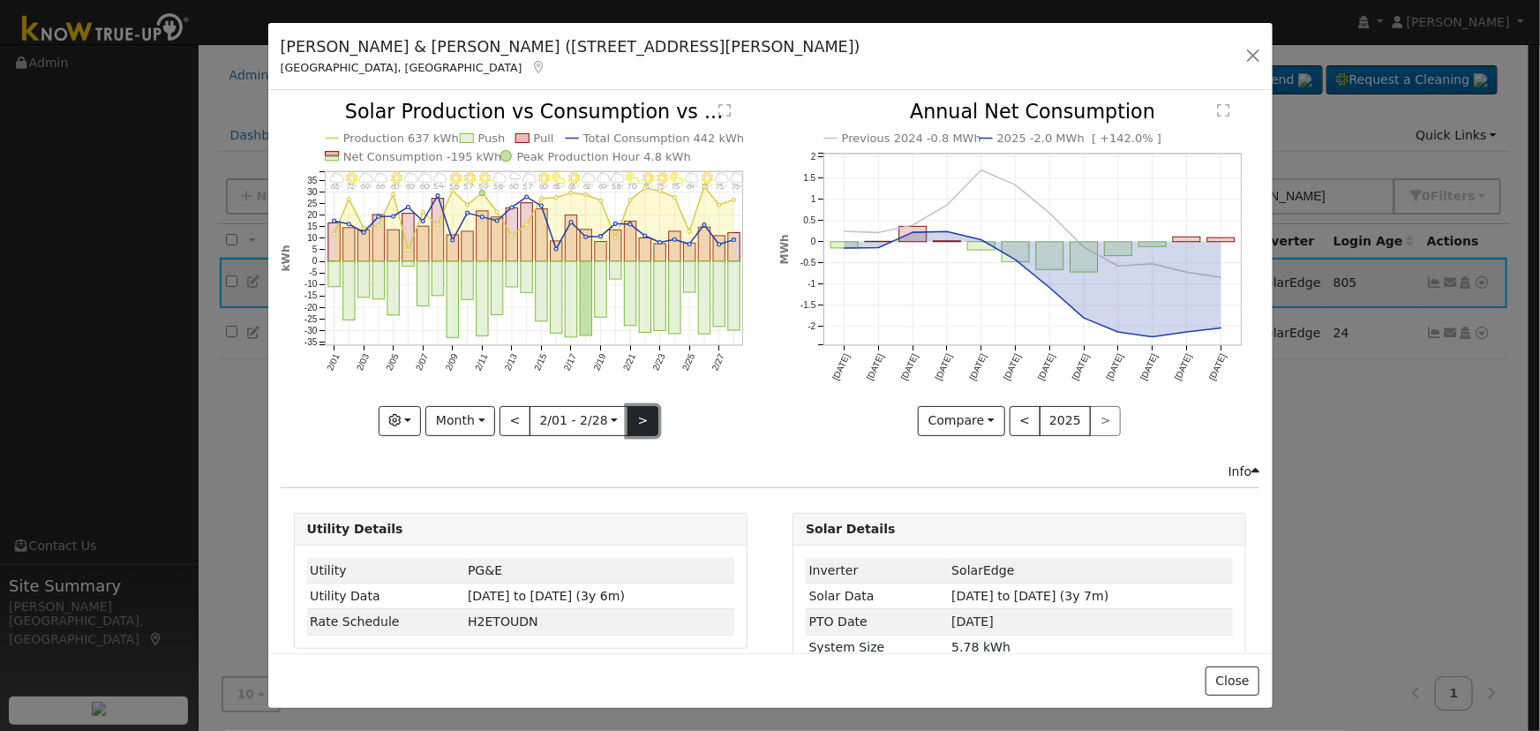
click at [644, 417] on button ">" at bounding box center [643, 421] width 31 height 30
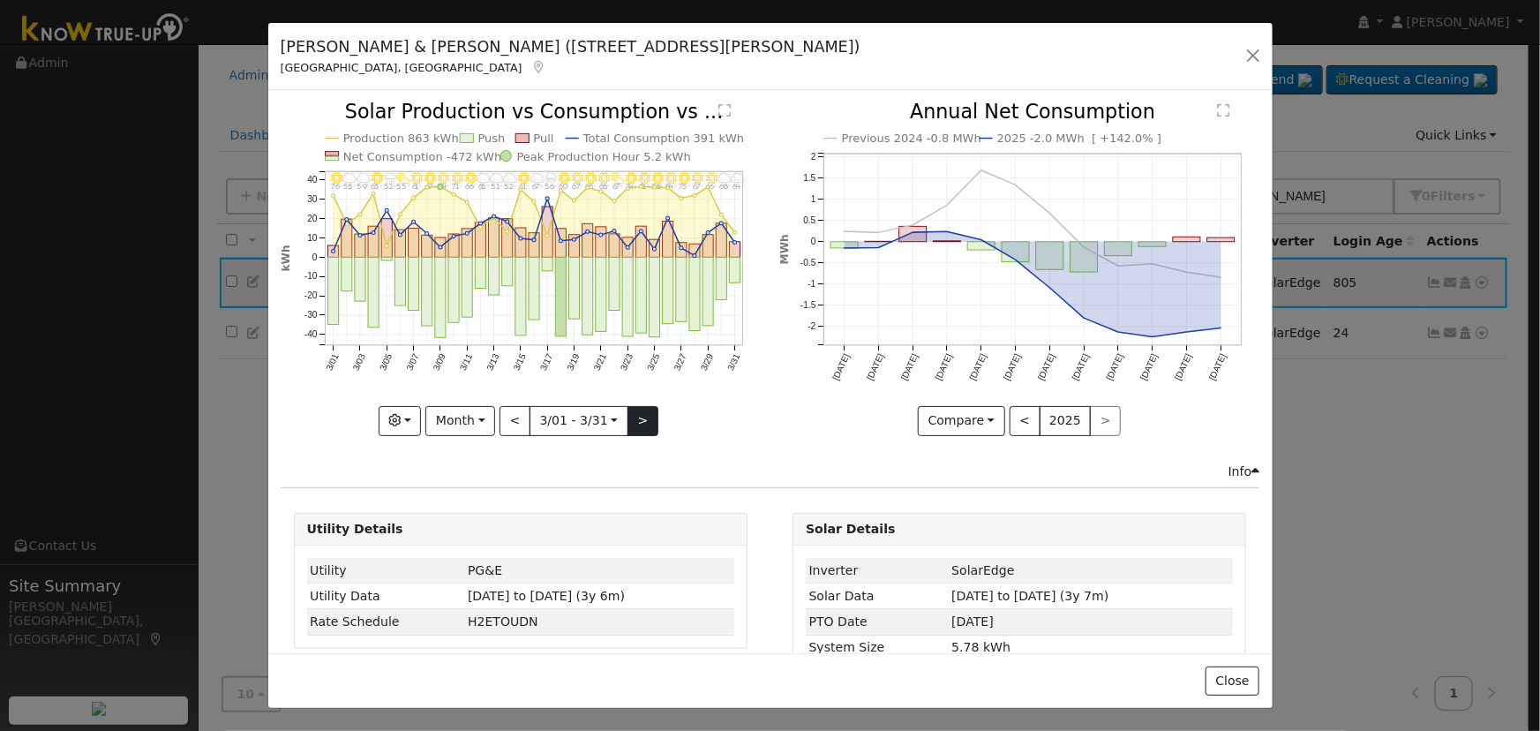
click at [644, 417] on div "3/31 - Cloudy 64° 3/30 - Cloudy 68° 3/29 - Clear 66° 3/28 - MostlyClear 67° 3/2…" at bounding box center [521, 268] width 480 height 333
click at [644, 417] on button ">" at bounding box center [643, 421] width 31 height 30
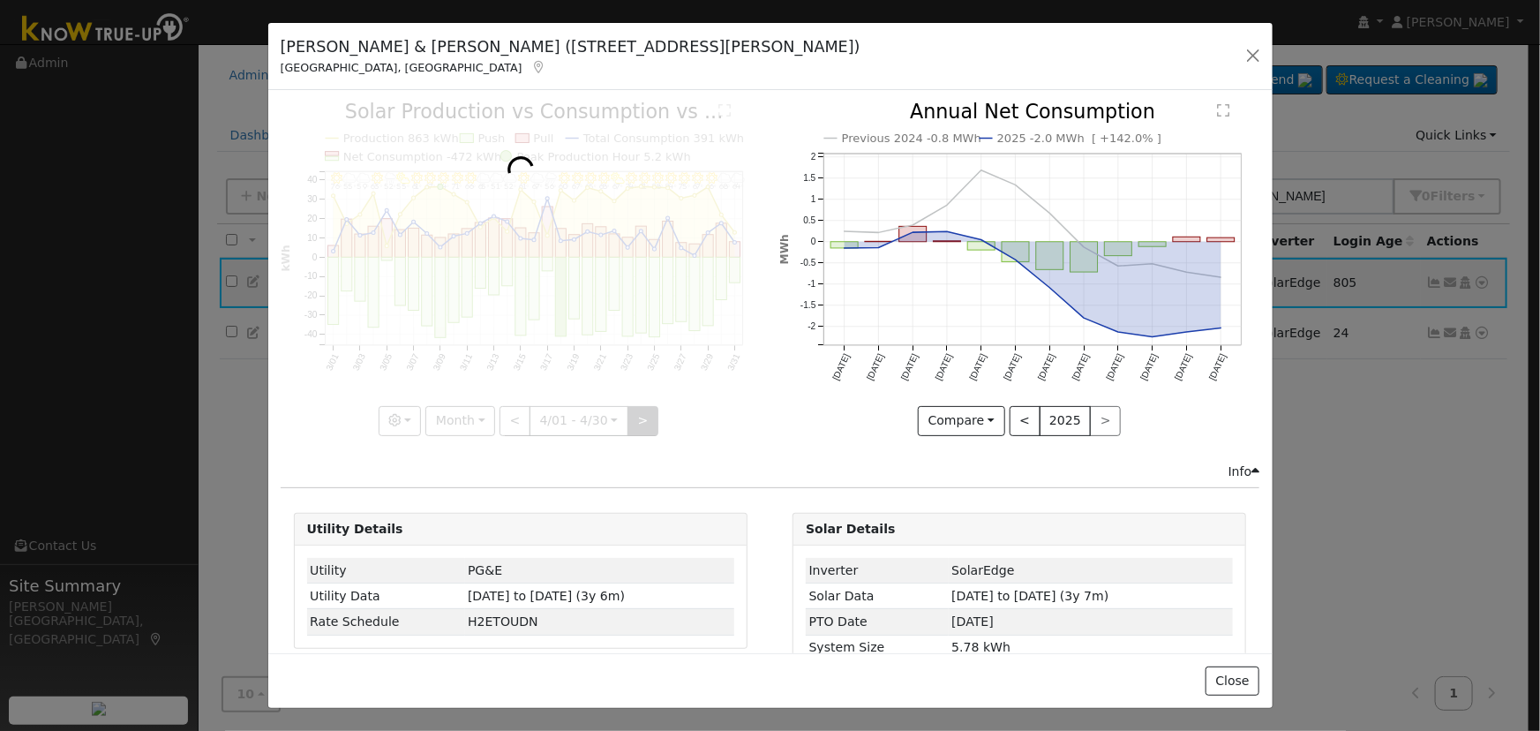
click at [644, 417] on div at bounding box center [521, 268] width 480 height 333
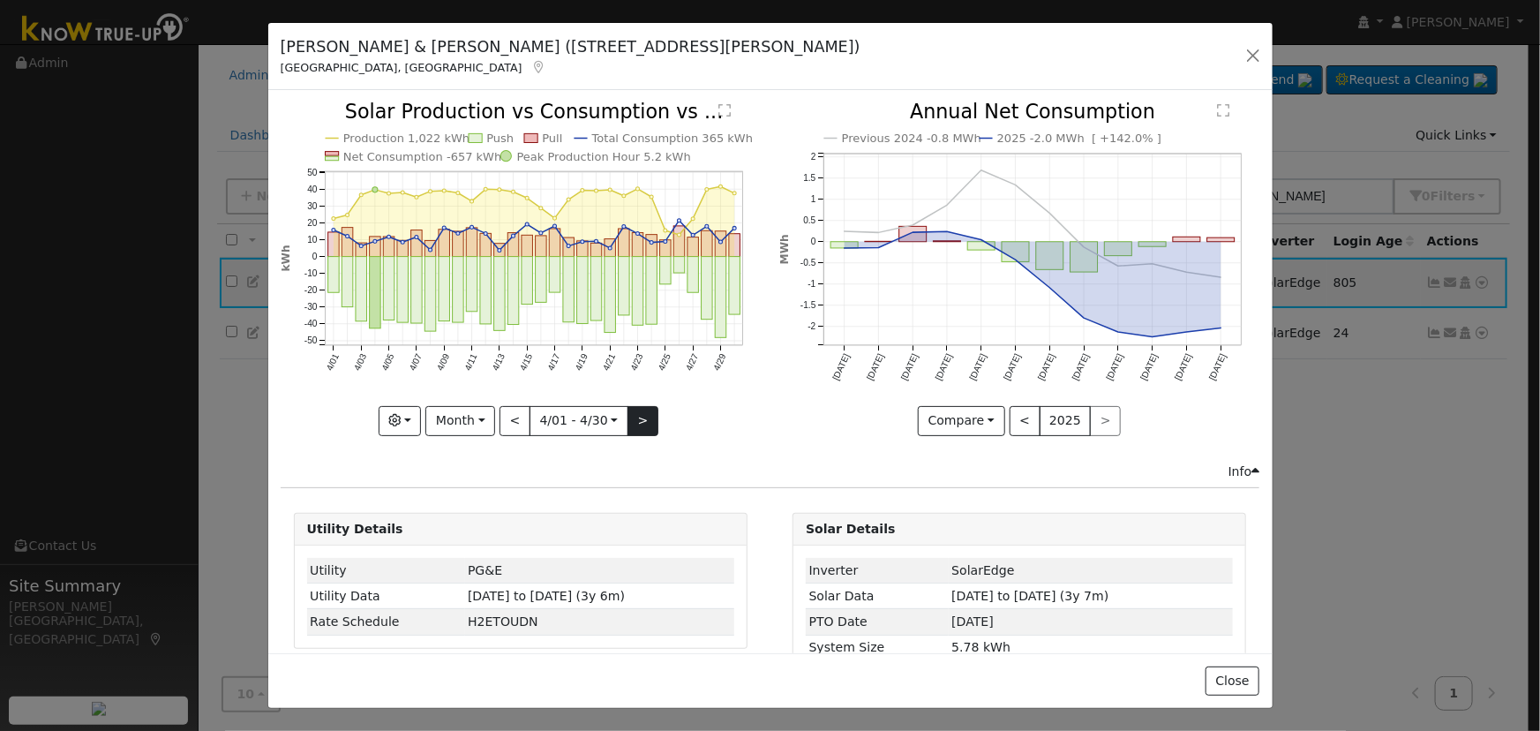
click at [644, 417] on div at bounding box center [521, 268] width 480 height 333
click at [644, 417] on div "4/30 - MostlyClear 85° 4/29 - Clear 82° 4/28 - MostlyCloudy 71° 4/27 - PartlyCl…" at bounding box center [521, 268] width 480 height 333
click at [644, 417] on button ">" at bounding box center [643, 421] width 31 height 30
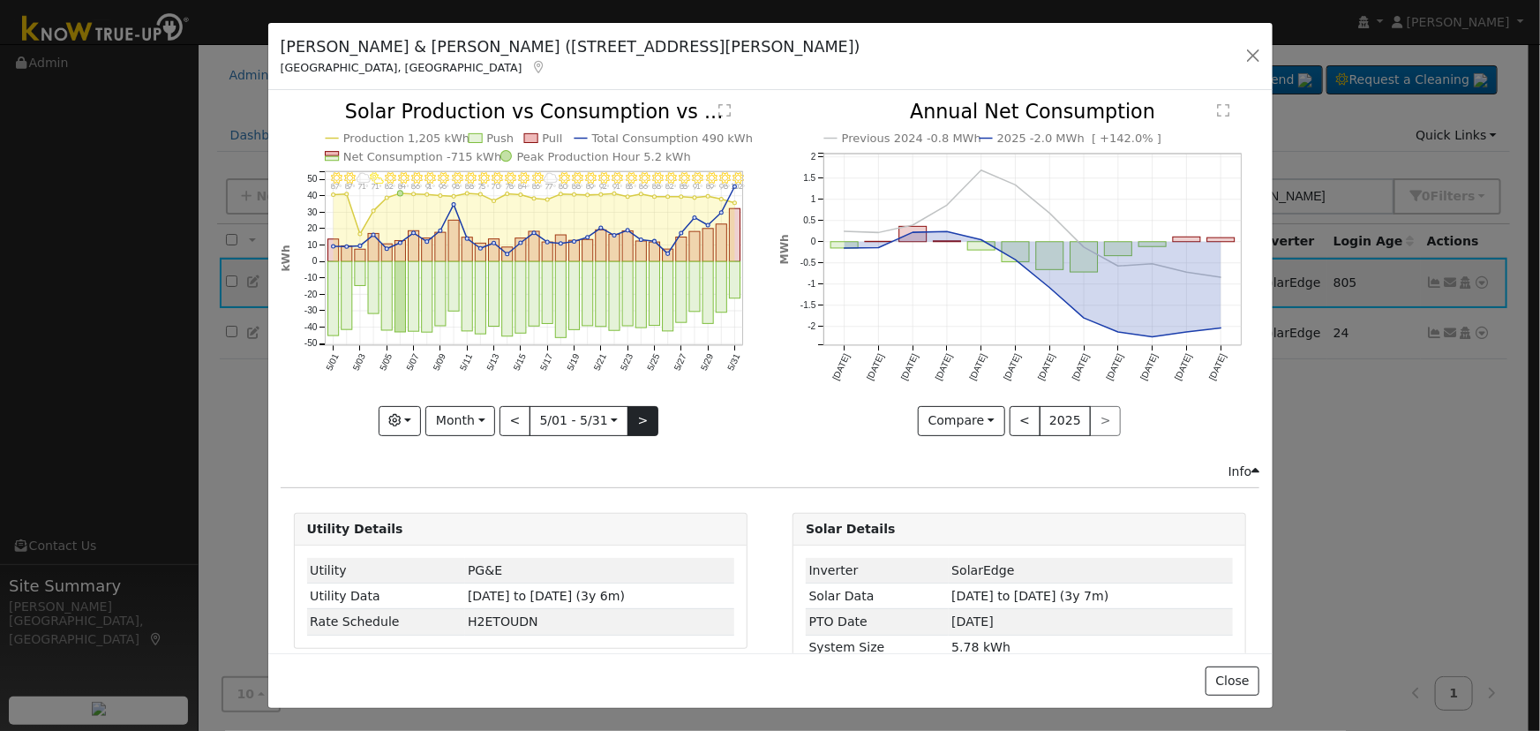
click at [644, 417] on div at bounding box center [521, 268] width 480 height 333
click at [644, 417] on div "5/31 - Clear 102° 5/30 - Clear 98° 5/29 - Clear 89° 5/28 - Clear 91° 5/27 - Cle…" at bounding box center [521, 268] width 480 height 333
click at [644, 417] on button ">" at bounding box center [643, 421] width 31 height 30
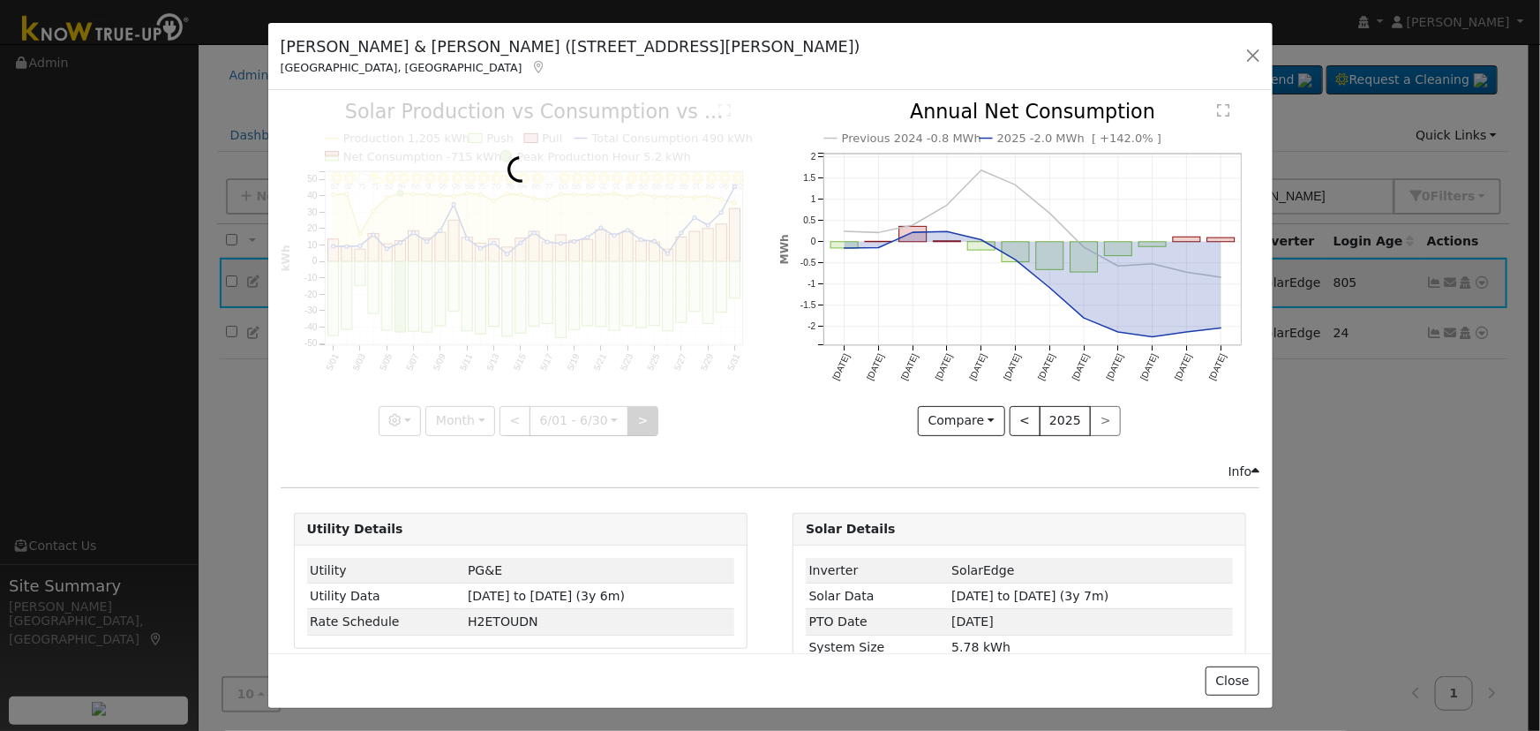
click at [644, 417] on div at bounding box center [521, 268] width 480 height 333
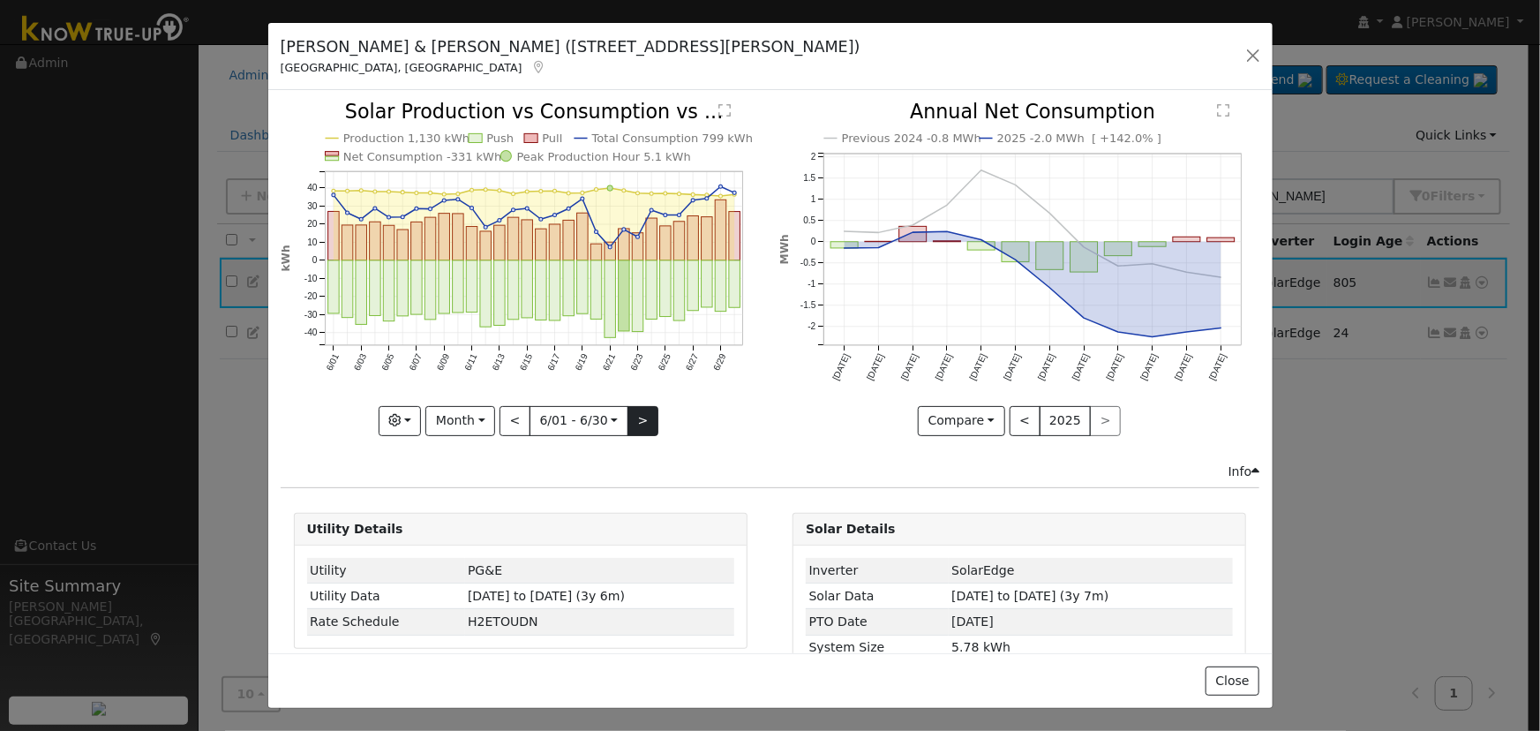
click at [644, 417] on div at bounding box center [521, 268] width 480 height 333
click at [644, 417] on button ">" at bounding box center [643, 421] width 31 height 30
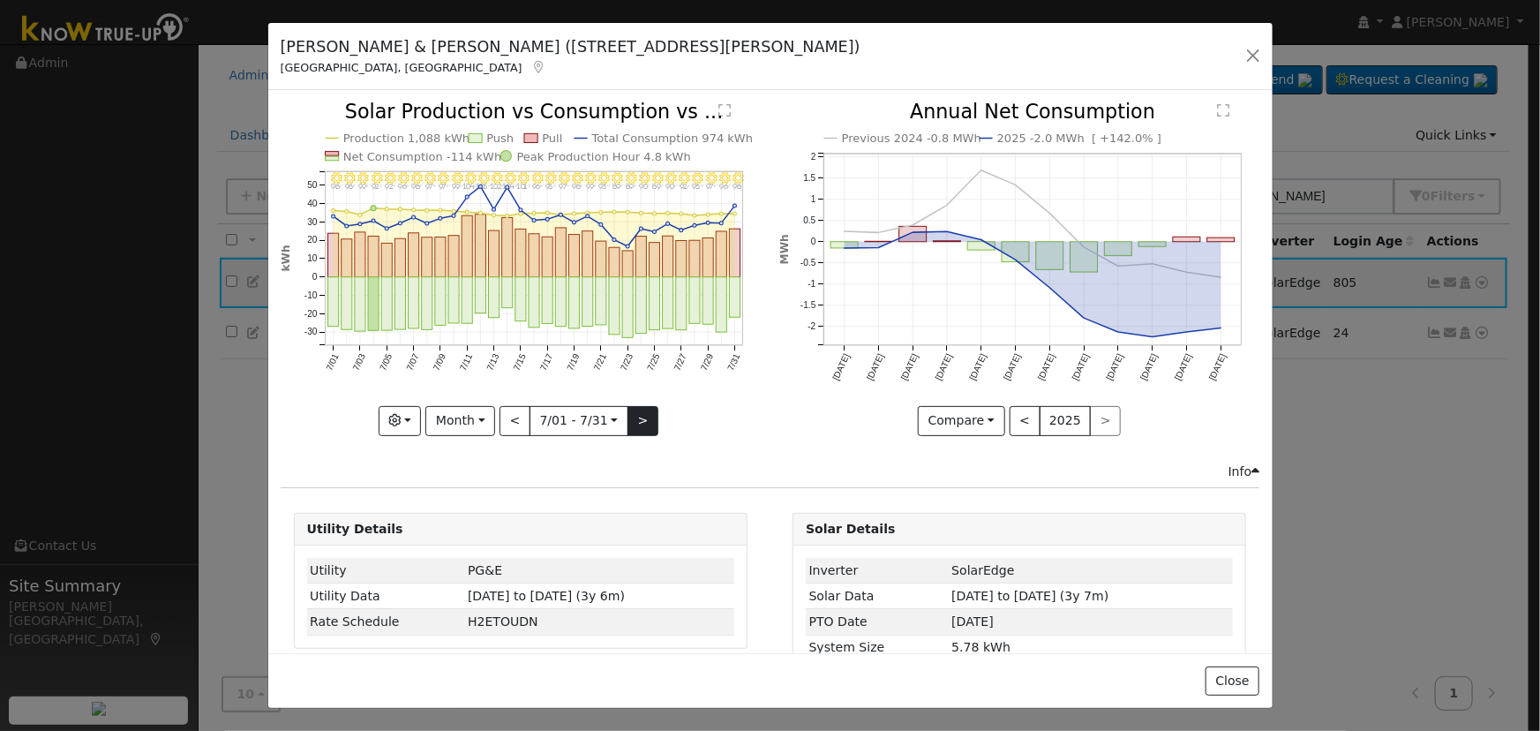
click at [644, 417] on div "7/31 - Clear 98° 7/30 - Clear 96° 7/29 - Clear 97° 7/28 - Clear 95° 7/27 - Clea…" at bounding box center [521, 268] width 480 height 333
click at [644, 417] on button ">" at bounding box center [643, 421] width 31 height 30
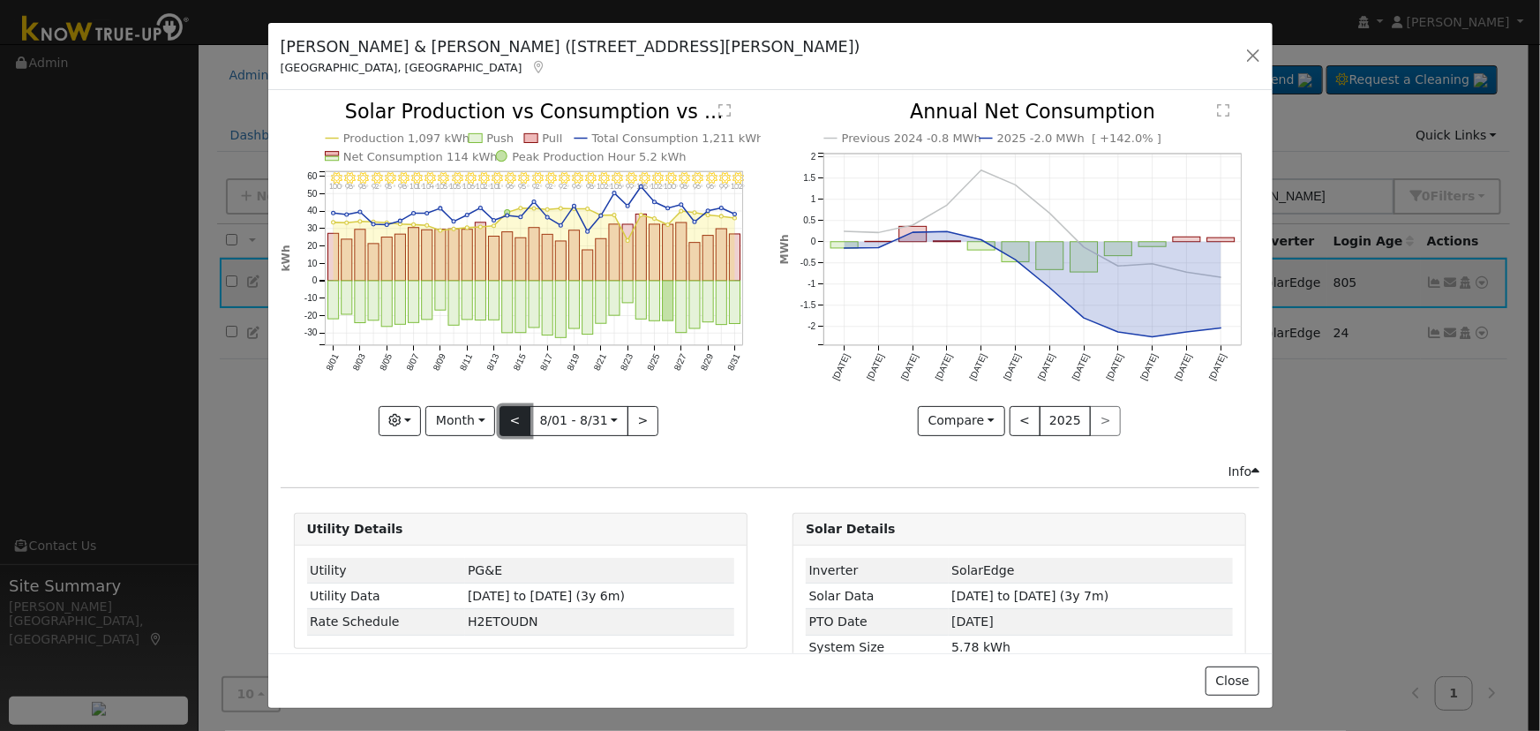
click at [520, 416] on button "<" at bounding box center [515, 421] width 31 height 30
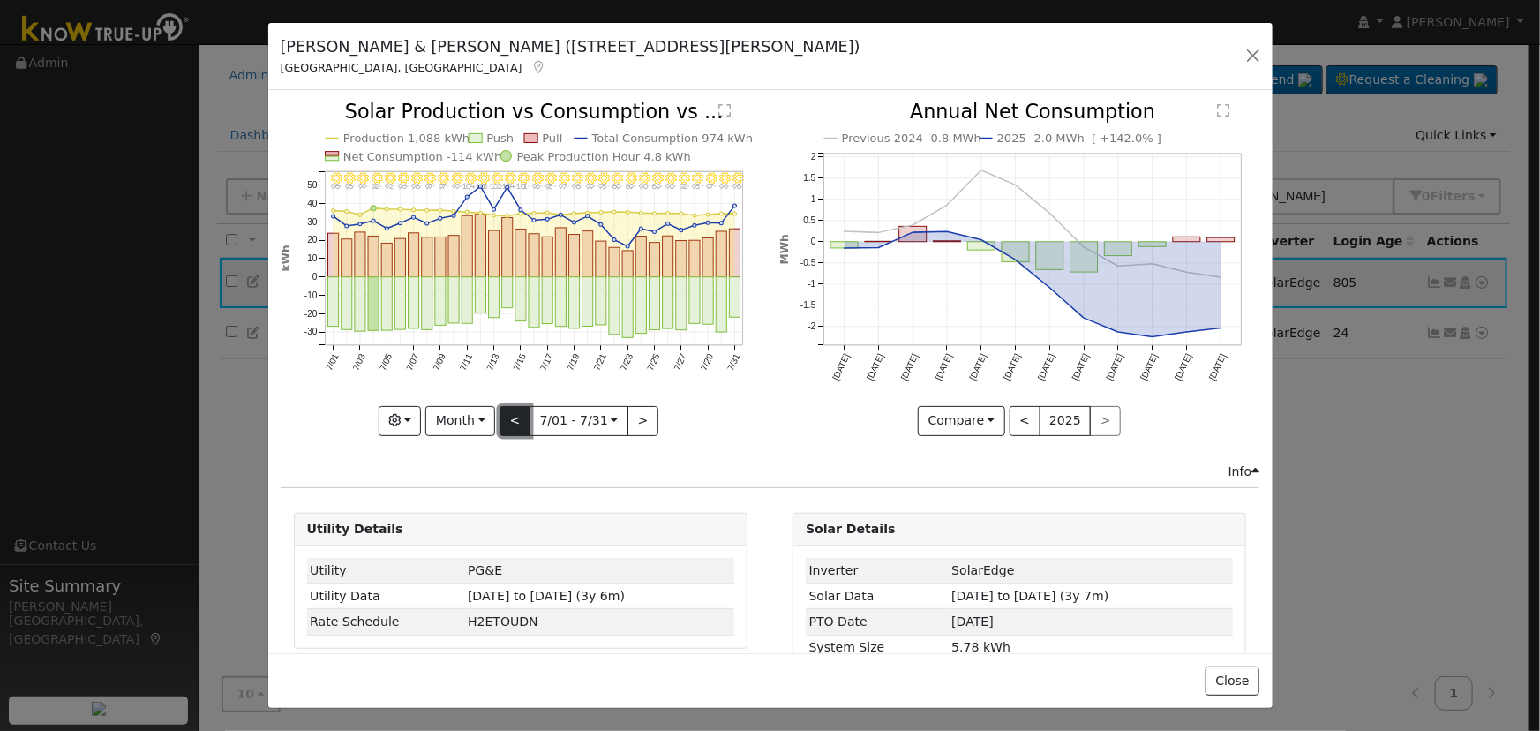
click at [519, 423] on button "<" at bounding box center [515, 421] width 31 height 30
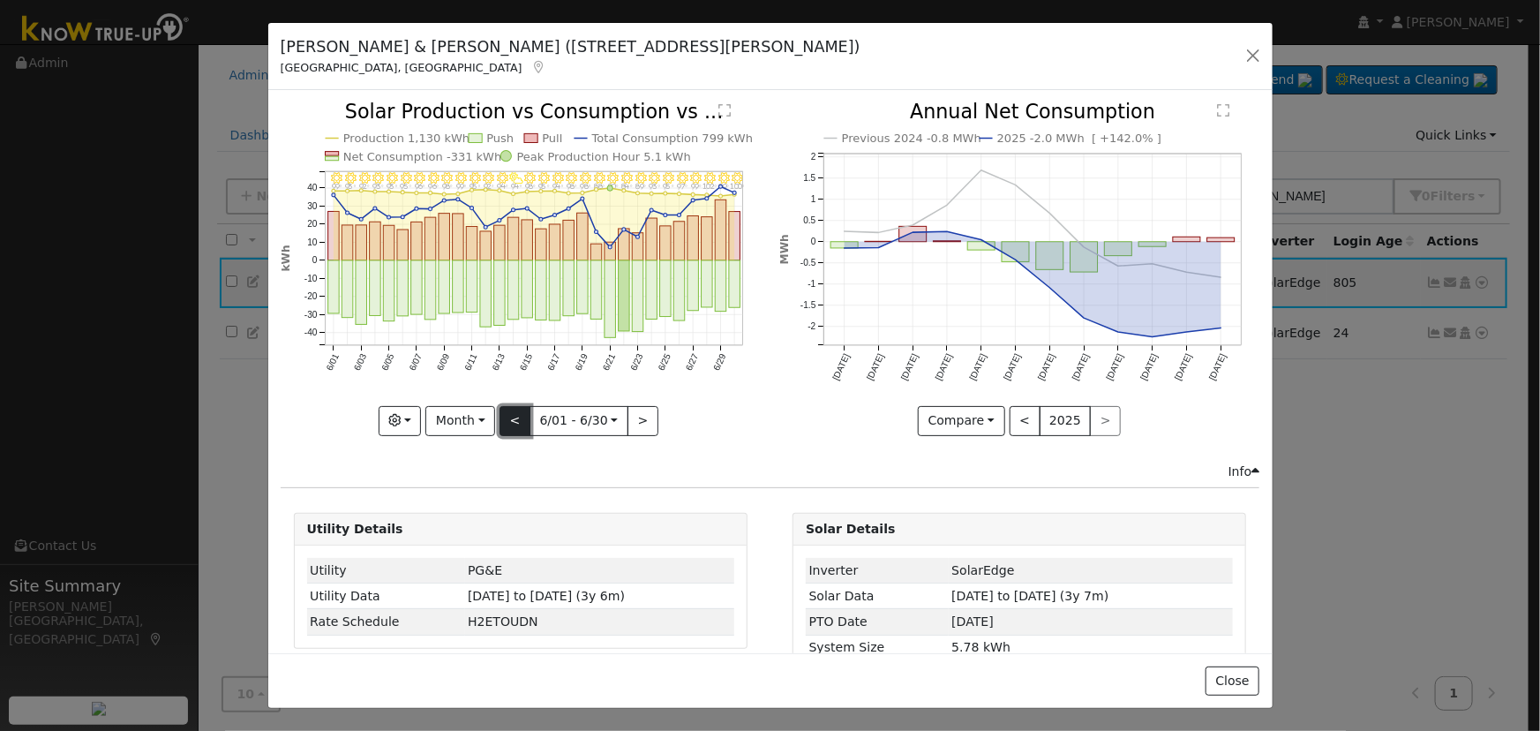
click at [519, 423] on button "<" at bounding box center [515, 421] width 31 height 30
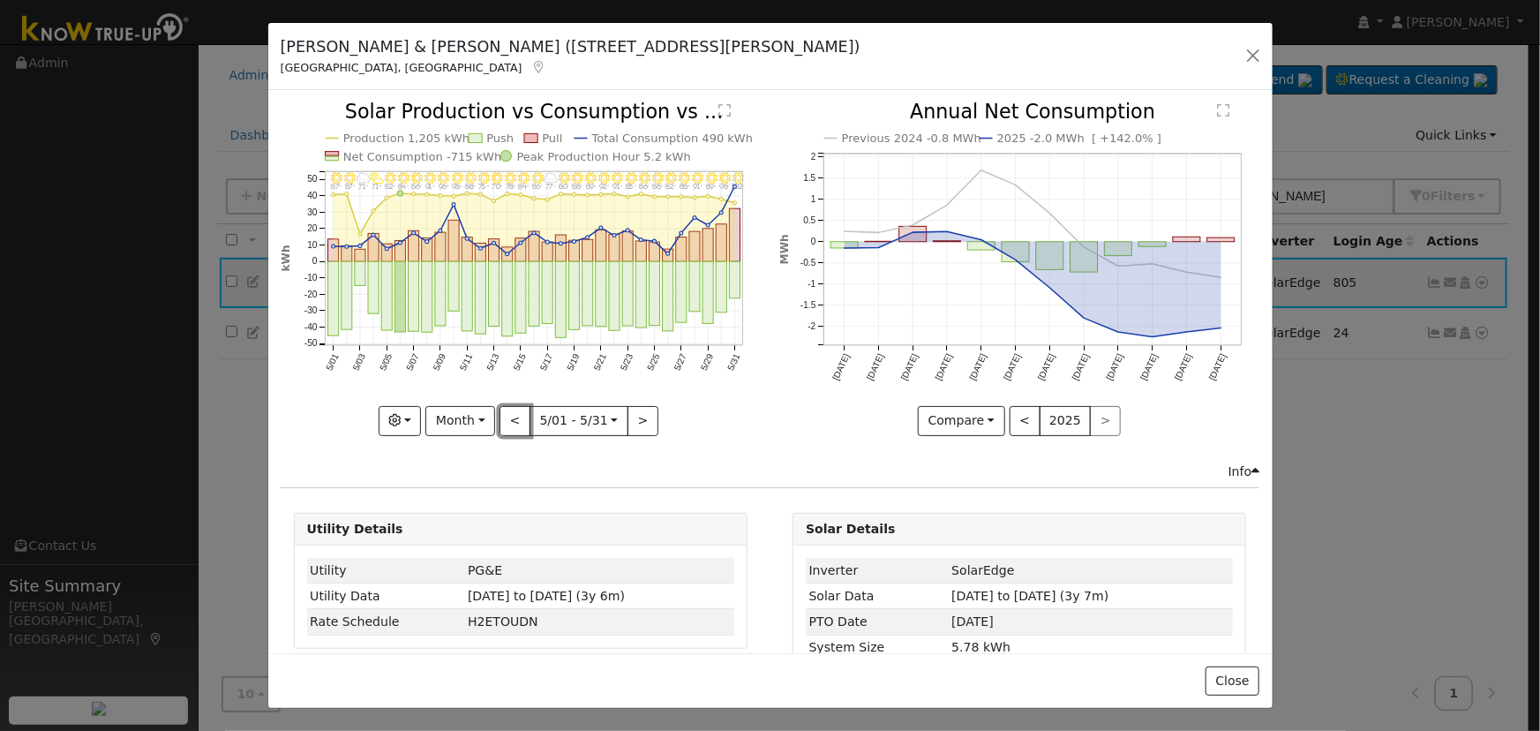
click at [520, 423] on button "<" at bounding box center [515, 421] width 31 height 30
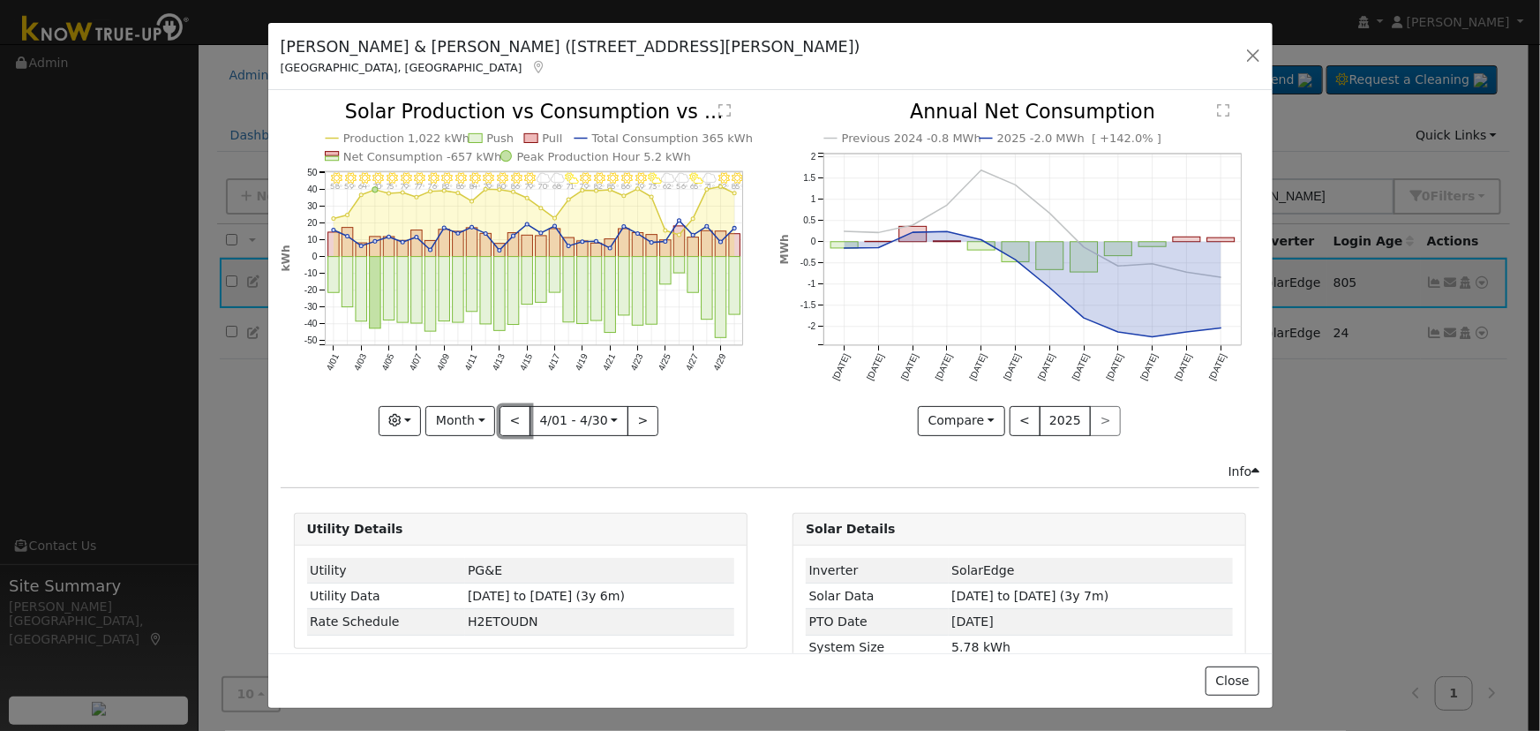
click at [520, 423] on button "<" at bounding box center [515, 421] width 31 height 30
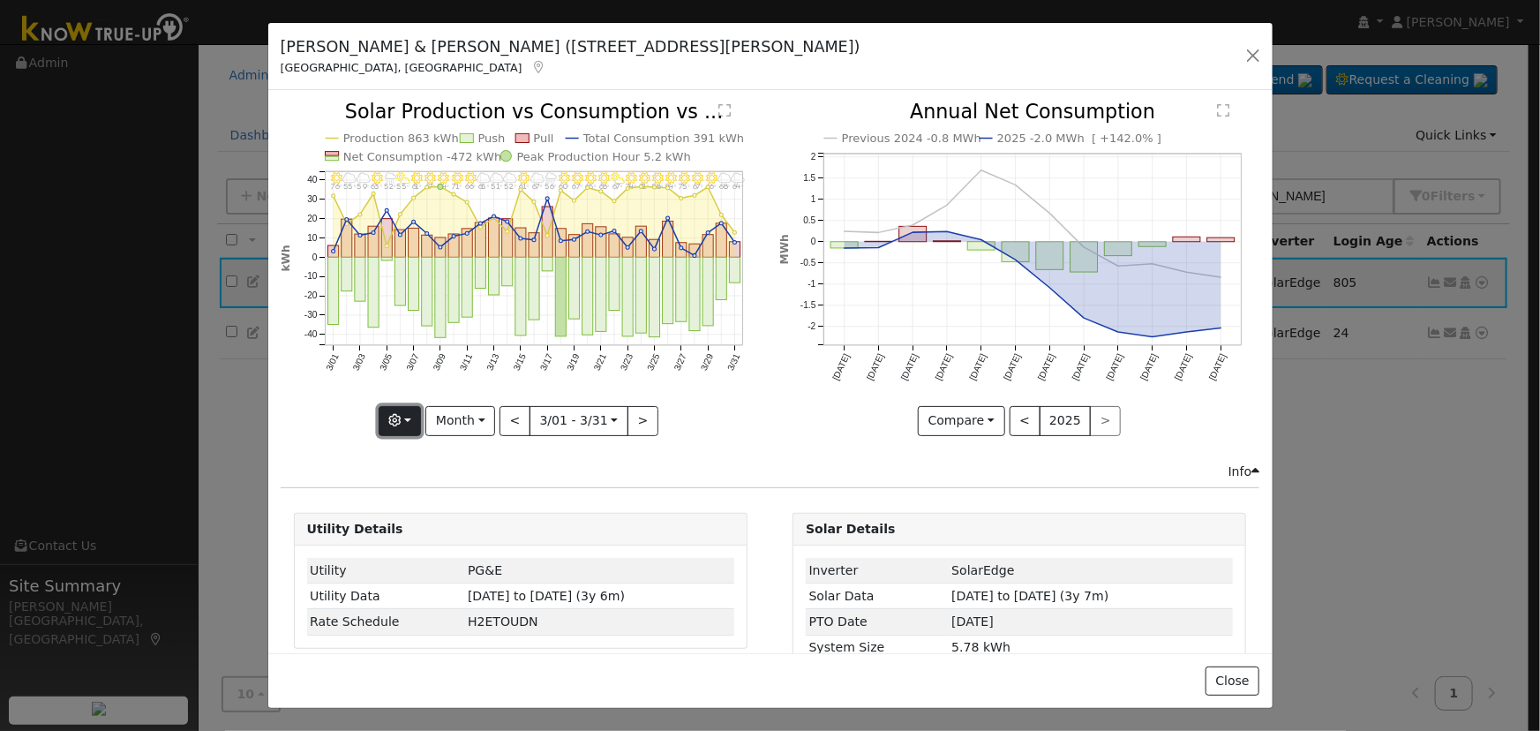
click at [401, 421] on icon "button" at bounding box center [394, 420] width 12 height 12
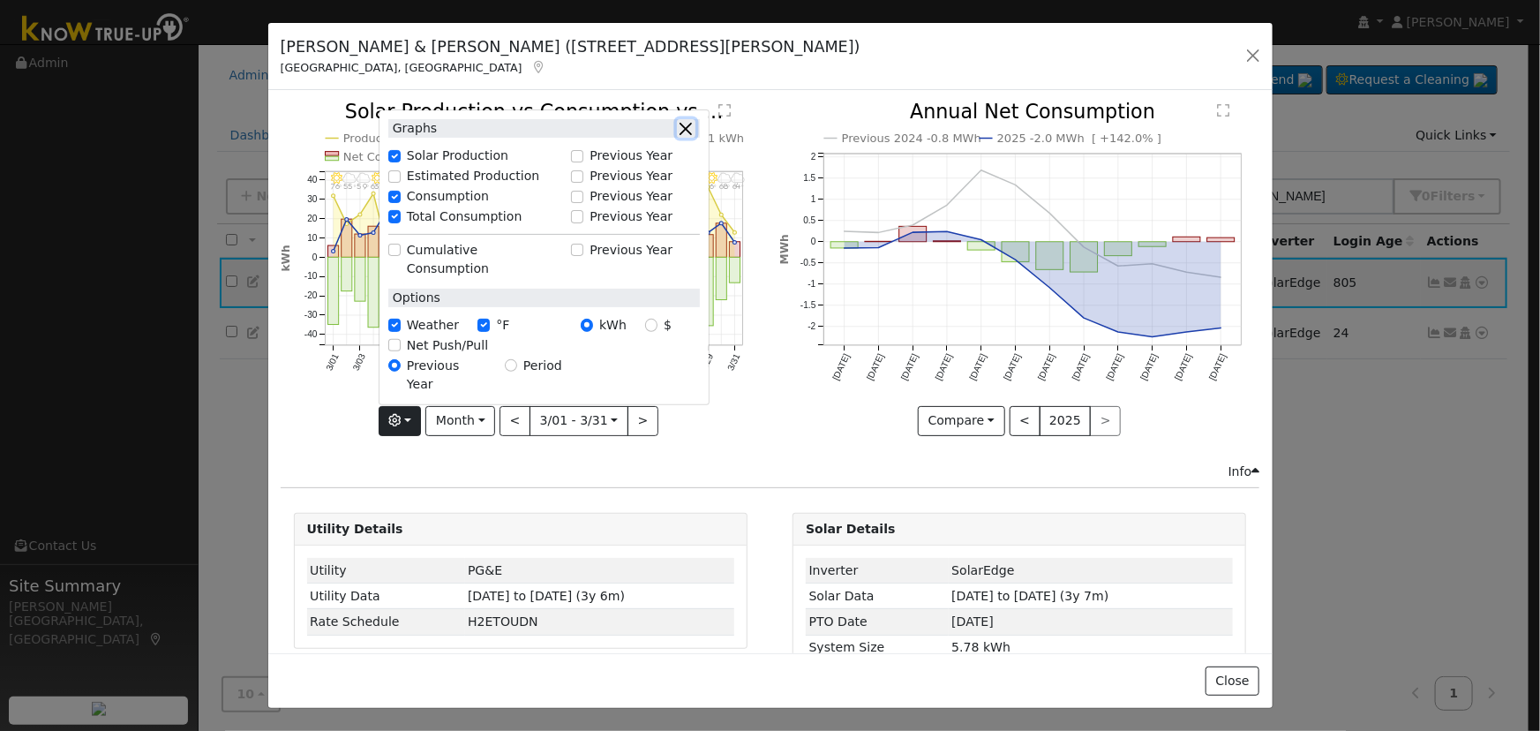
click at [687, 138] on button "button" at bounding box center [686, 128] width 19 height 19
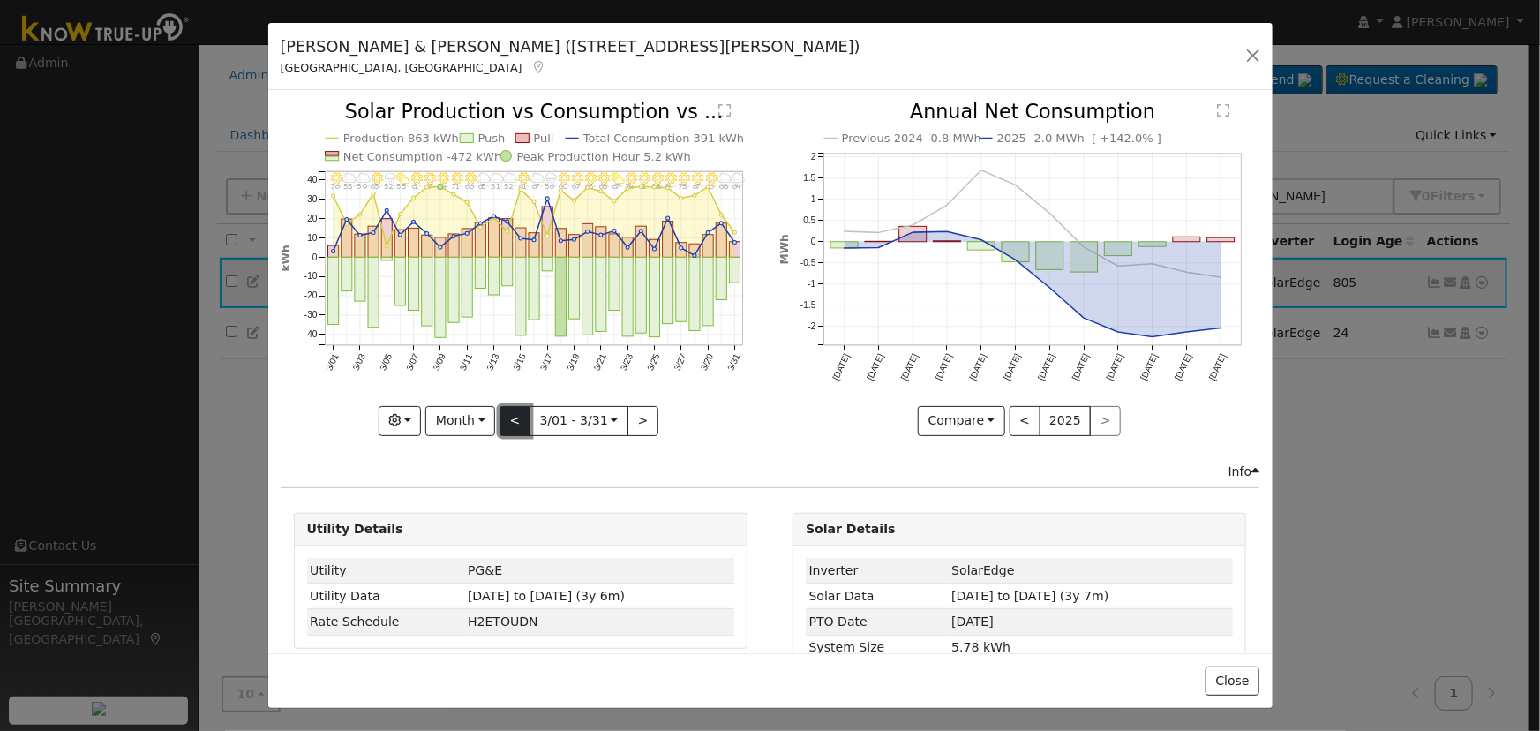
click at [519, 419] on button "<" at bounding box center [515, 421] width 31 height 30
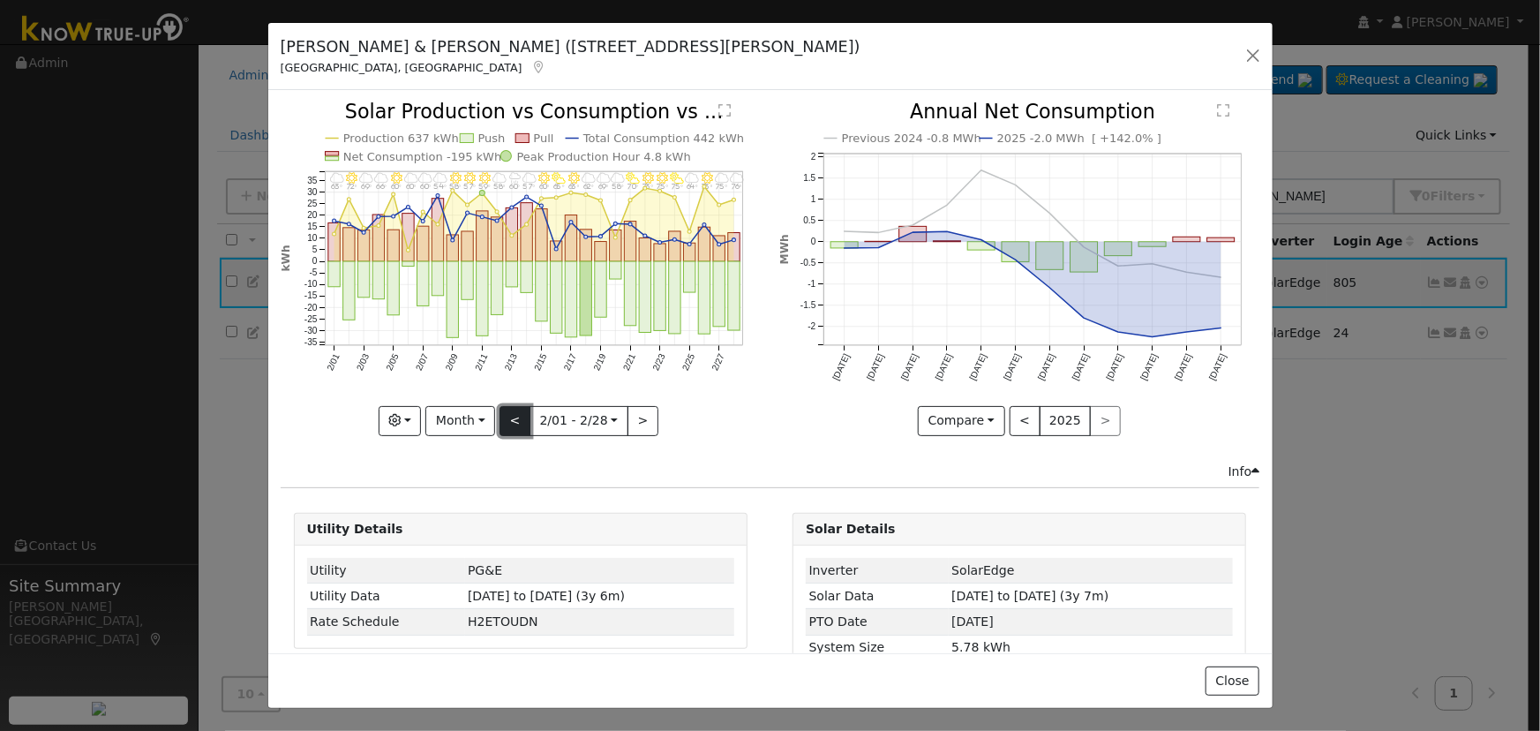
click at [519, 418] on button "<" at bounding box center [515, 421] width 31 height 30
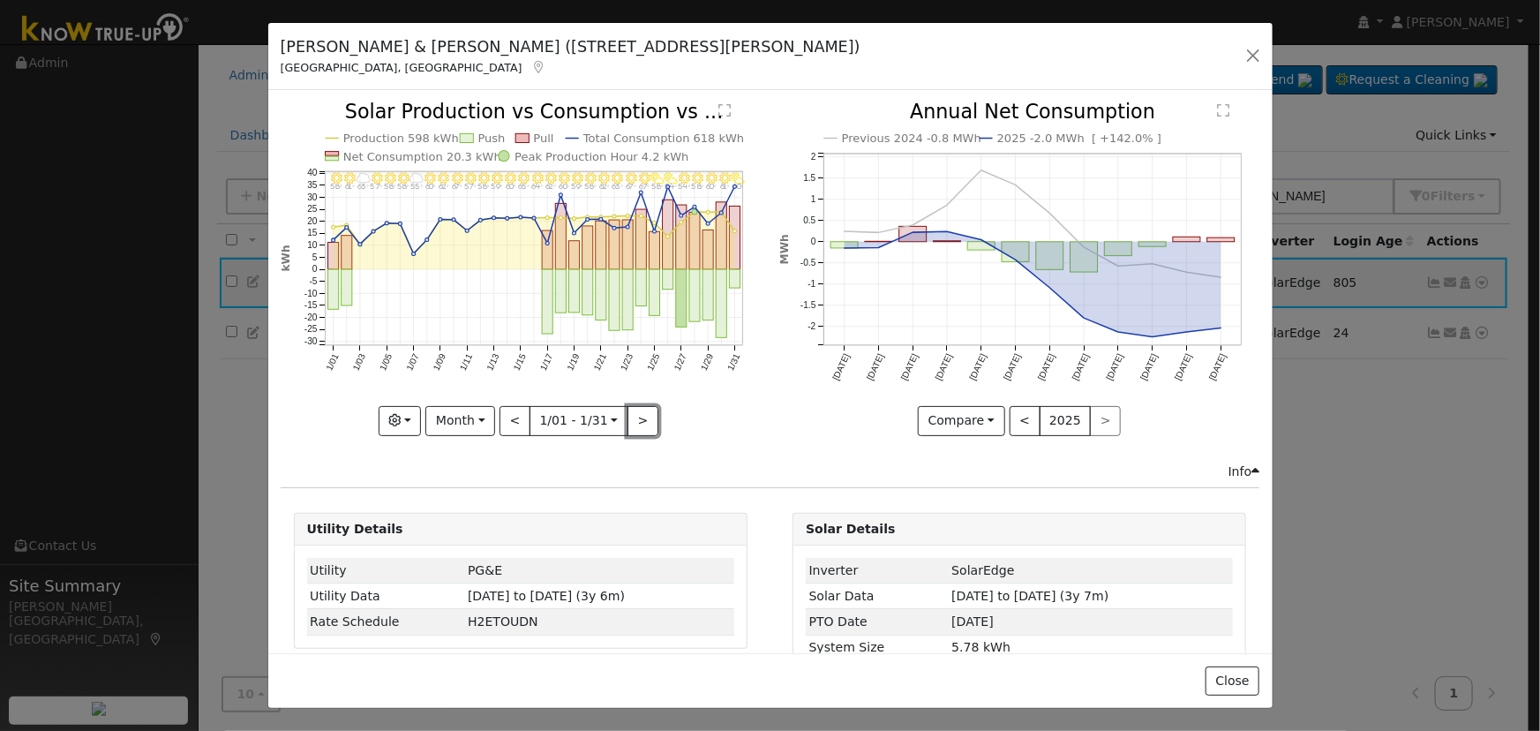
click at [637, 421] on button ">" at bounding box center [643, 421] width 31 height 30
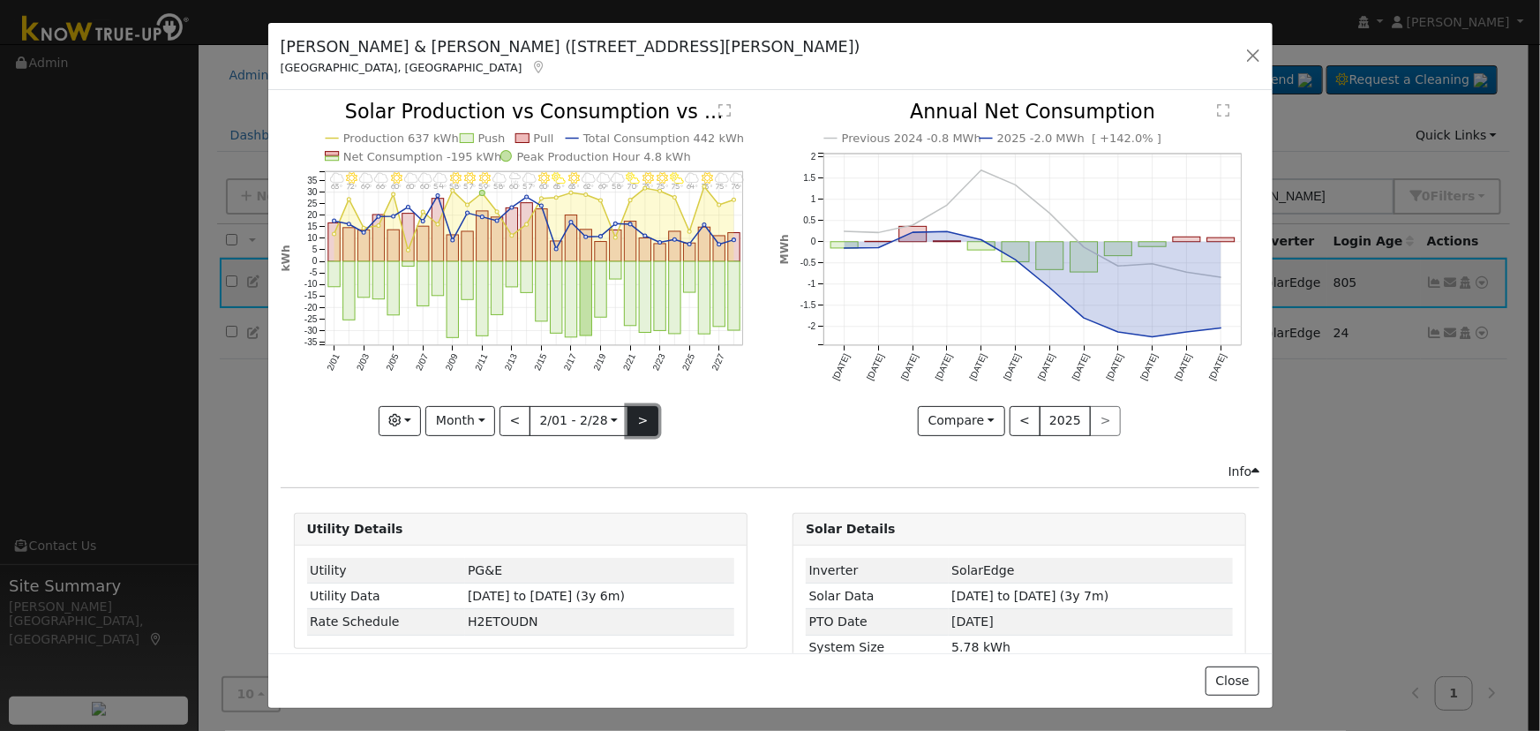
click at [640, 416] on button ">" at bounding box center [643, 421] width 31 height 30
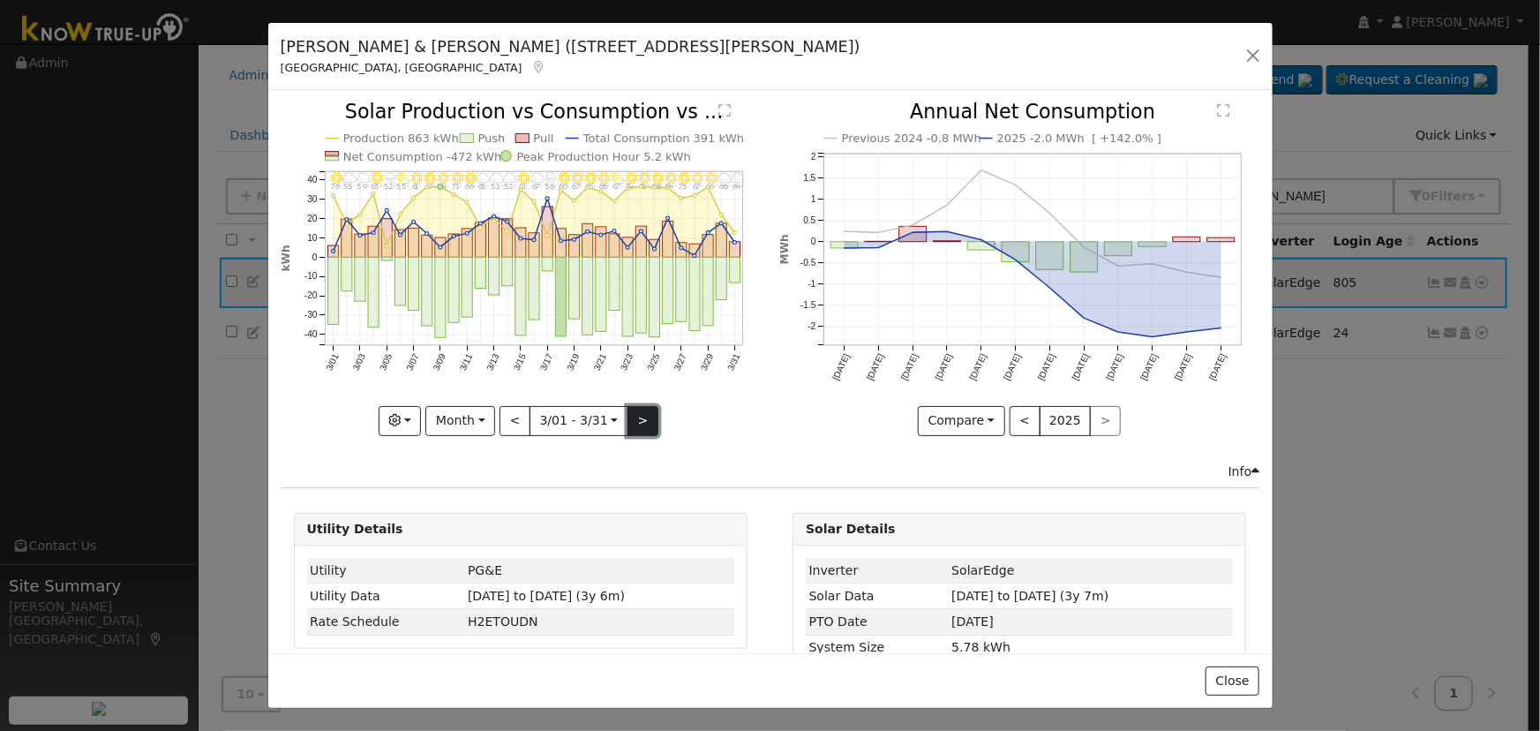
click at [640, 413] on button ">" at bounding box center [643, 421] width 31 height 30
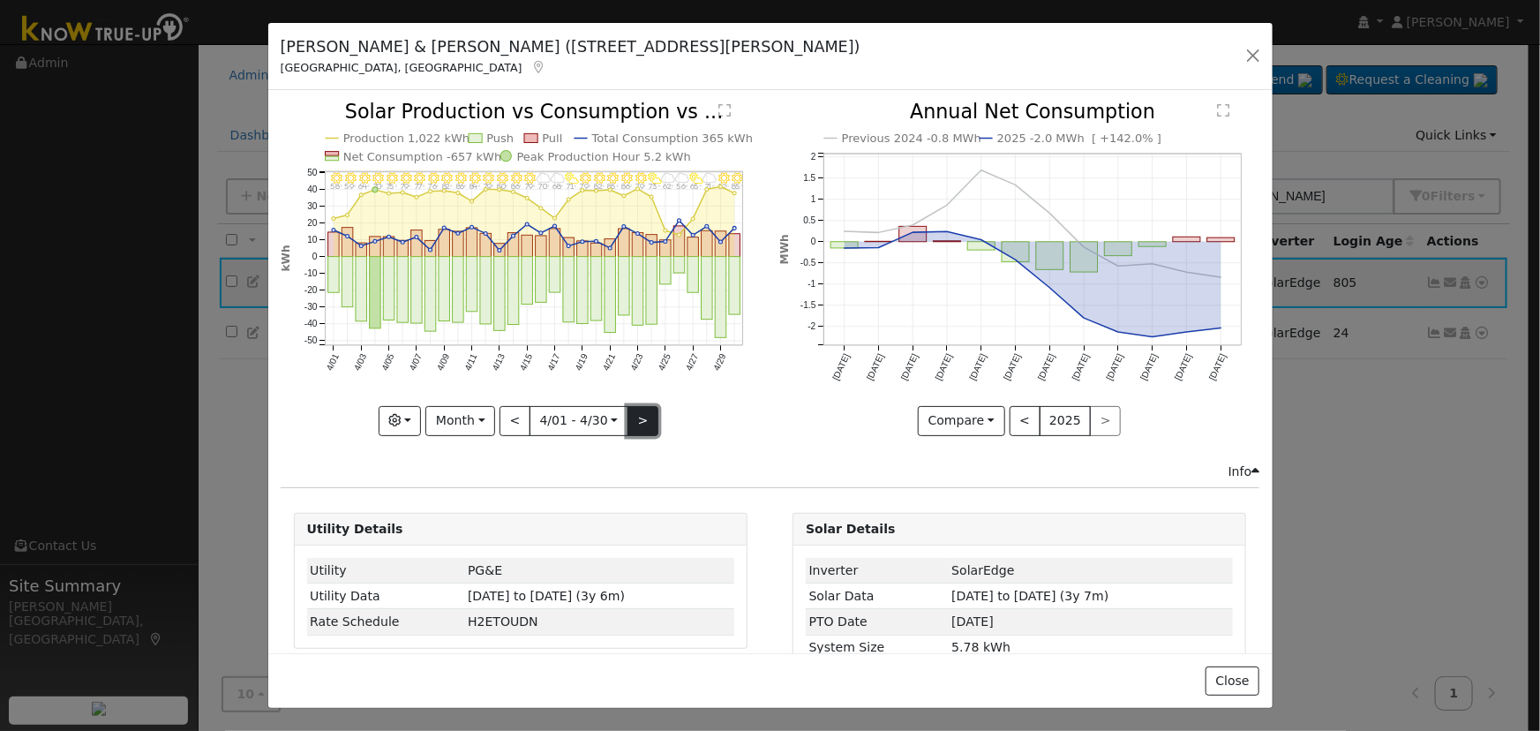
click at [640, 413] on button ">" at bounding box center [643, 421] width 31 height 30
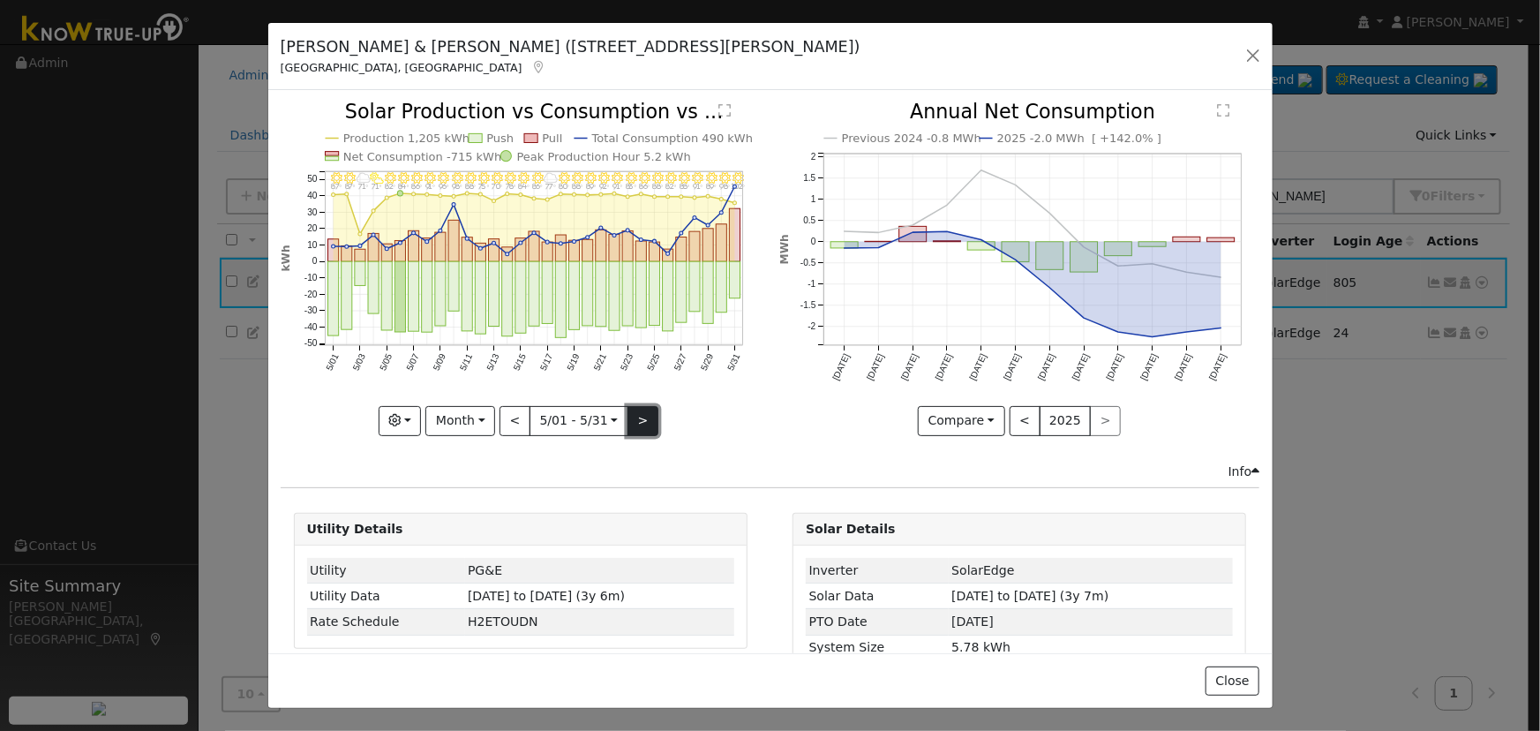
click at [640, 413] on button ">" at bounding box center [643, 421] width 31 height 30
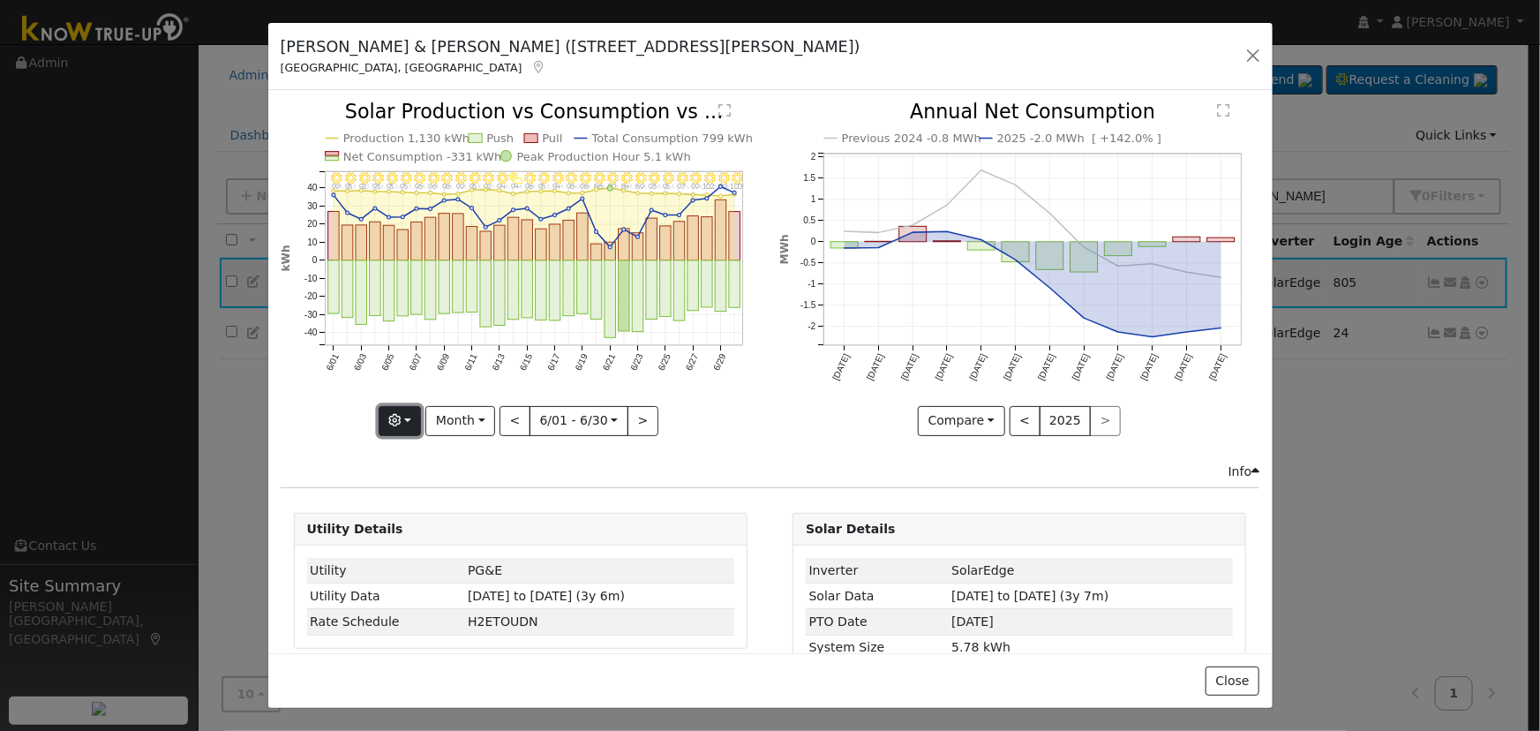
click at [410, 416] on button "button" at bounding box center [400, 421] width 43 height 30
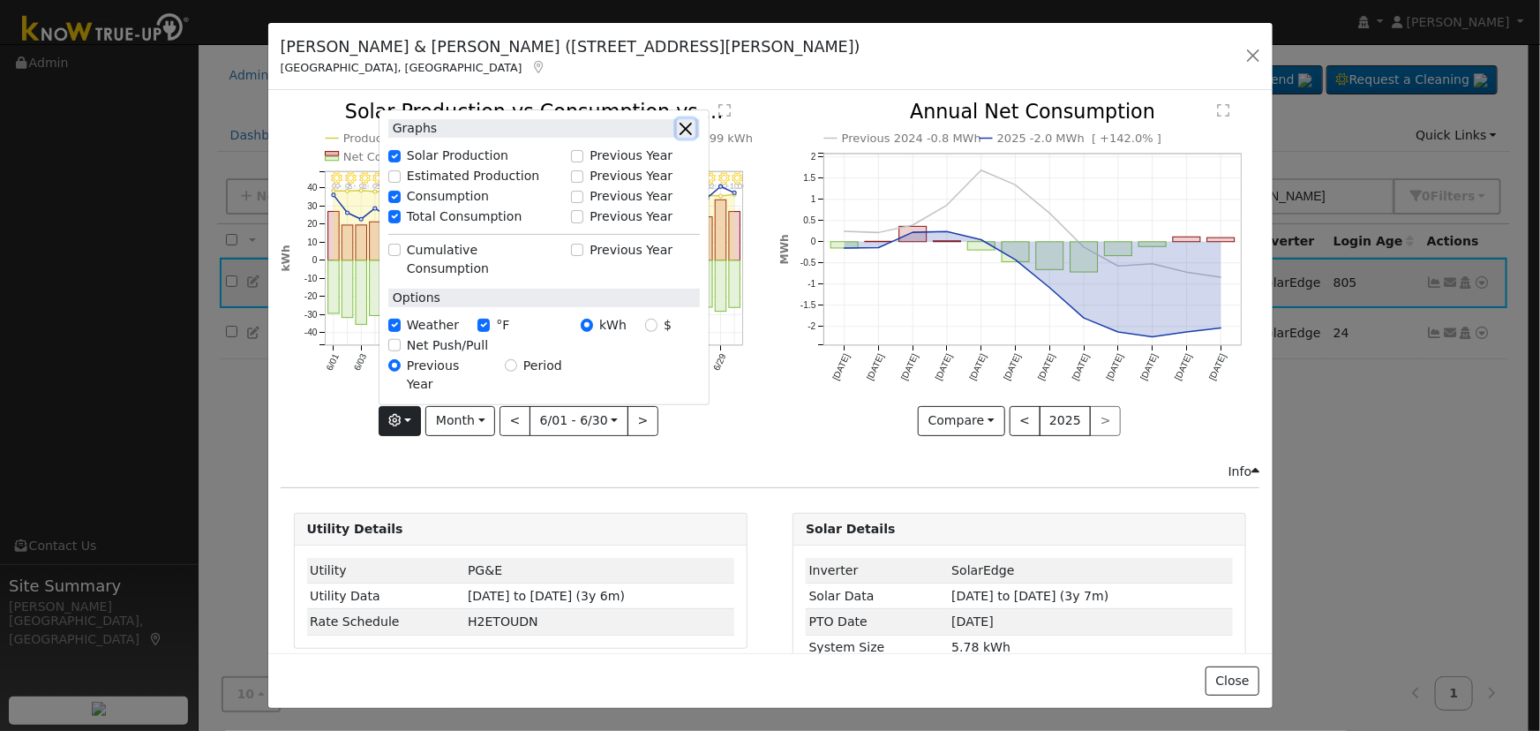
click at [686, 138] on button "button" at bounding box center [686, 128] width 19 height 19
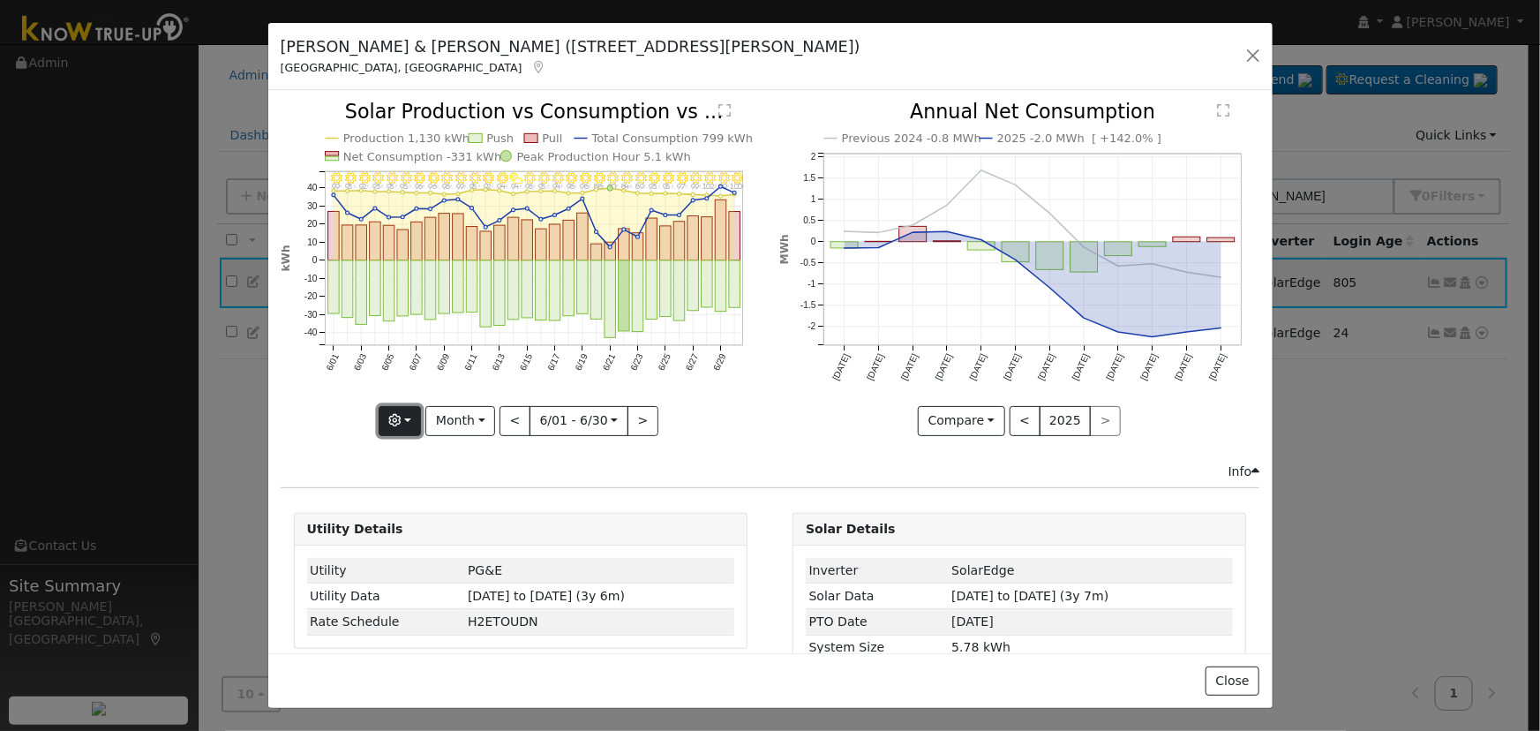
click at [407, 414] on button "button" at bounding box center [400, 421] width 43 height 30
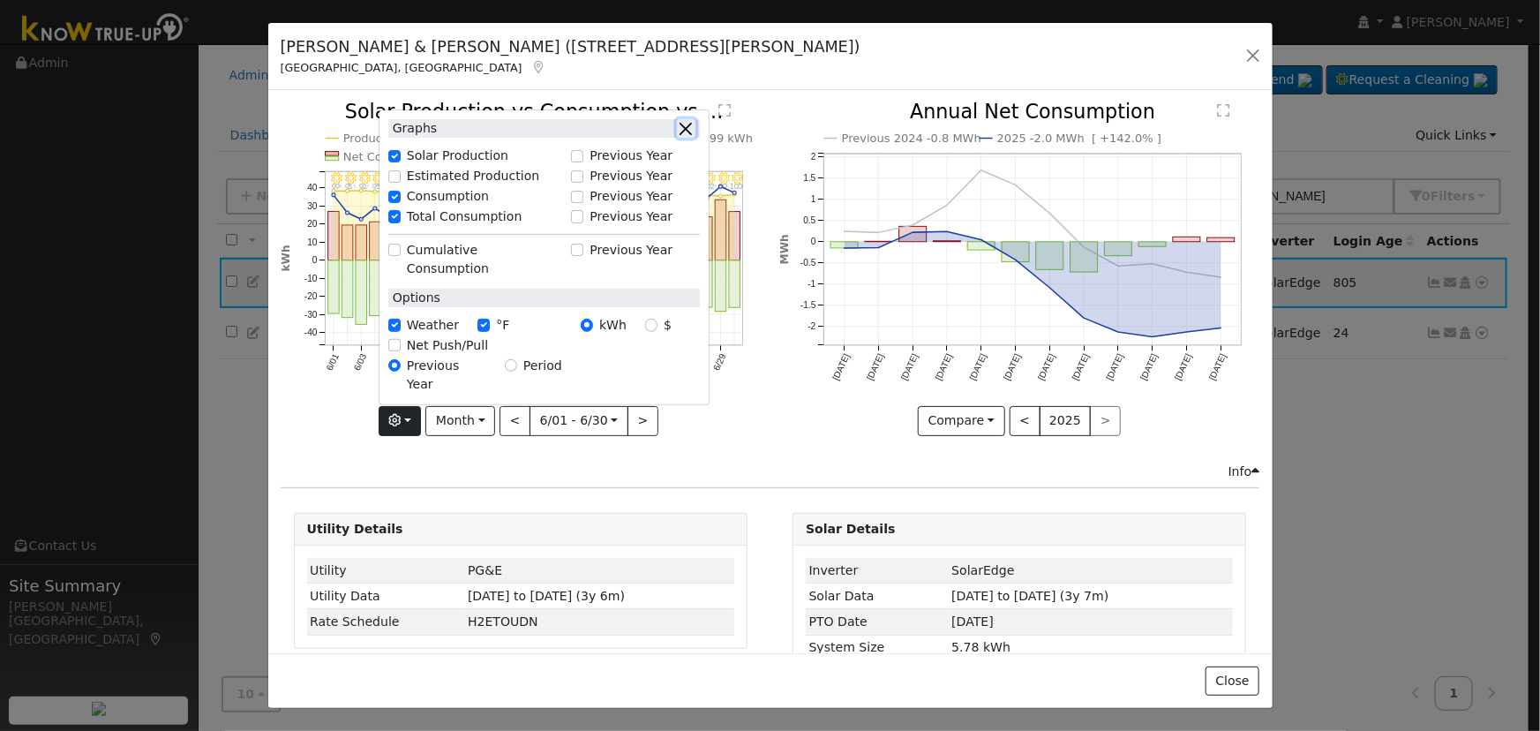
click at [694, 138] on button "button" at bounding box center [686, 128] width 19 height 19
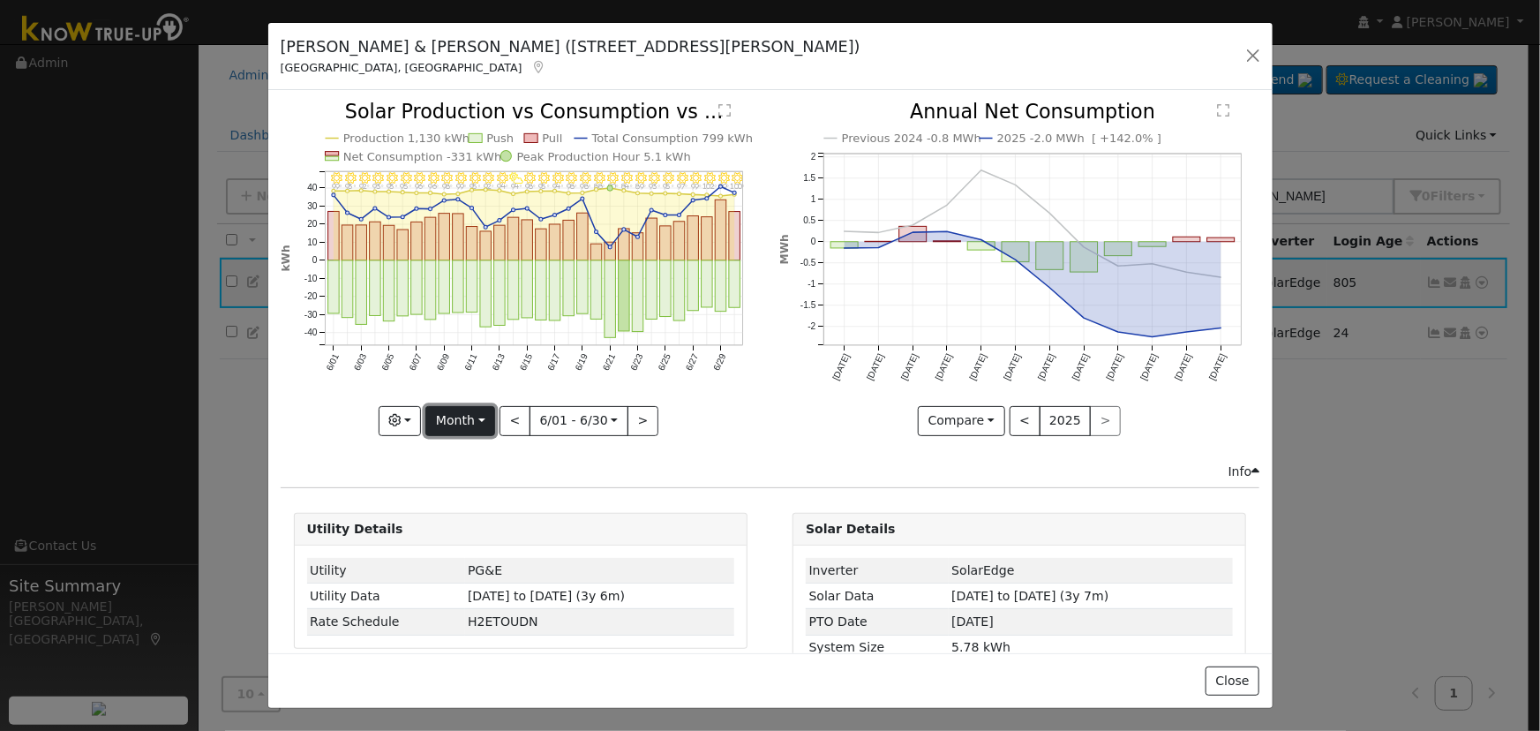
click at [480, 425] on button "Month" at bounding box center [460, 421] width 70 height 30
click at [484, 444] on link "Day" at bounding box center [487, 456] width 123 height 25
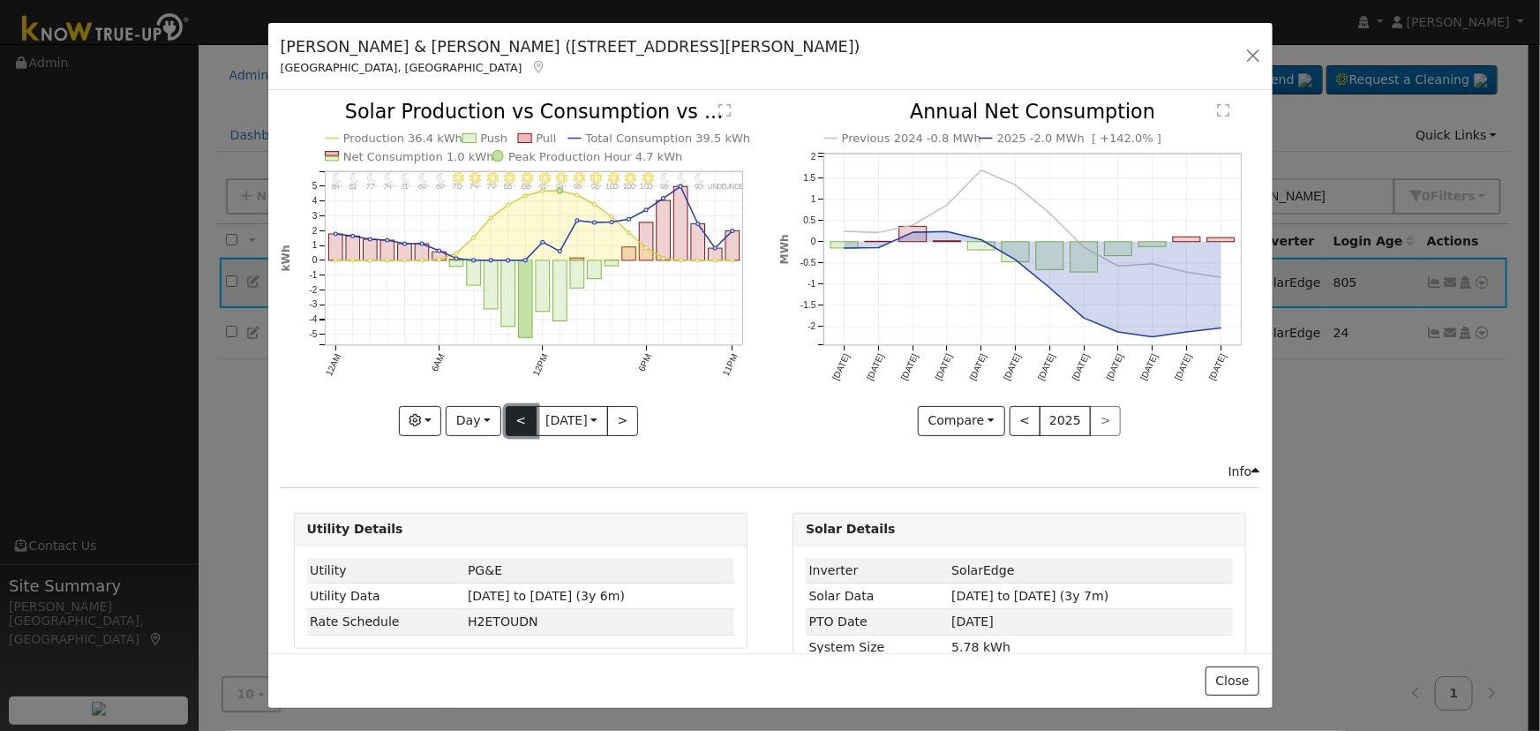
click at [509, 410] on button "<" at bounding box center [521, 421] width 31 height 30
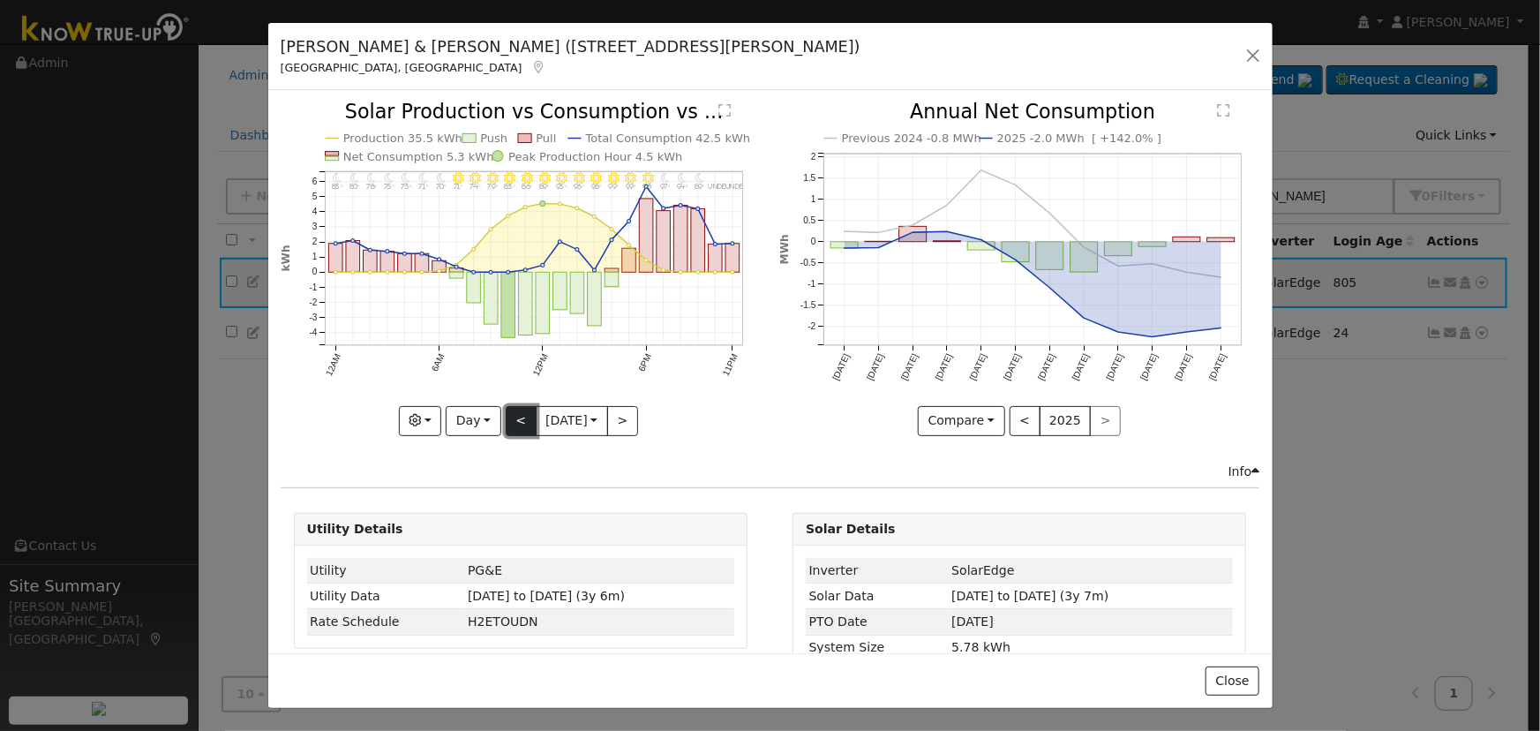
click at [510, 414] on button "<" at bounding box center [521, 421] width 31 height 30
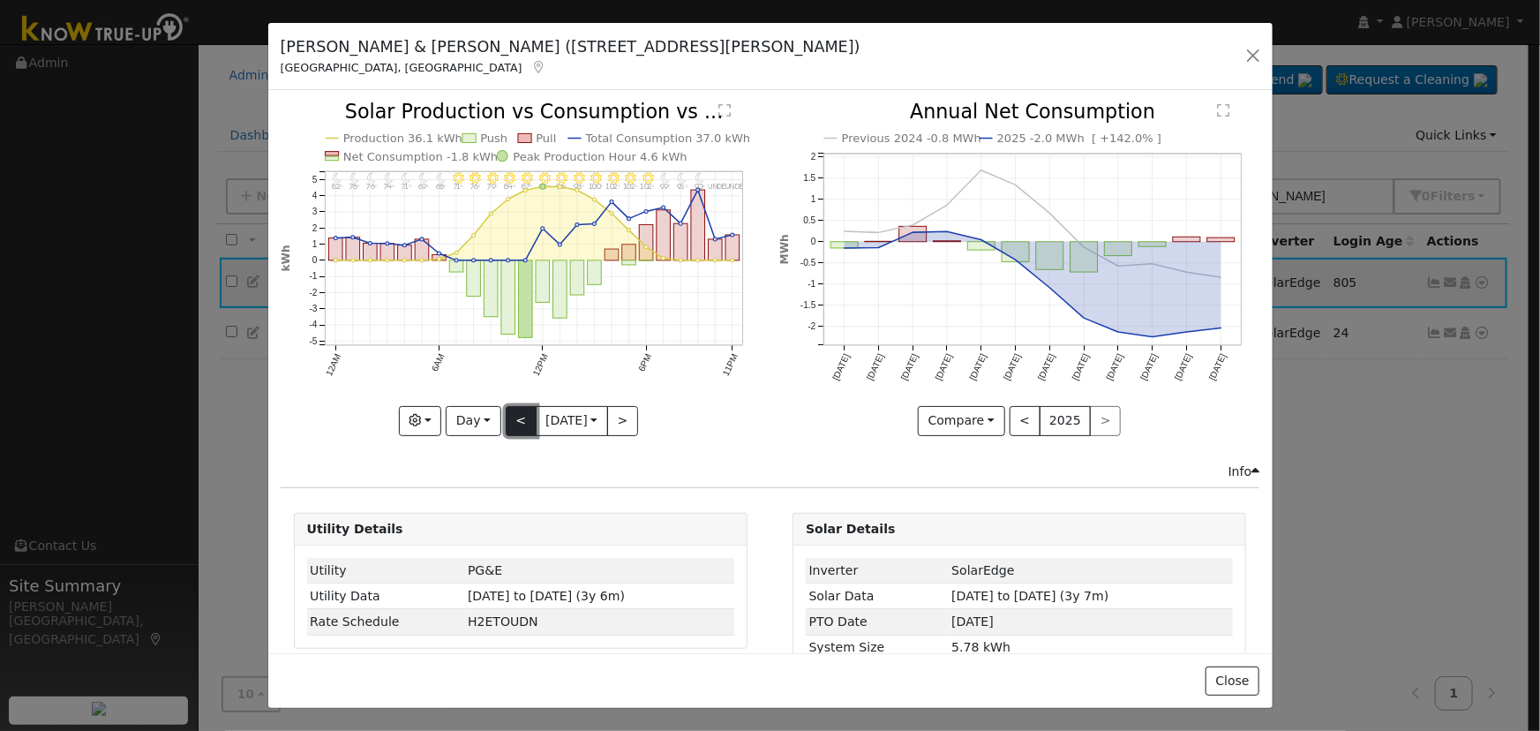
click at [510, 414] on button "<" at bounding box center [521, 421] width 31 height 30
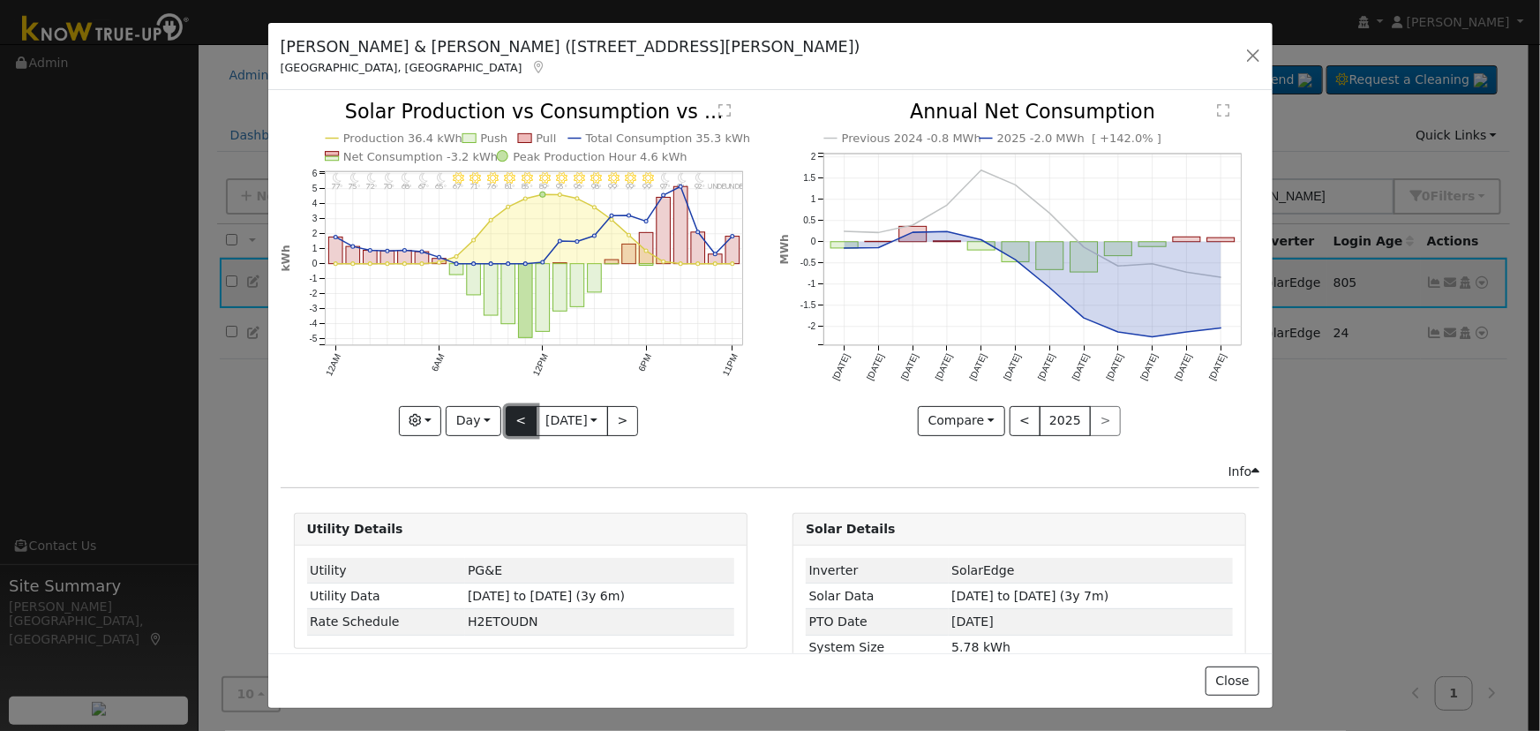
click at [521, 406] on button "<" at bounding box center [521, 421] width 31 height 30
type input "[DATE]"
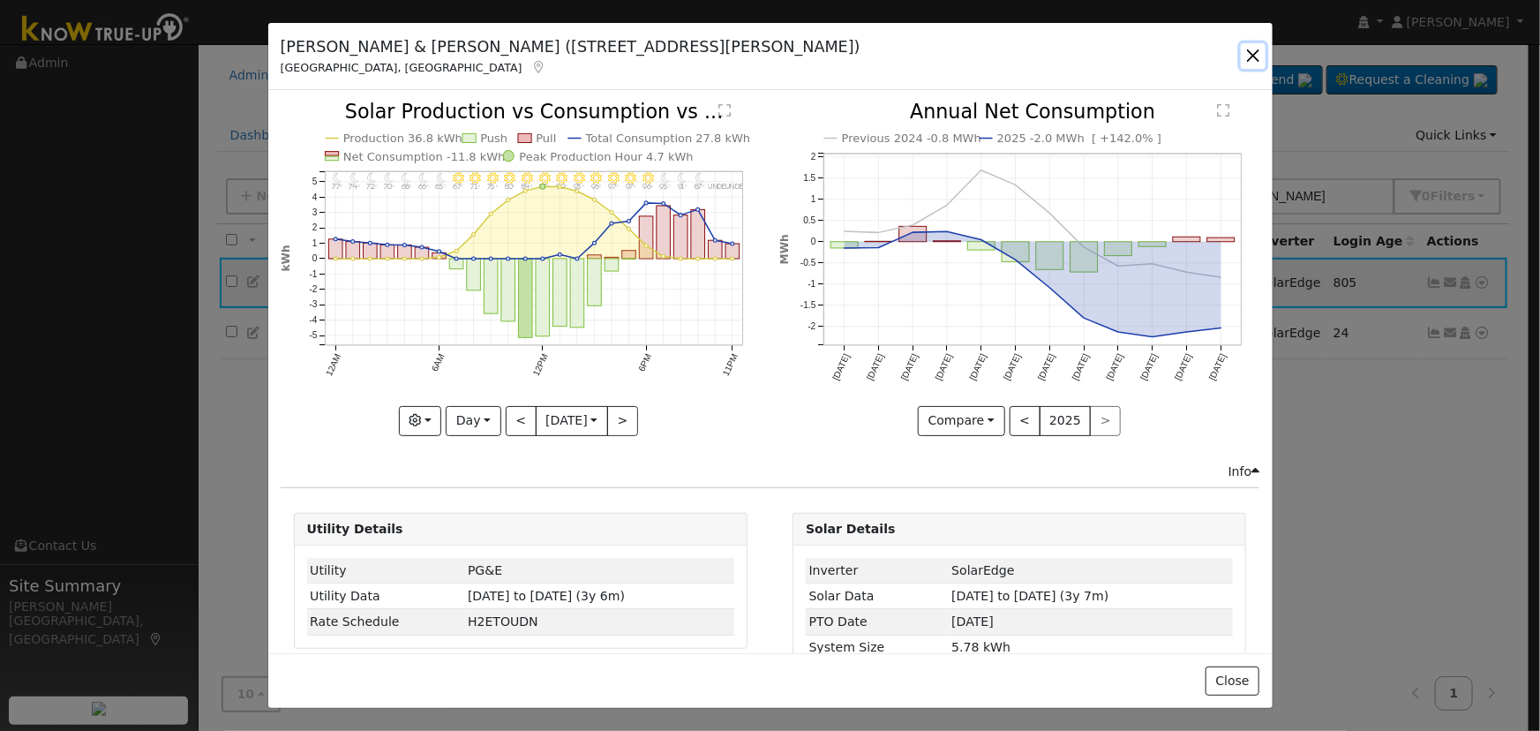
drag, startPoint x: 1252, startPoint y: 55, endPoint x: 1290, endPoint y: 96, distance: 56.8
click at [1252, 56] on button "button" at bounding box center [1253, 55] width 25 height 25
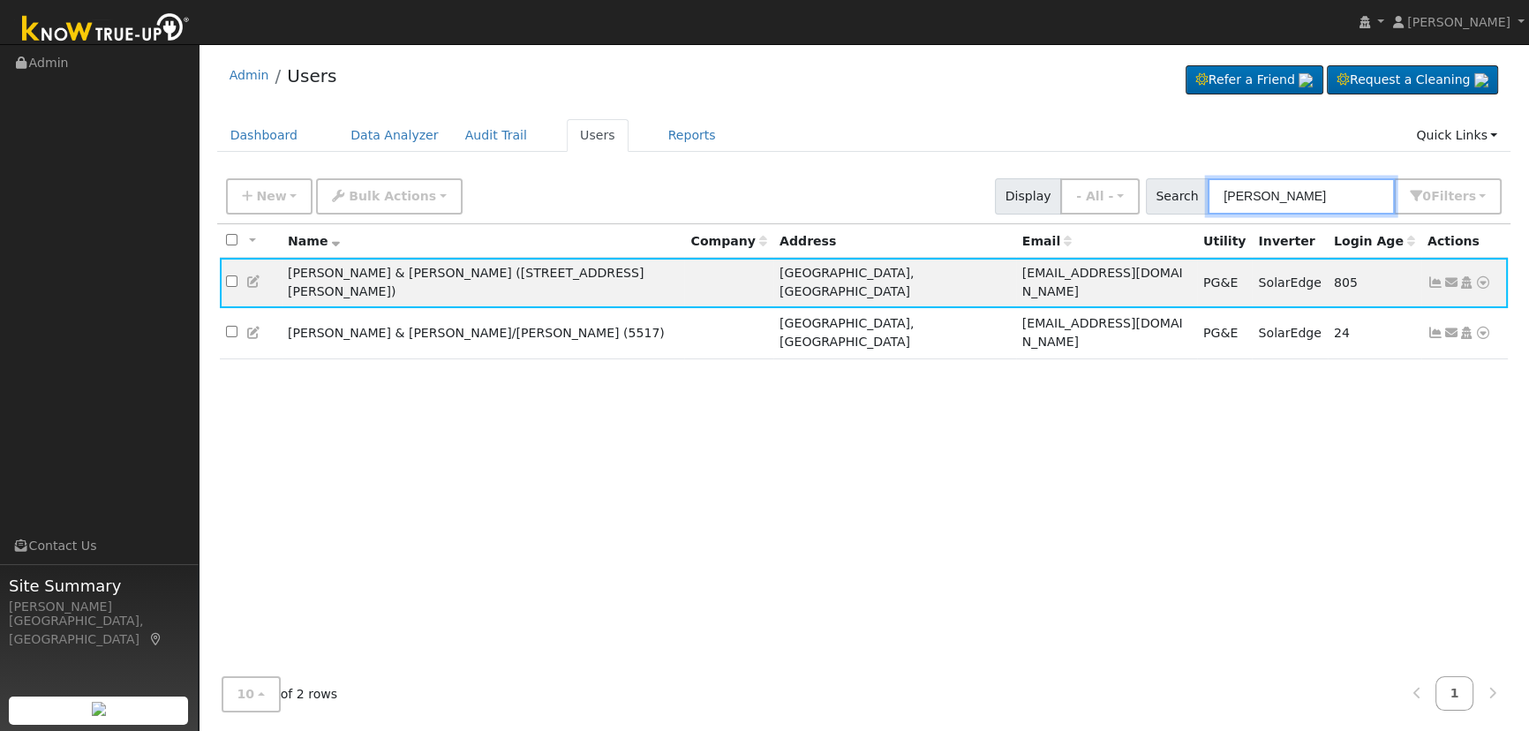
drag, startPoint x: 1335, startPoint y: 194, endPoint x: 1095, endPoint y: 153, distance: 242.8
click at [1110, 164] on div "Admin Users Refer a Friend Request a Cleaning" at bounding box center [863, 389] width 1312 height 673
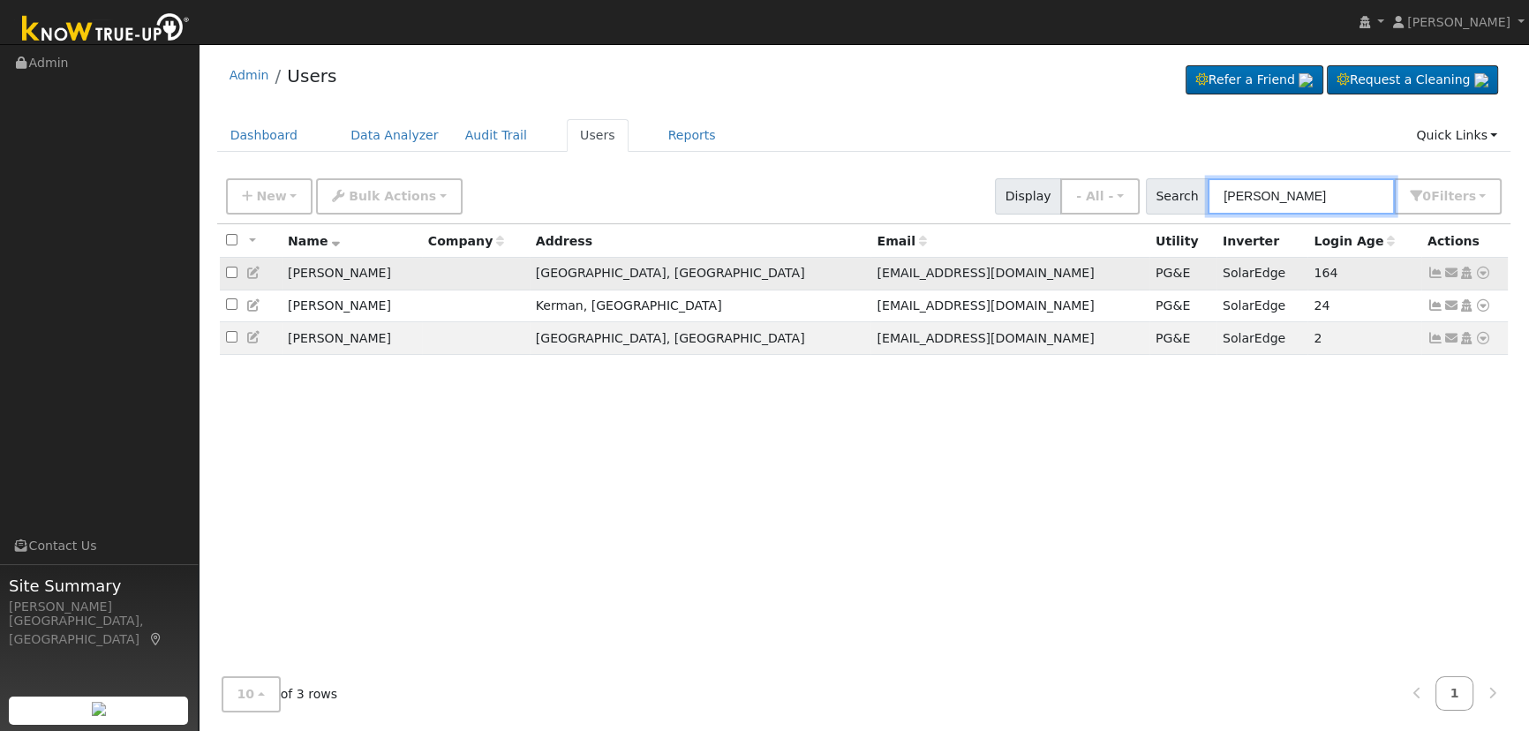
type input "[PERSON_NAME]"
click at [1428, 273] on icon at bounding box center [1435, 273] width 16 height 12
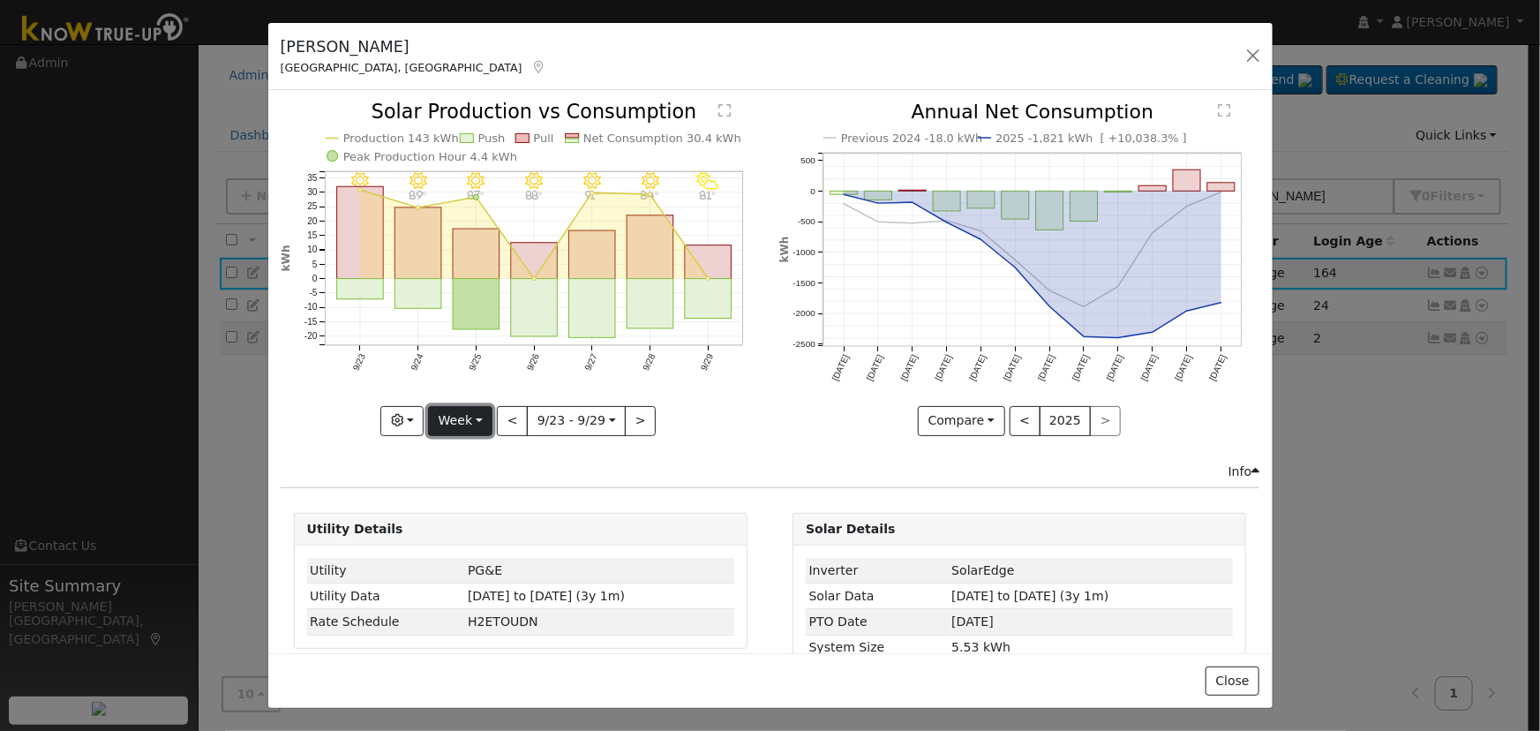
drag, startPoint x: 462, startPoint y: 419, endPoint x: 470, endPoint y: 415, distance: 9.9
click at [463, 420] on button "Week" at bounding box center [460, 421] width 64 height 30
click at [490, 449] on link "Day" at bounding box center [490, 456] width 123 height 25
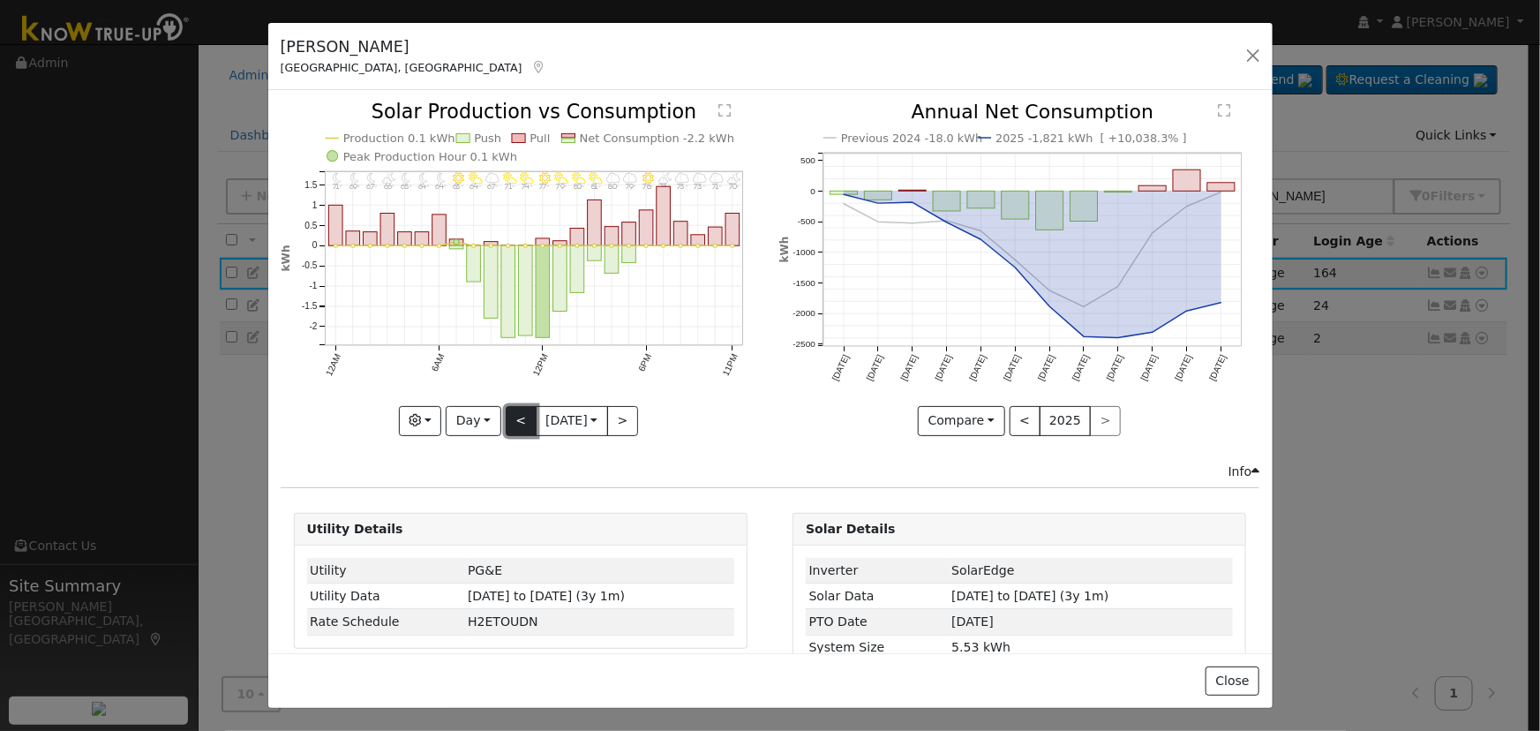
click at [508, 412] on button "<" at bounding box center [521, 421] width 31 height 30
type input "[DATE]"
